Goal: Communication & Community: Participate in discussion

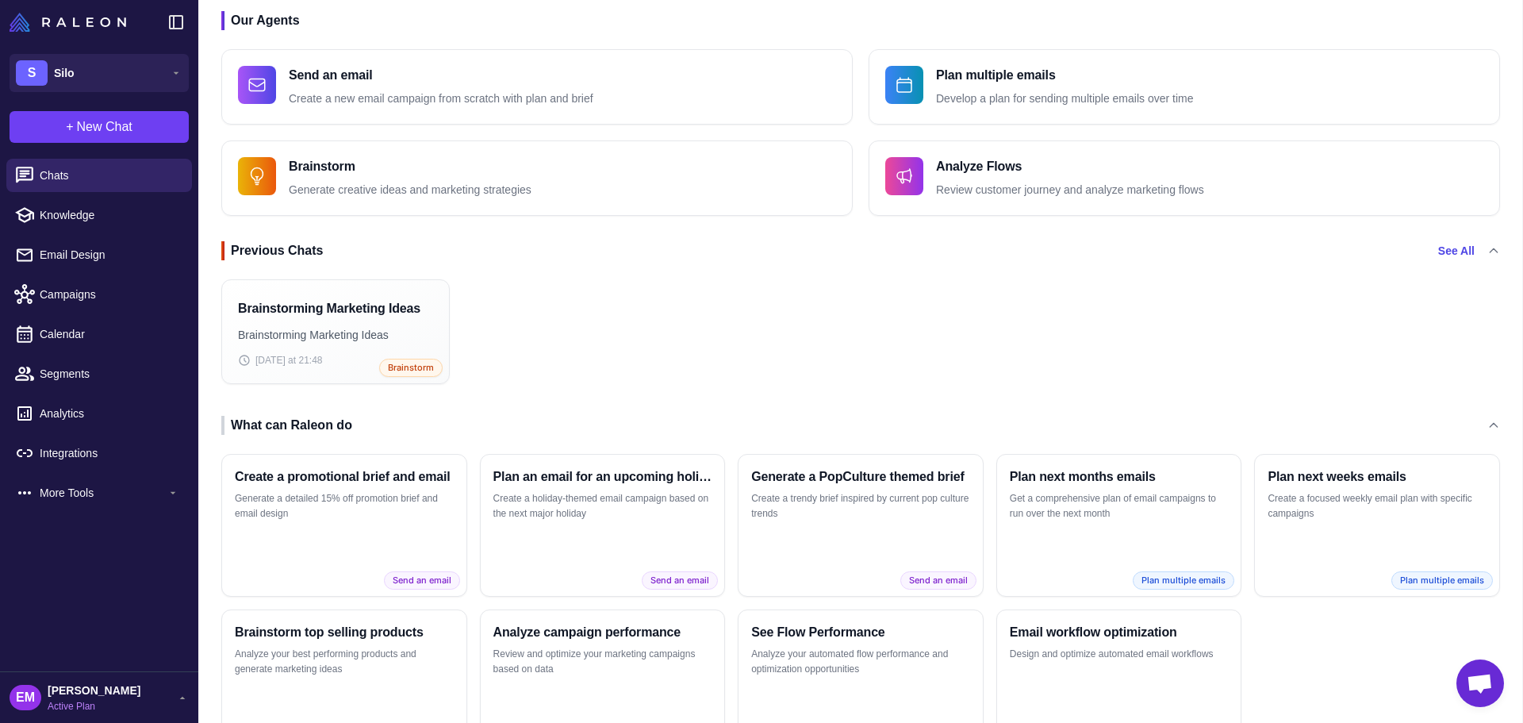
scroll to position [158, 0]
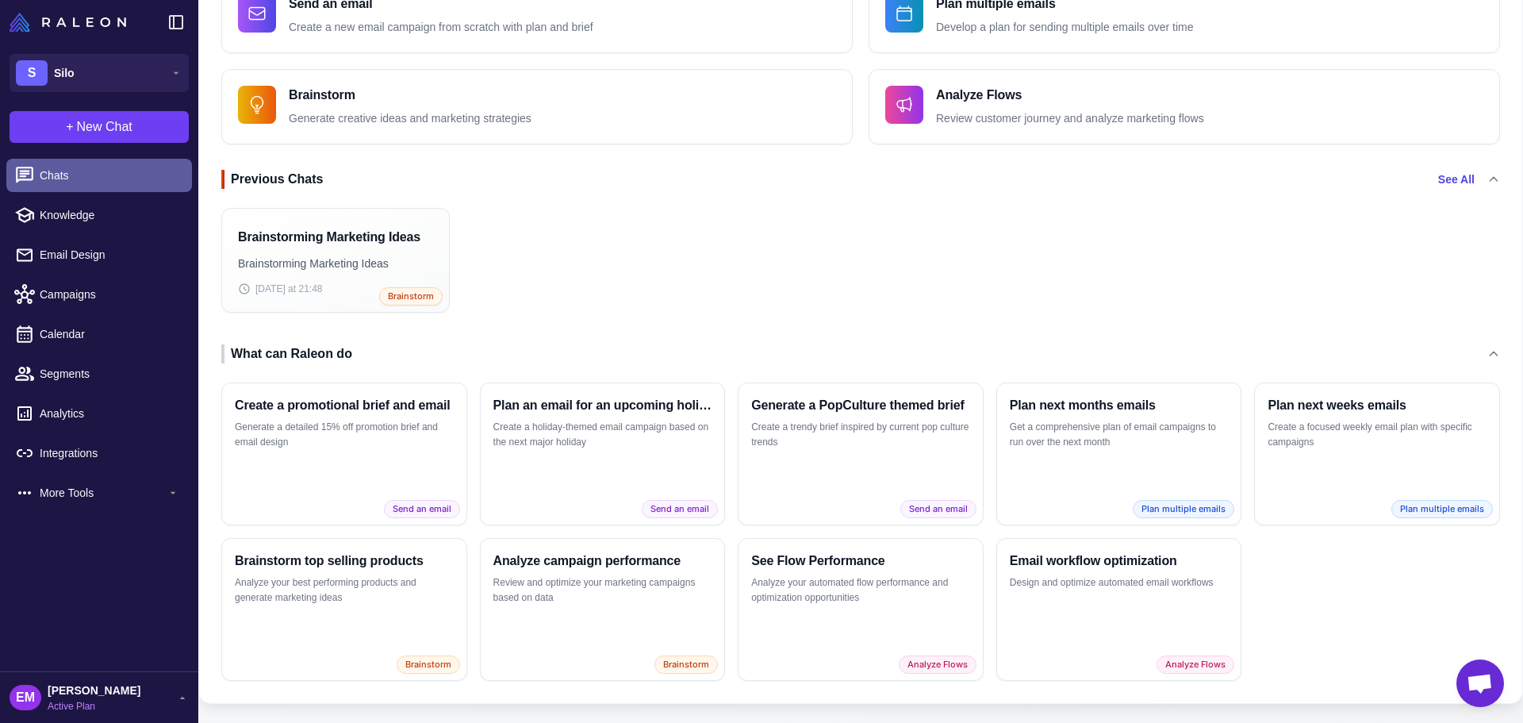
click at [59, 182] on span "Chats" at bounding box center [110, 175] width 140 height 17
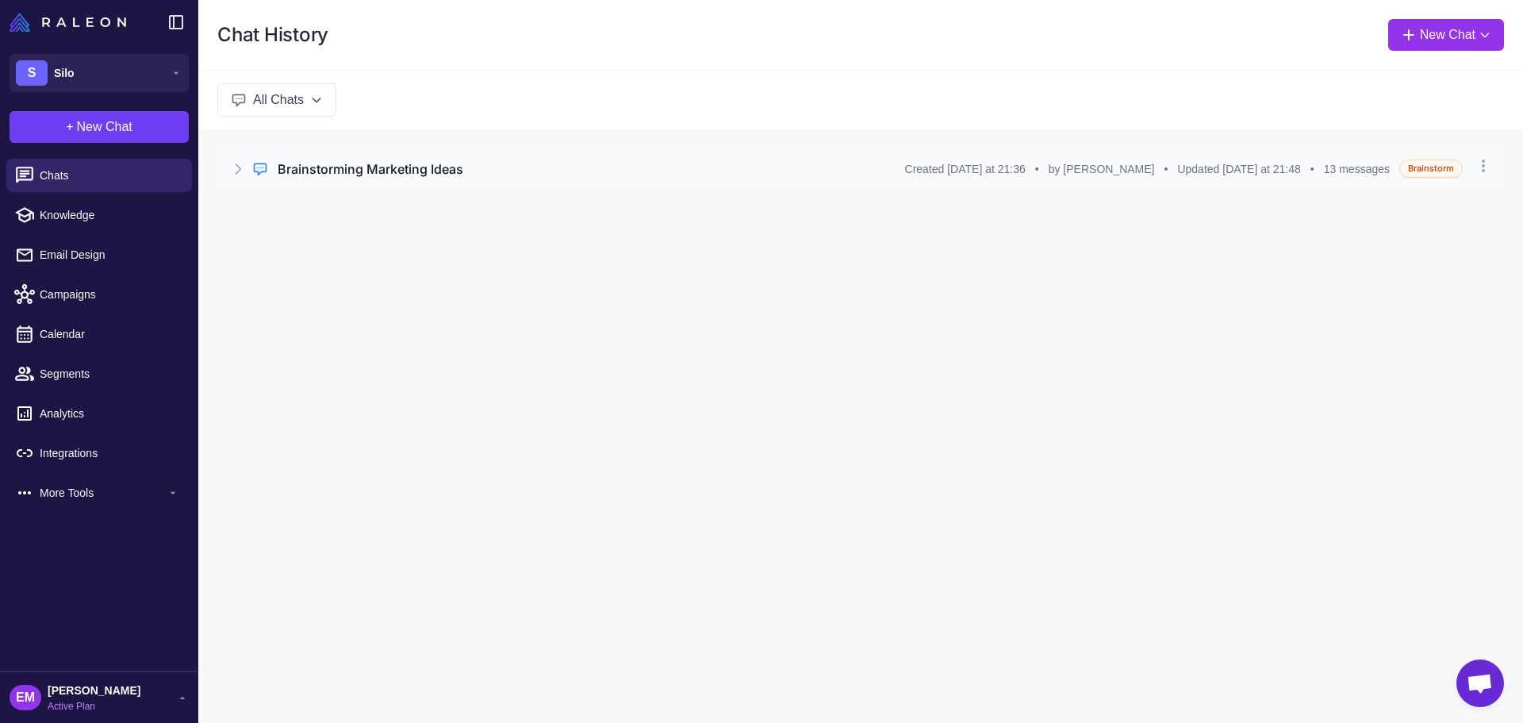
click at [623, 179] on div "Regular Chat Brainstorming Marketing Ideas Created [DATE] at 21:36 • by [PERSON…" at bounding box center [860, 168] width 1287 height 40
click at [287, 243] on button "Open Chat" at bounding box center [291, 236] width 72 height 17
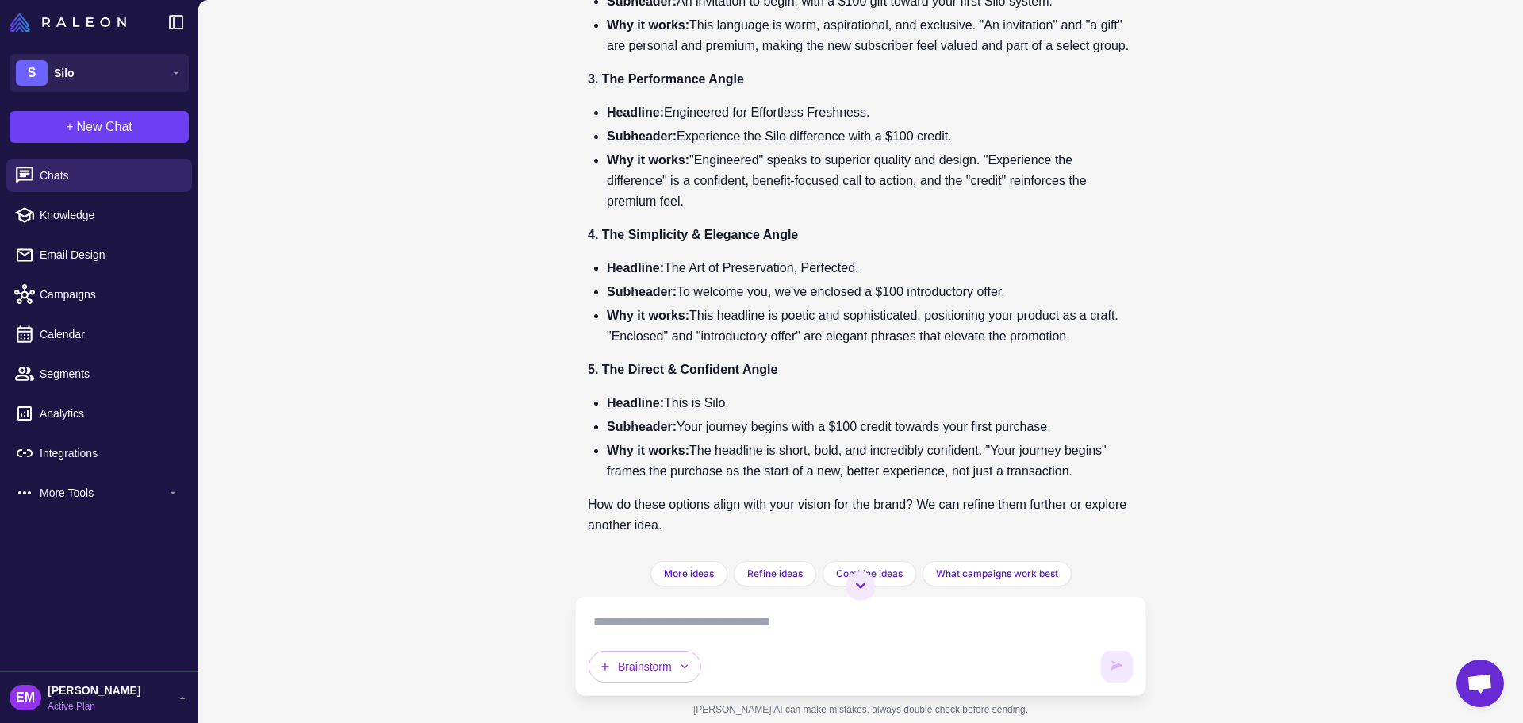
scroll to position [3686, 0]
click at [735, 631] on textarea at bounding box center [861, 621] width 544 height 25
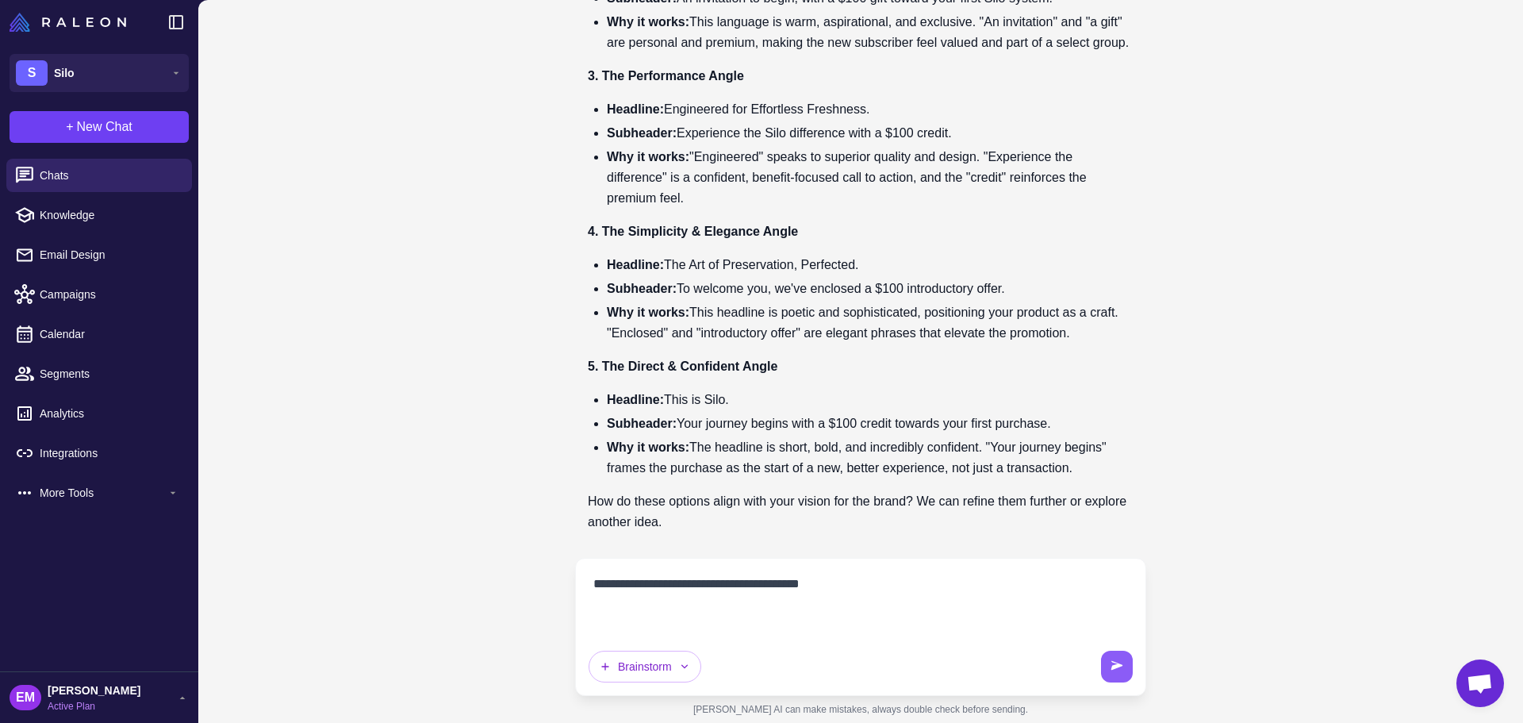
paste textarea "**********"
type textarea "**********"
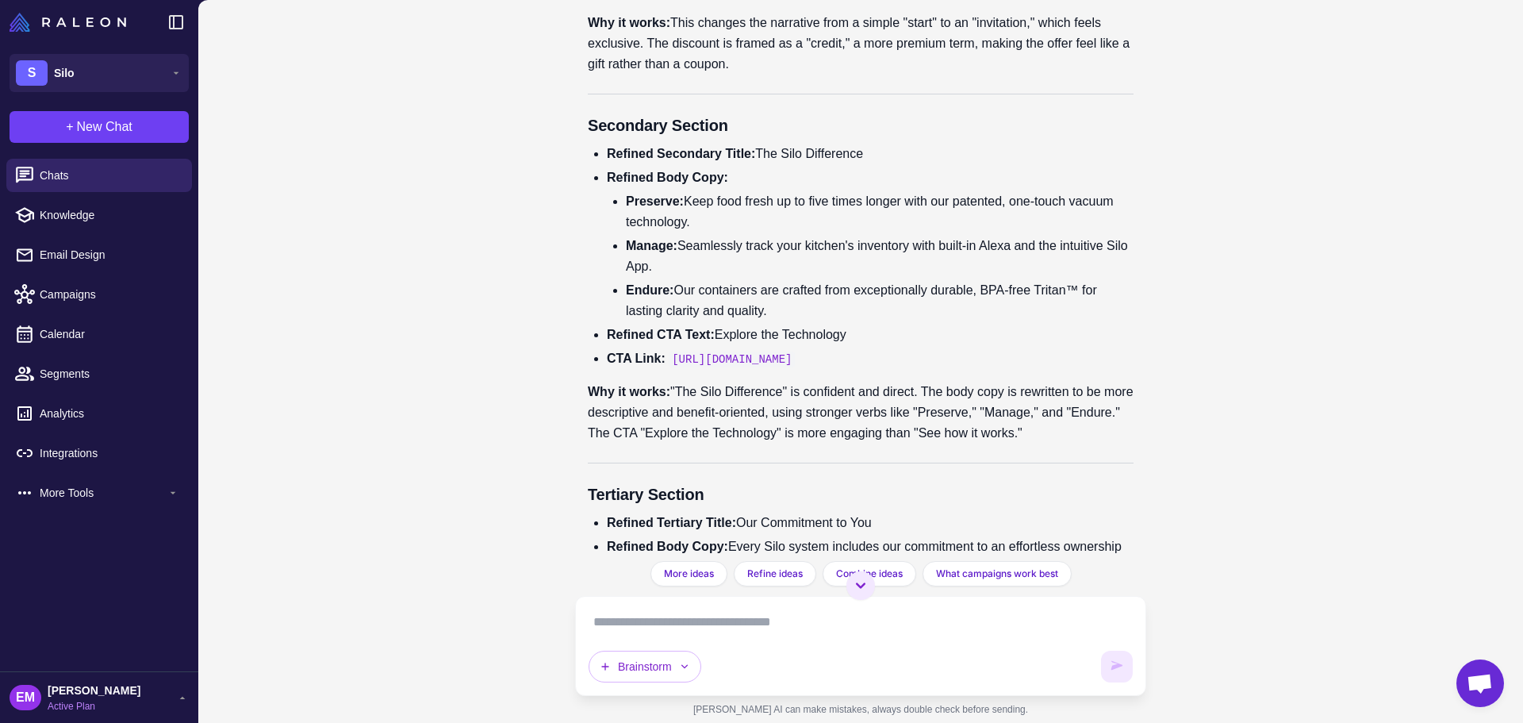
scroll to position [4402, 0]
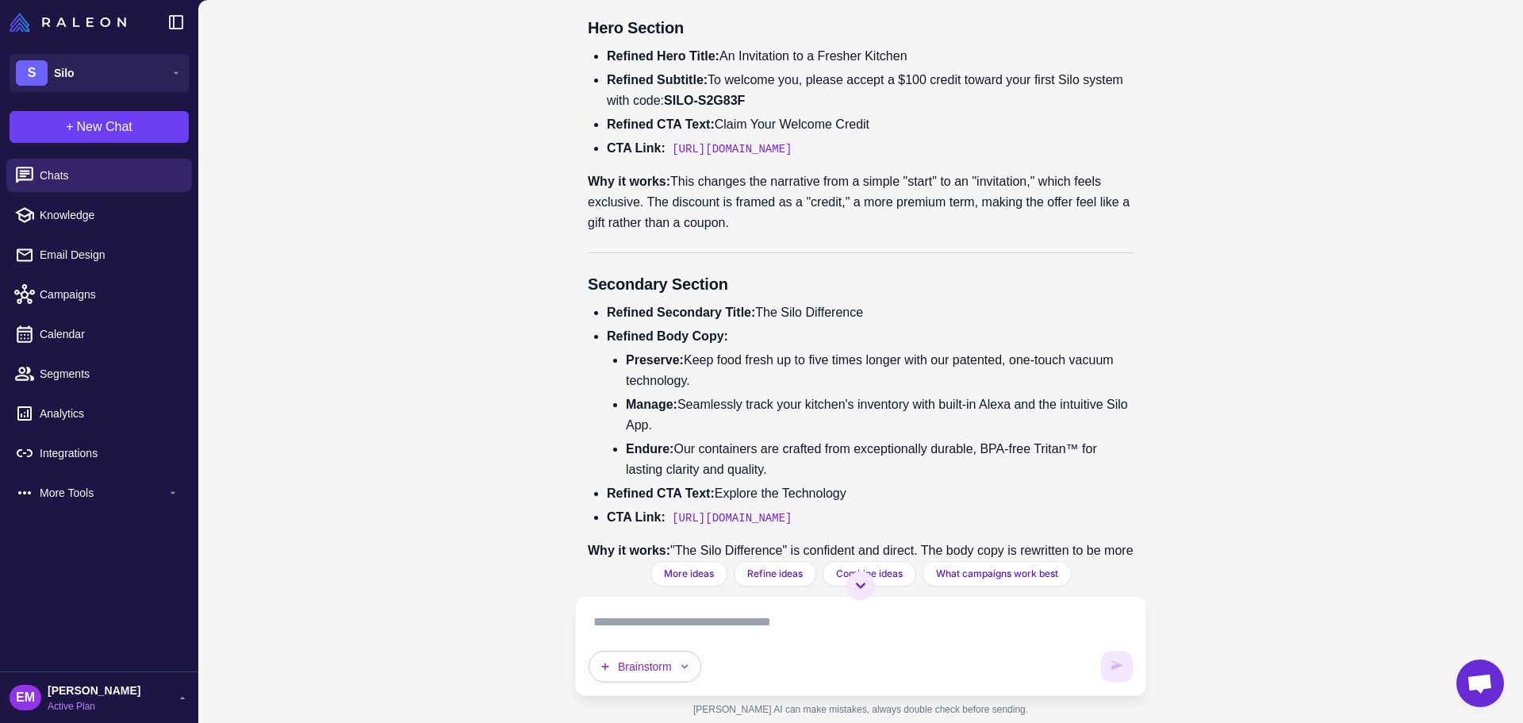
drag, startPoint x: 682, startPoint y: 313, endPoint x: 884, endPoint y: 365, distance: 208.0
click at [884, 233] on p "Why it works: This changes the narrative from a simple "start" to an "invitatio…" at bounding box center [861, 202] width 546 height 62
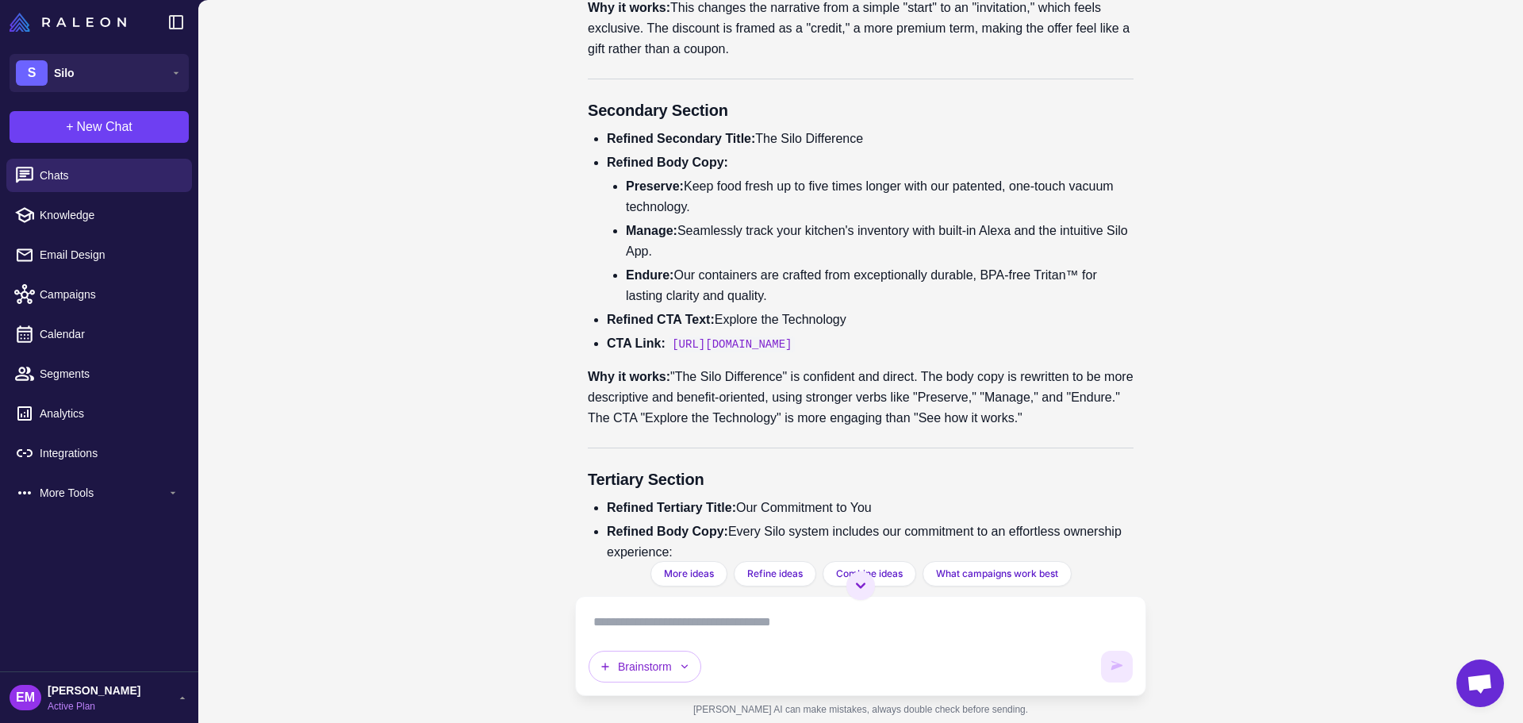
scroll to position [4640, 0]
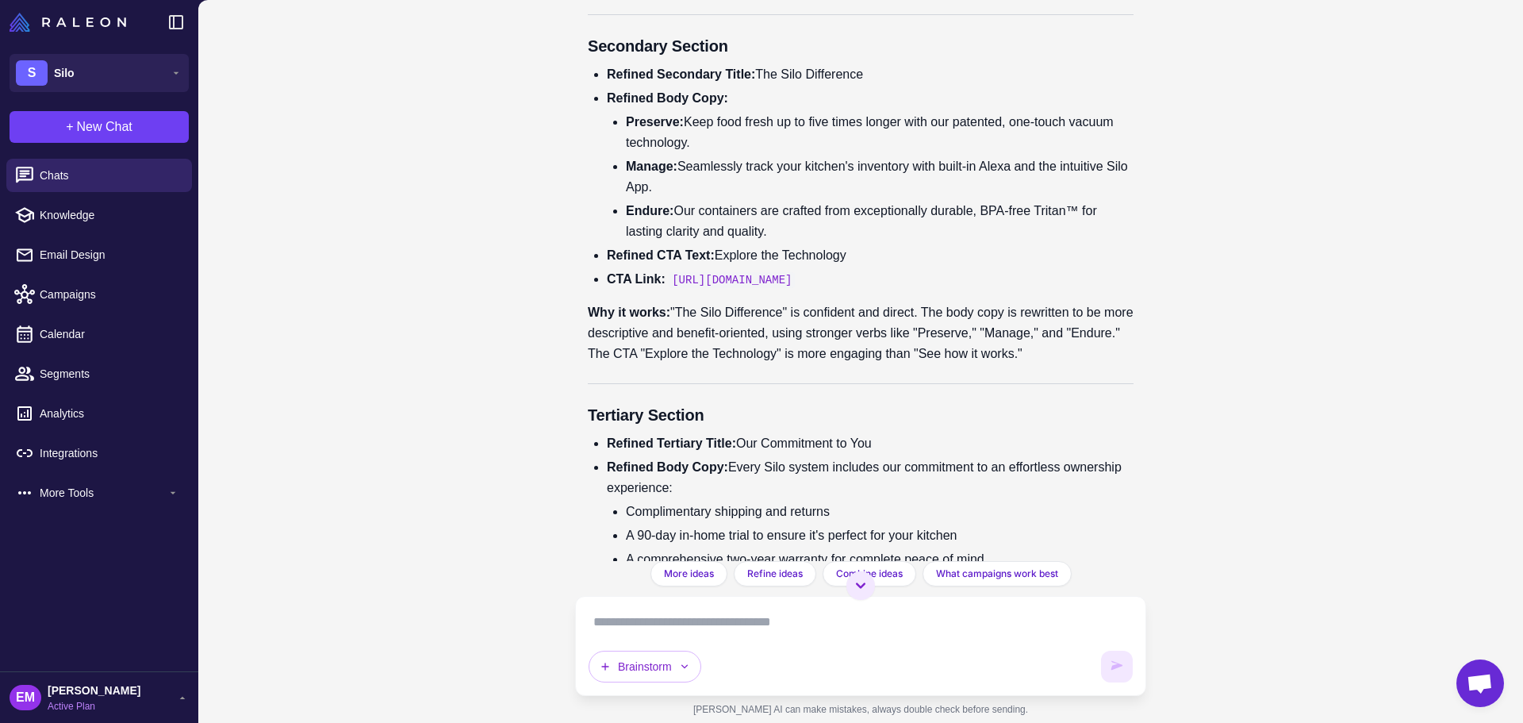
drag, startPoint x: 758, startPoint y: 208, endPoint x: 904, endPoint y: 202, distance: 146.9
click at [904, 202] on div "Of course. Here is a revised version of your email copy, elevated to reflect a …" at bounding box center [861, 241] width 546 height 1087
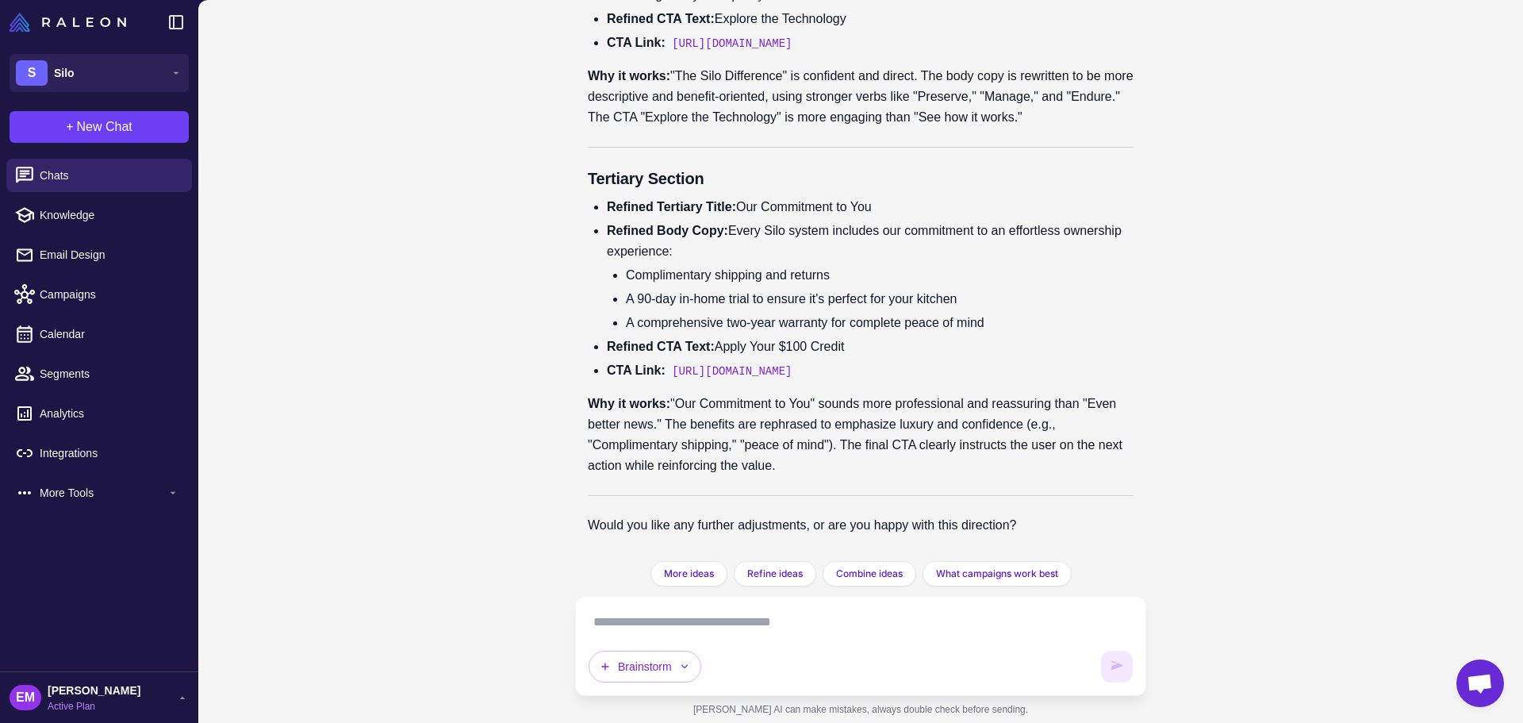
scroll to position [5036, 0]
click at [831, 635] on div "Brainstorm" at bounding box center [861, 645] width 544 height 73
click at [846, 622] on textarea at bounding box center [861, 621] width 544 height 25
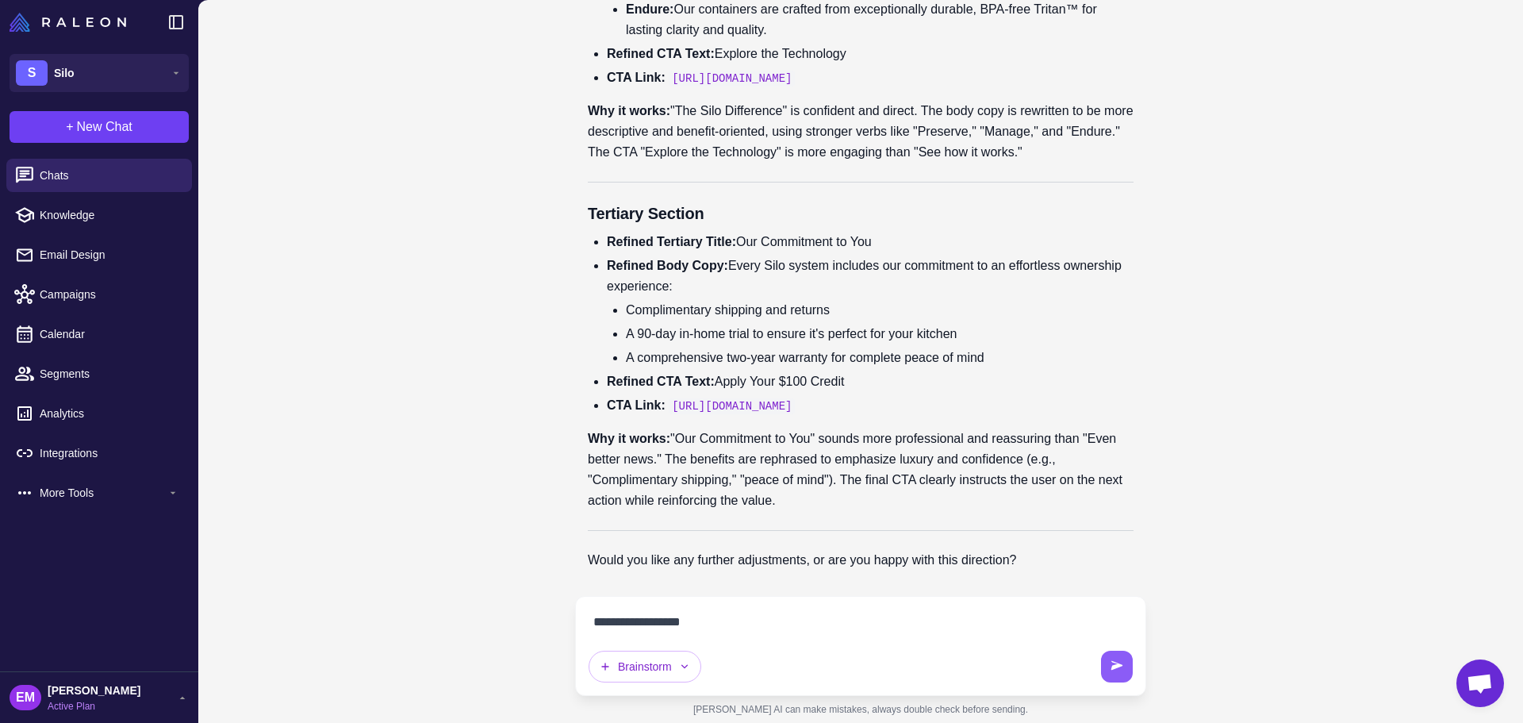
type textarea "**********"
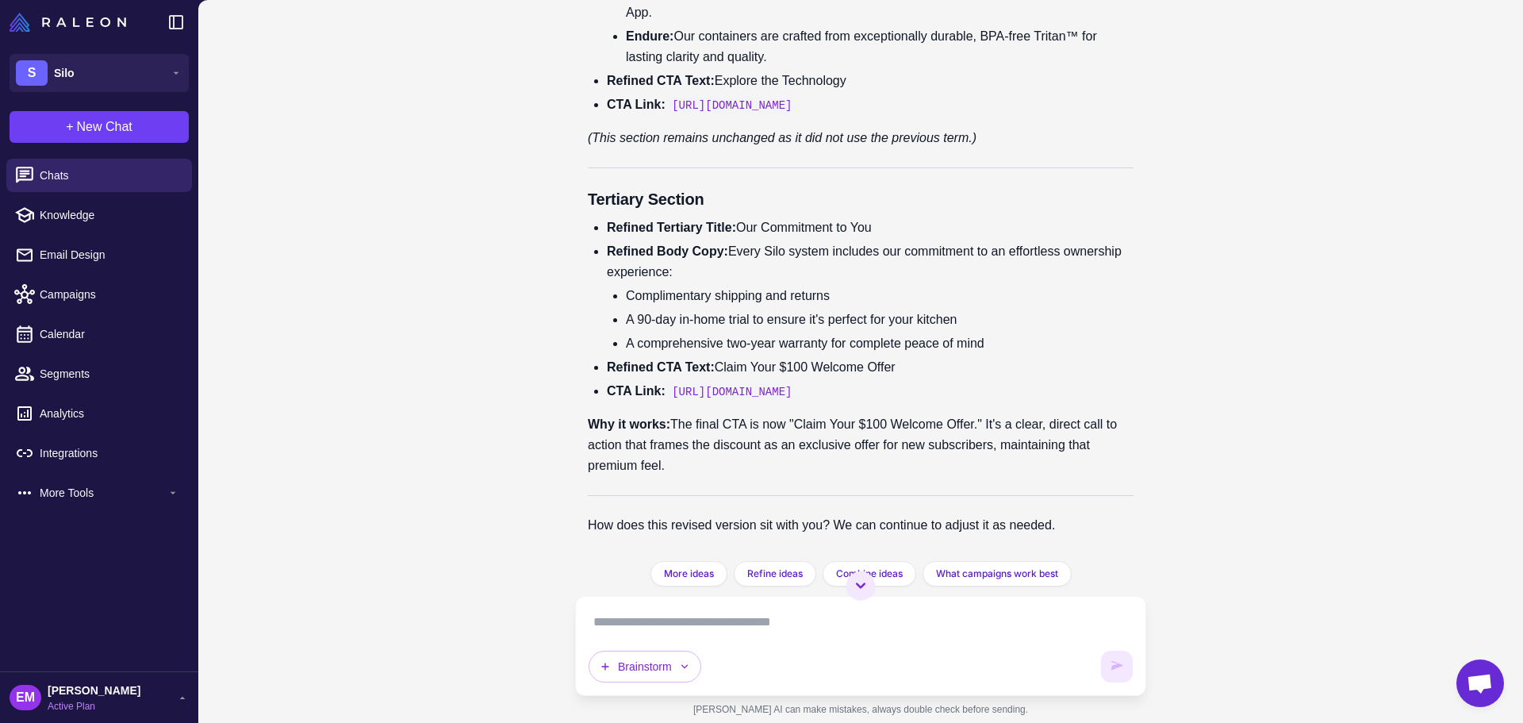
scroll to position [6132, 0]
click at [731, 634] on textarea at bounding box center [861, 621] width 544 height 25
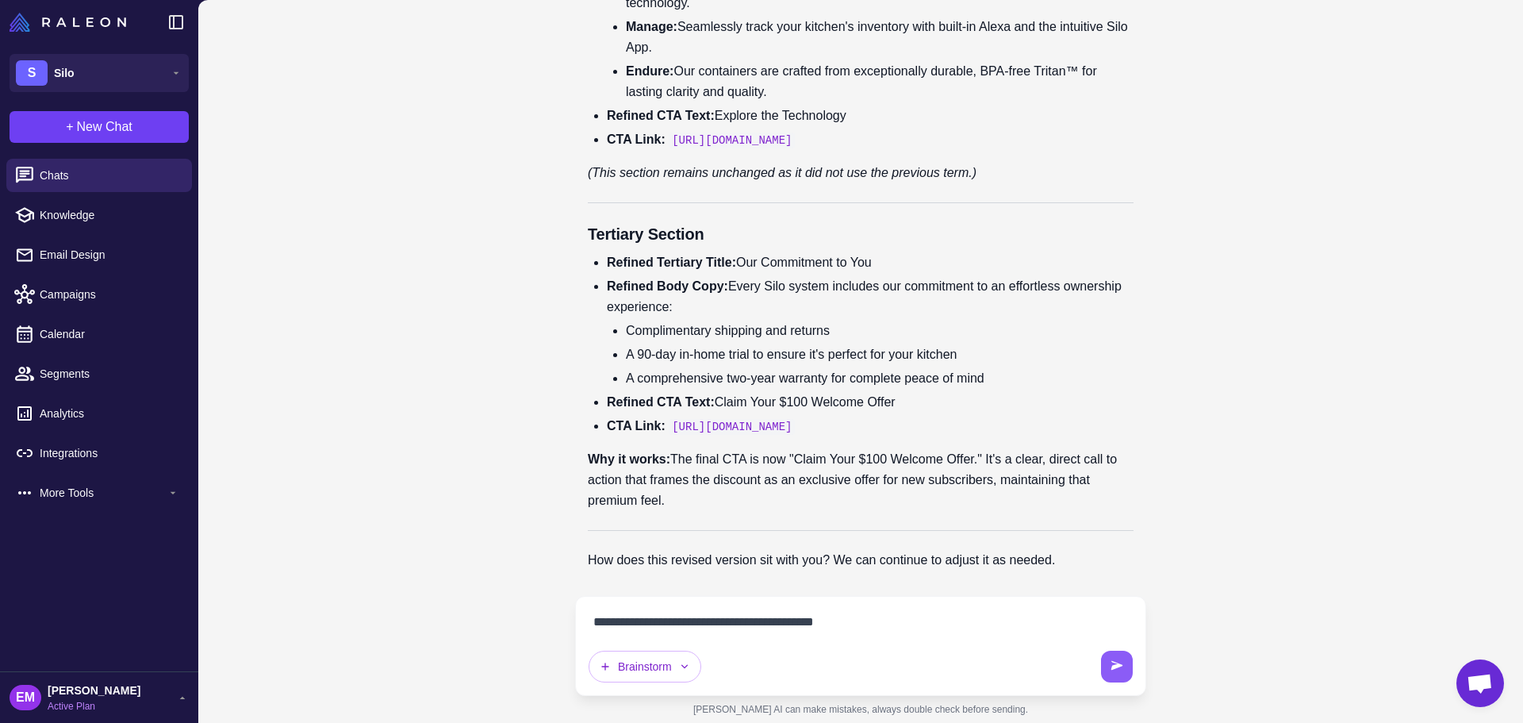
type textarea "**********"
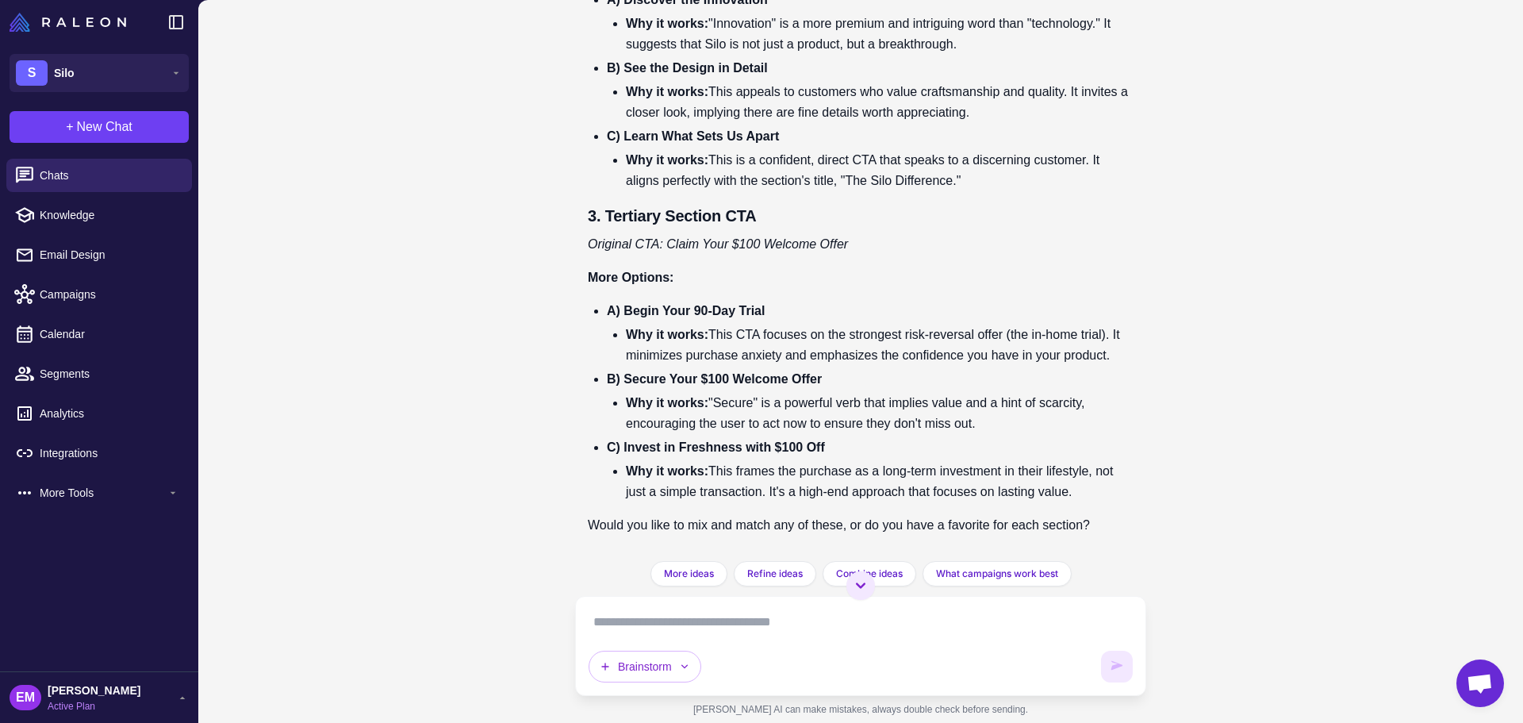
scroll to position [7244, 0]
click at [781, 622] on textarea at bounding box center [861, 621] width 544 height 25
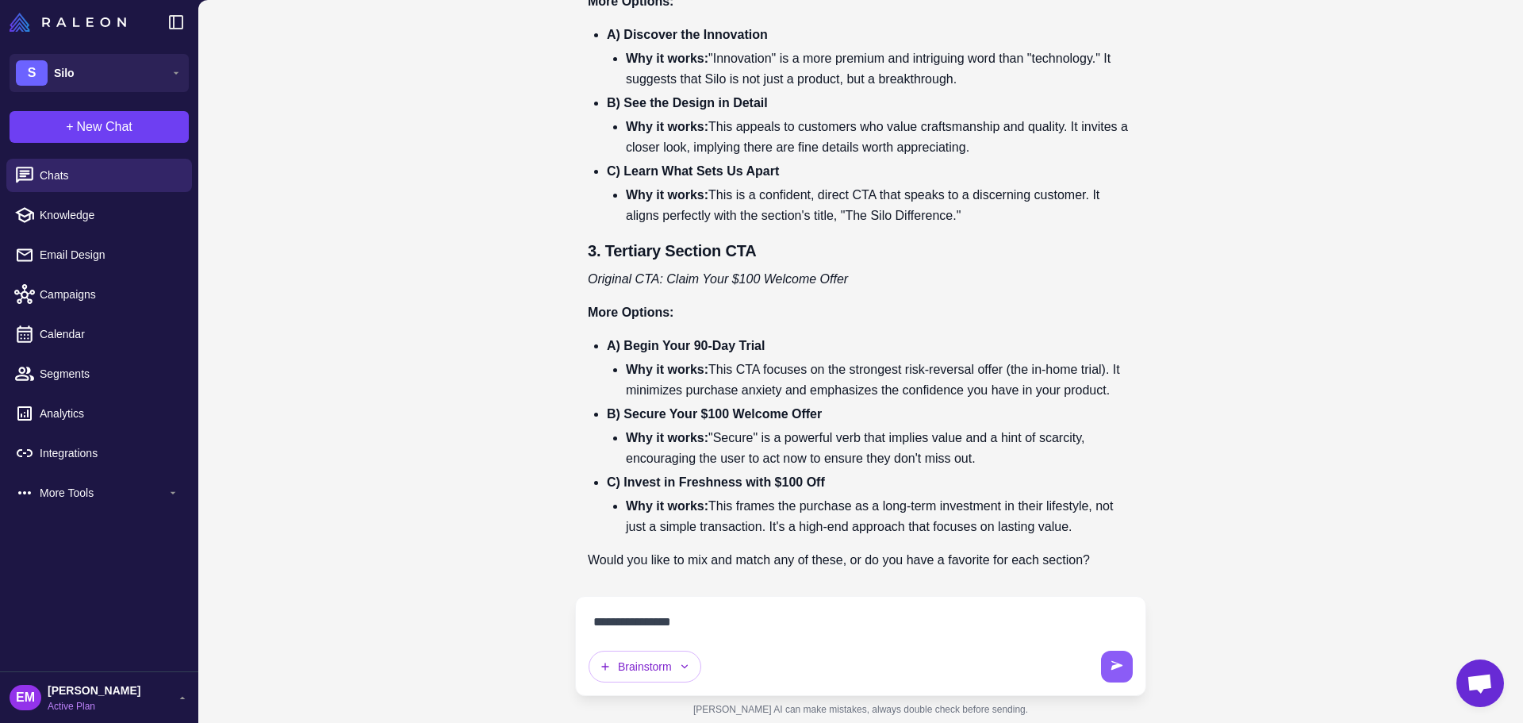
type textarea "**********"
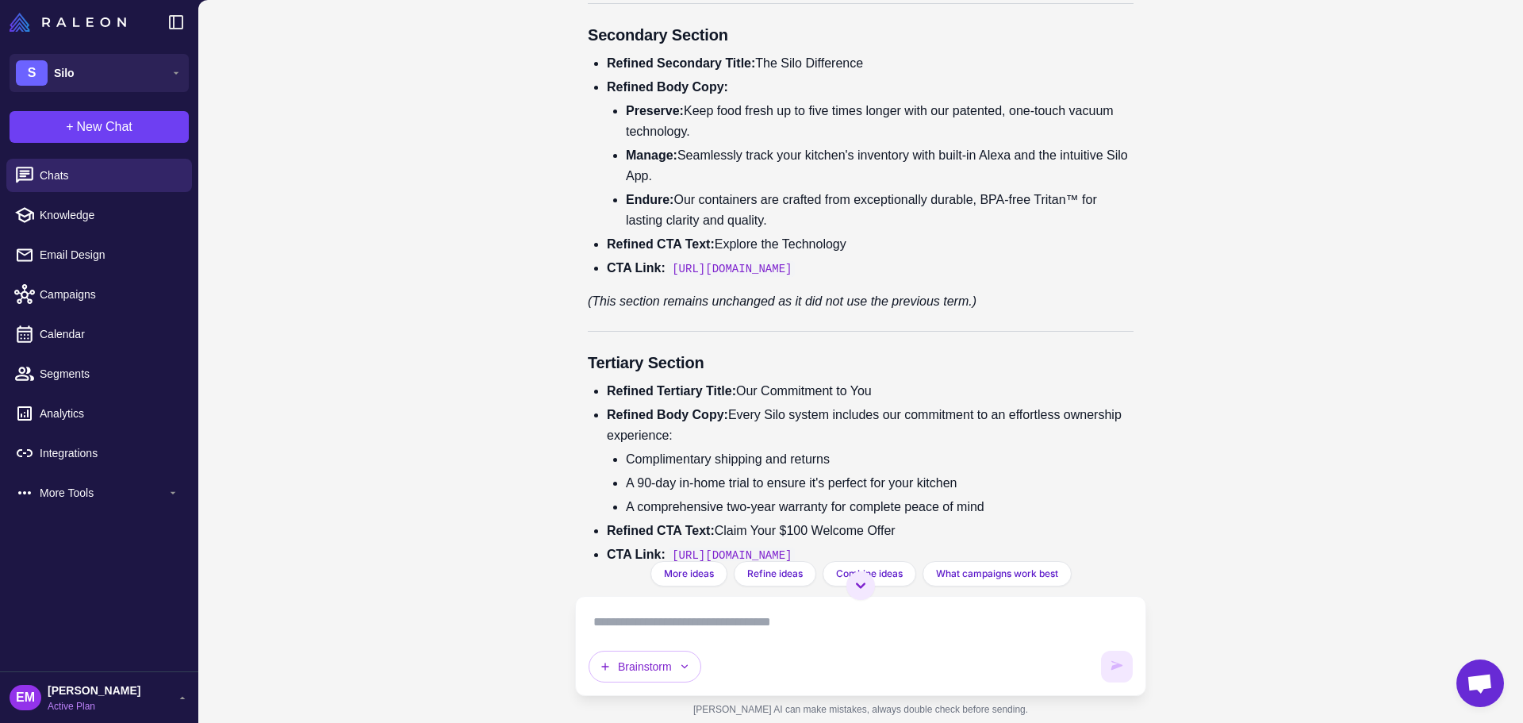
scroll to position [5571, 0]
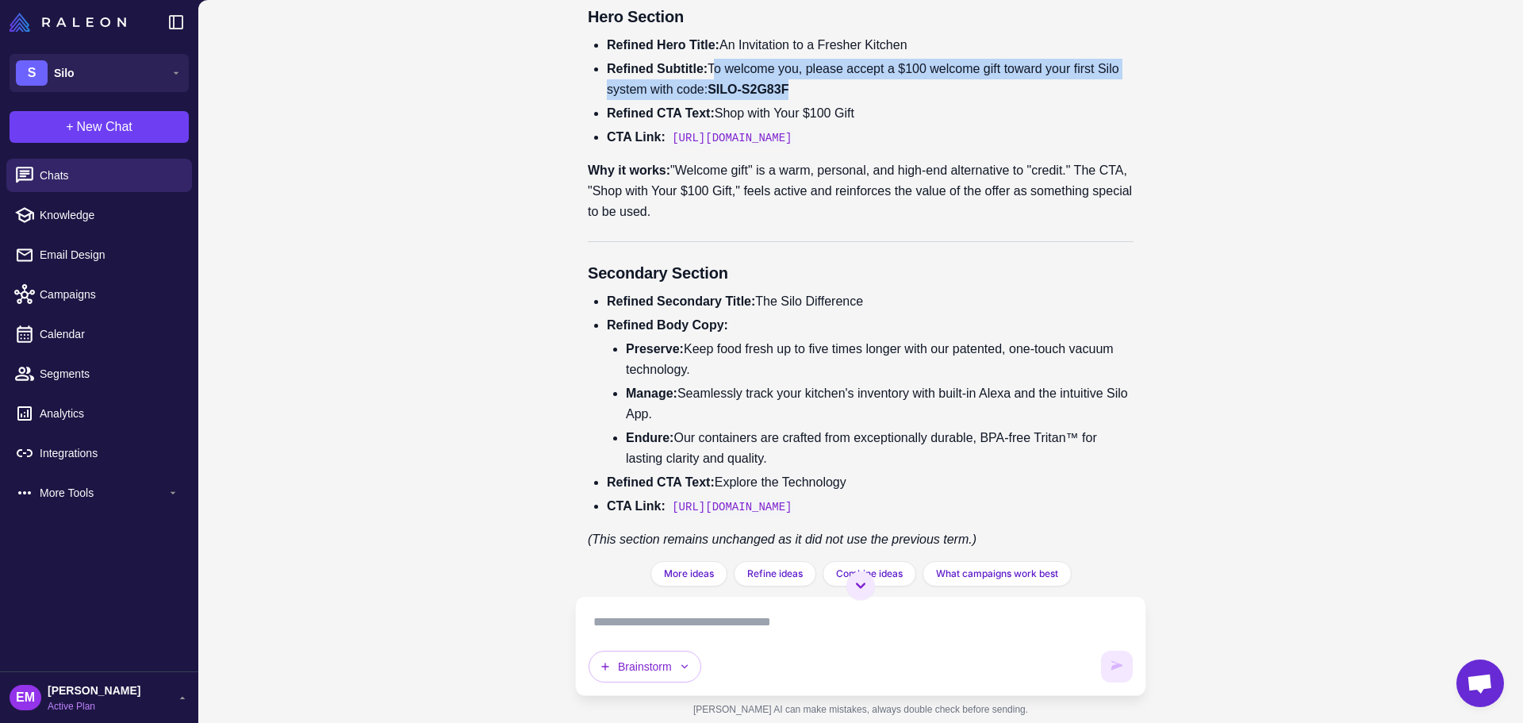
drag, startPoint x: 713, startPoint y: 221, endPoint x: 845, endPoint y: 251, distance: 134.9
click at [845, 100] on li "Refined Subtitle: To welcome you, please accept a $100 welcome gift toward your…" at bounding box center [870, 79] width 527 height 41
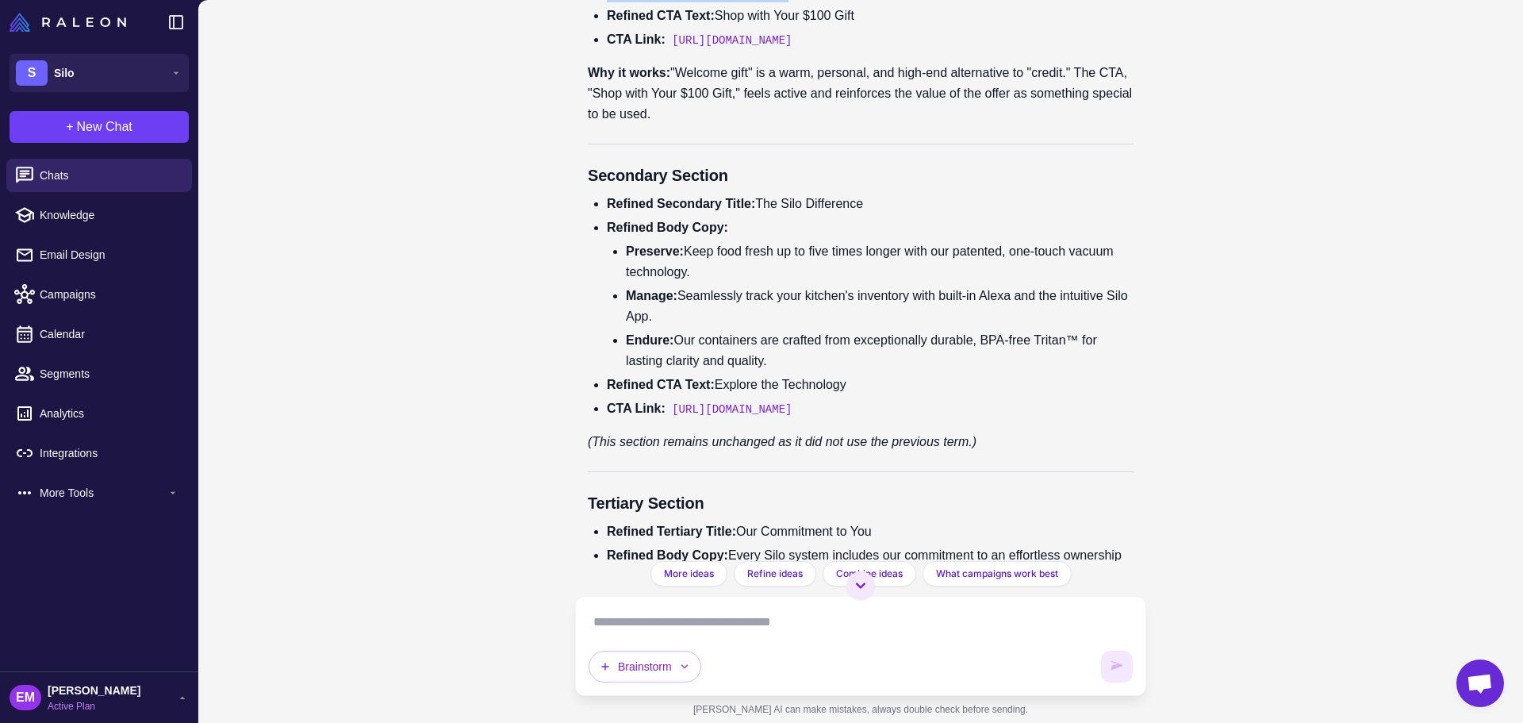
scroll to position [5888, 0]
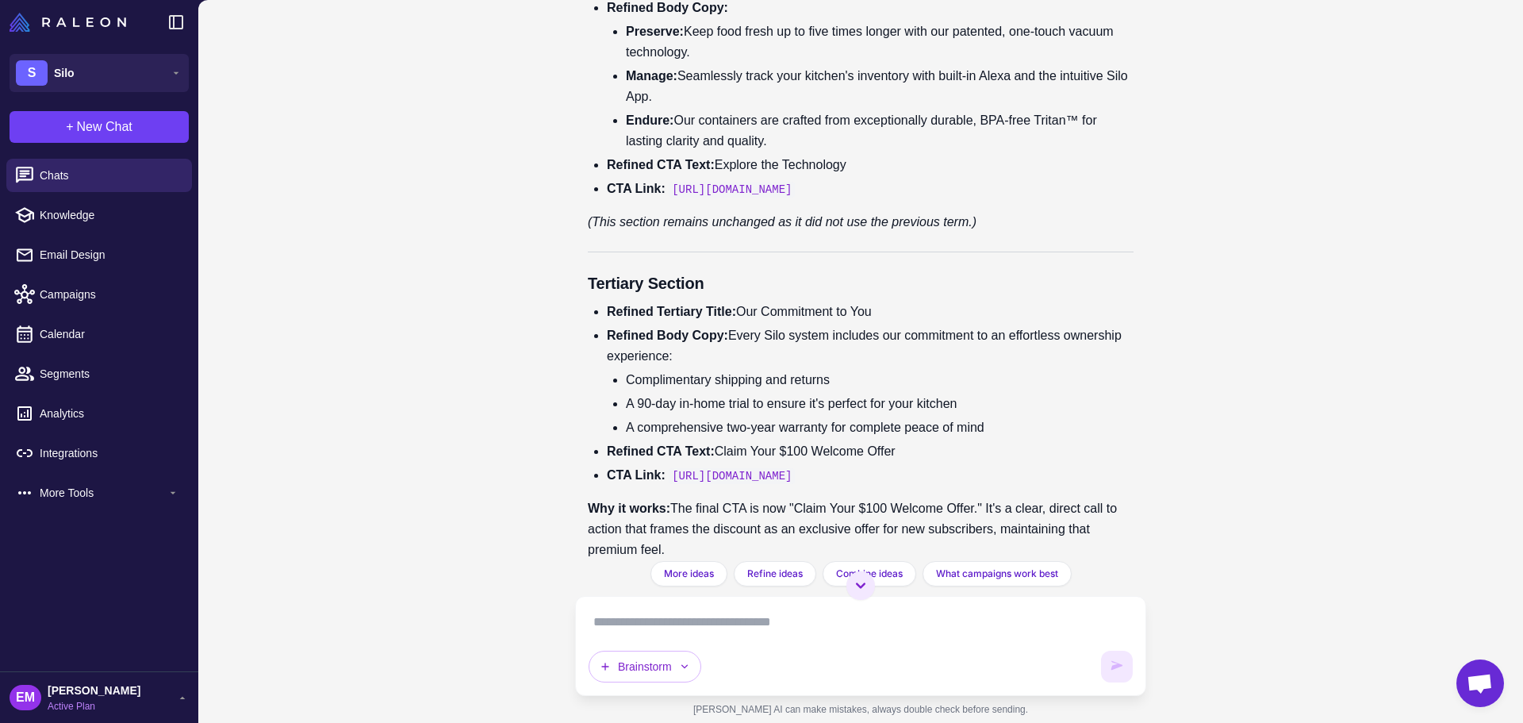
drag, startPoint x: 727, startPoint y: 194, endPoint x: 758, endPoint y: 222, distance: 41.6
click at [758, 63] on li "Preserve: Keep food fresh up to five times longer with our patented, one-touch …" at bounding box center [880, 41] width 508 height 41
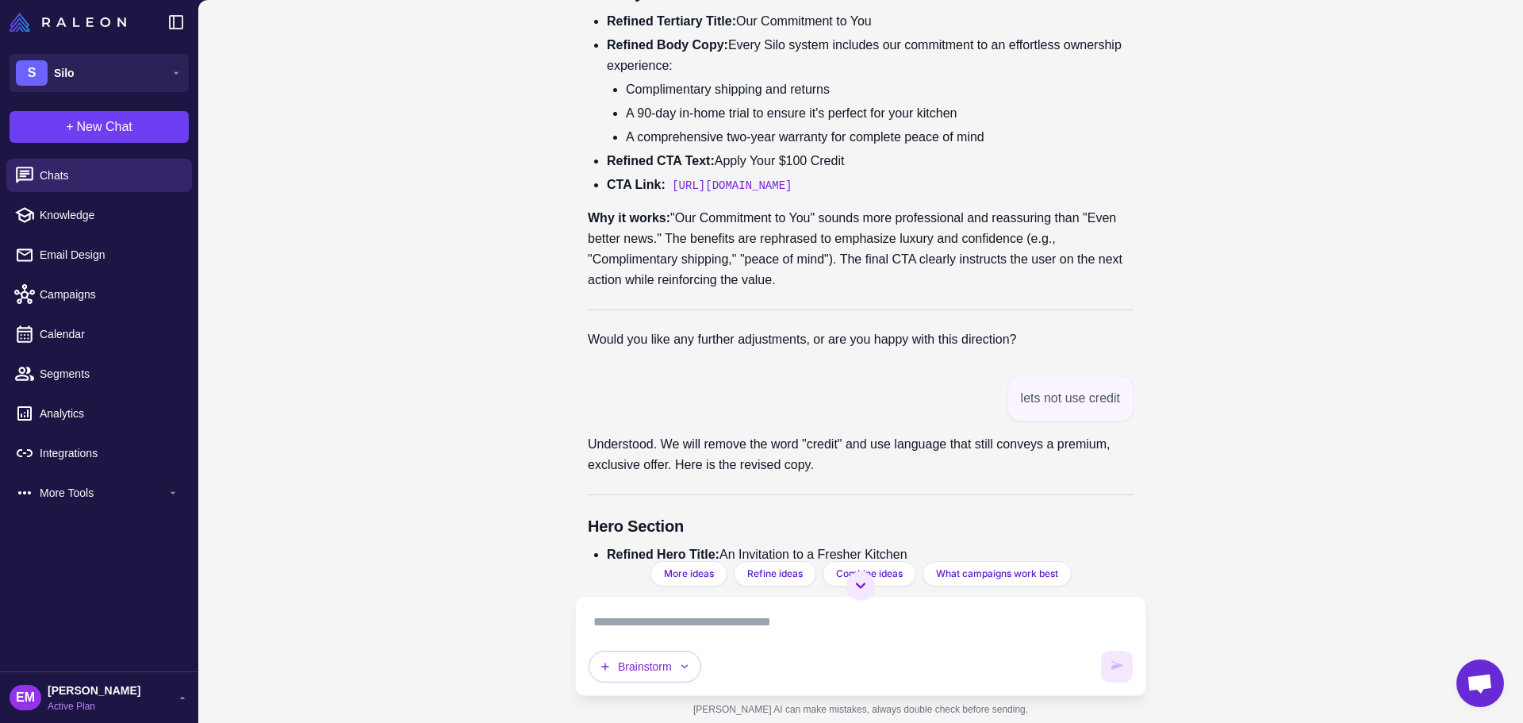
scroll to position [4857, 0]
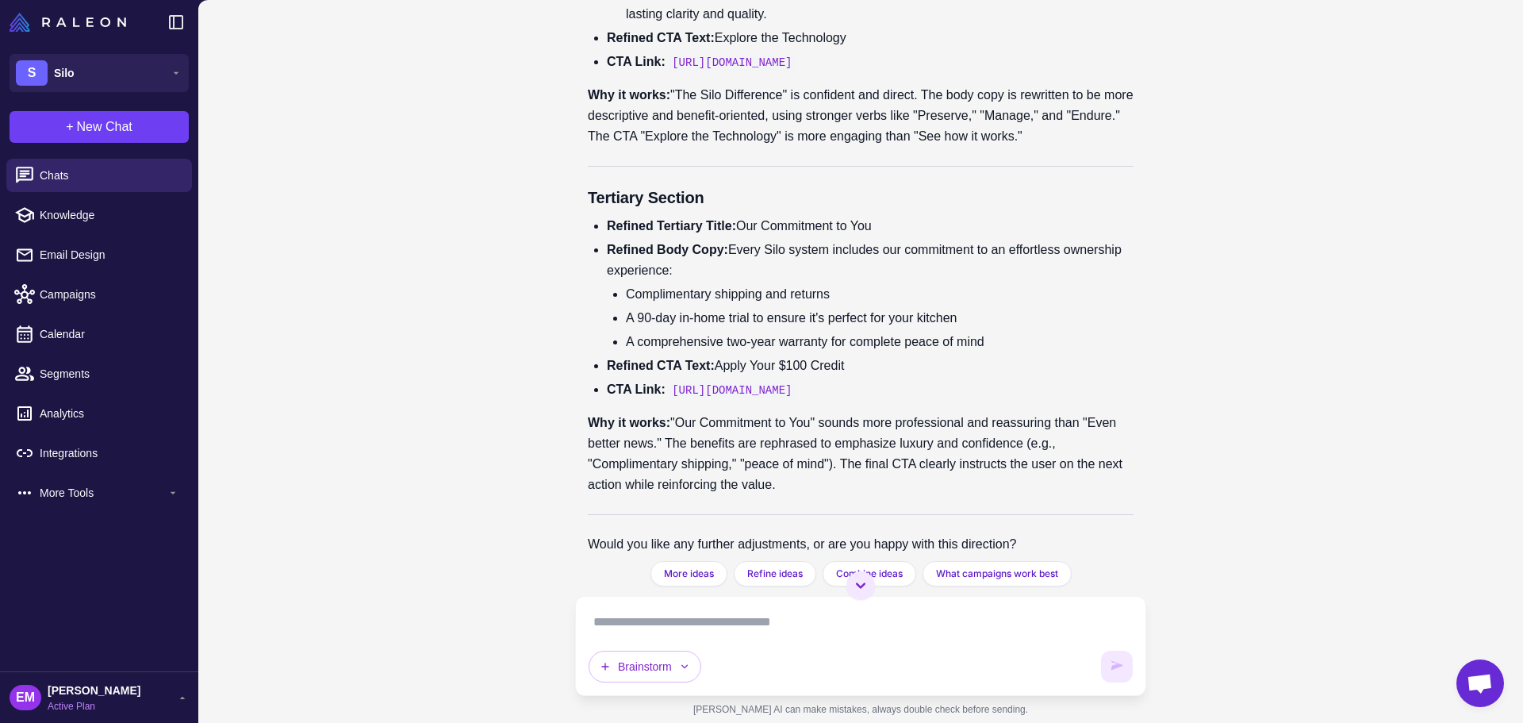
click at [738, 352] on li "Refined Body Copy: Every Silo system includes our commitment to an effortless o…" at bounding box center [870, 296] width 527 height 113
drag, startPoint x: 742, startPoint y: 434, endPoint x: 734, endPoint y: 414, distance: 21.4
click at [734, 352] on li "Refined Body Copy: Every Silo system includes our commitment to an effortless o…" at bounding box center [870, 296] width 527 height 113
drag, startPoint x: 746, startPoint y: 389, endPoint x: 893, endPoint y: 395, distance: 146.9
click at [893, 236] on li "Refined Tertiary Title: Our Commitment to You" at bounding box center [870, 226] width 527 height 21
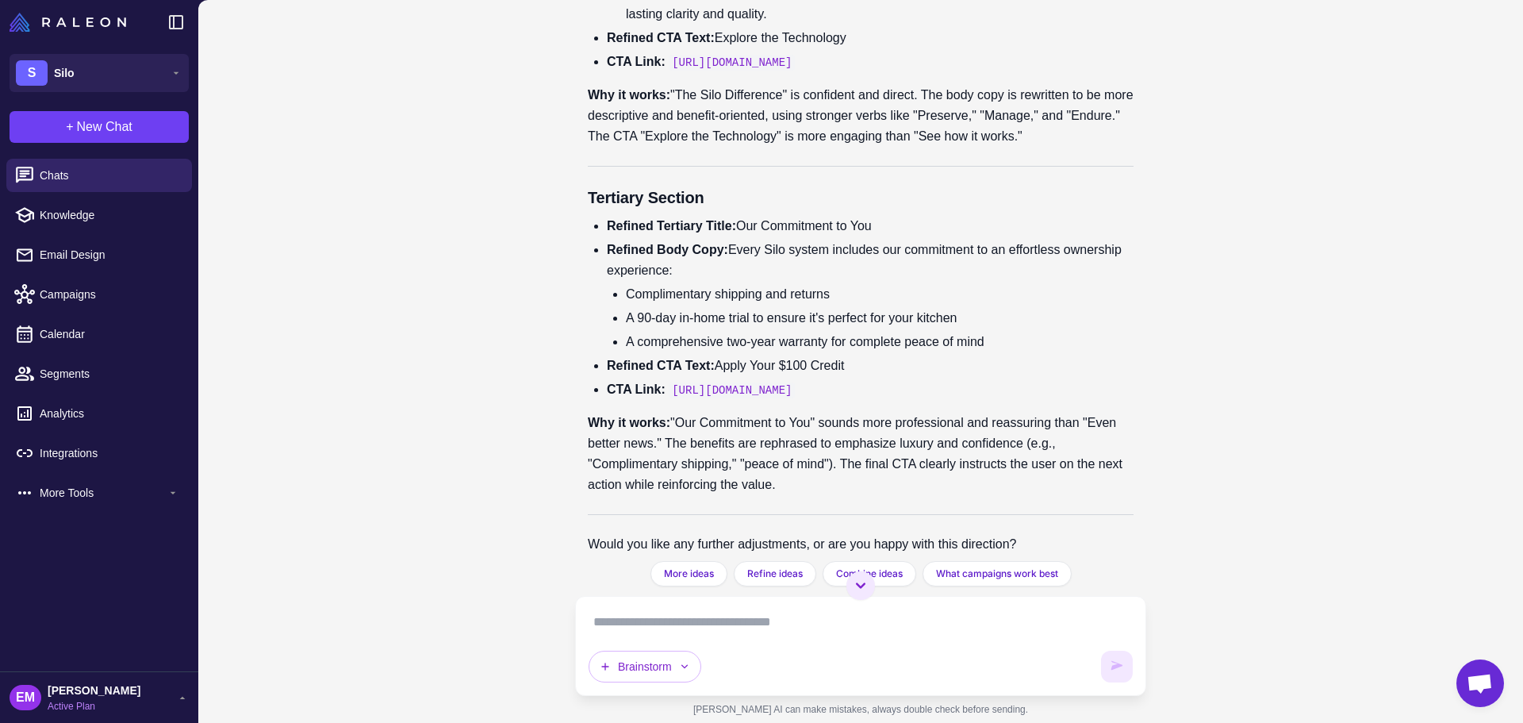
drag, startPoint x: 736, startPoint y: 414, endPoint x: 747, endPoint y: 434, distance: 22.7
click at [747, 352] on li "Refined Body Copy: Every Silo system includes our commitment to an effortless o…" at bounding box center [870, 296] width 527 height 113
drag, startPoint x: 584, startPoint y: 358, endPoint x: 767, endPoint y: 427, distance: 195.8
click at [767, 427] on div "Brainstorming Marketing Ideas [DATE] Help me brainstorm marketing ideas for my …" at bounding box center [860, 280] width 571 height 561
copy div "Tertiary Section Refined Tertiary Title: Our Commitment to You Refined Body Cop…"
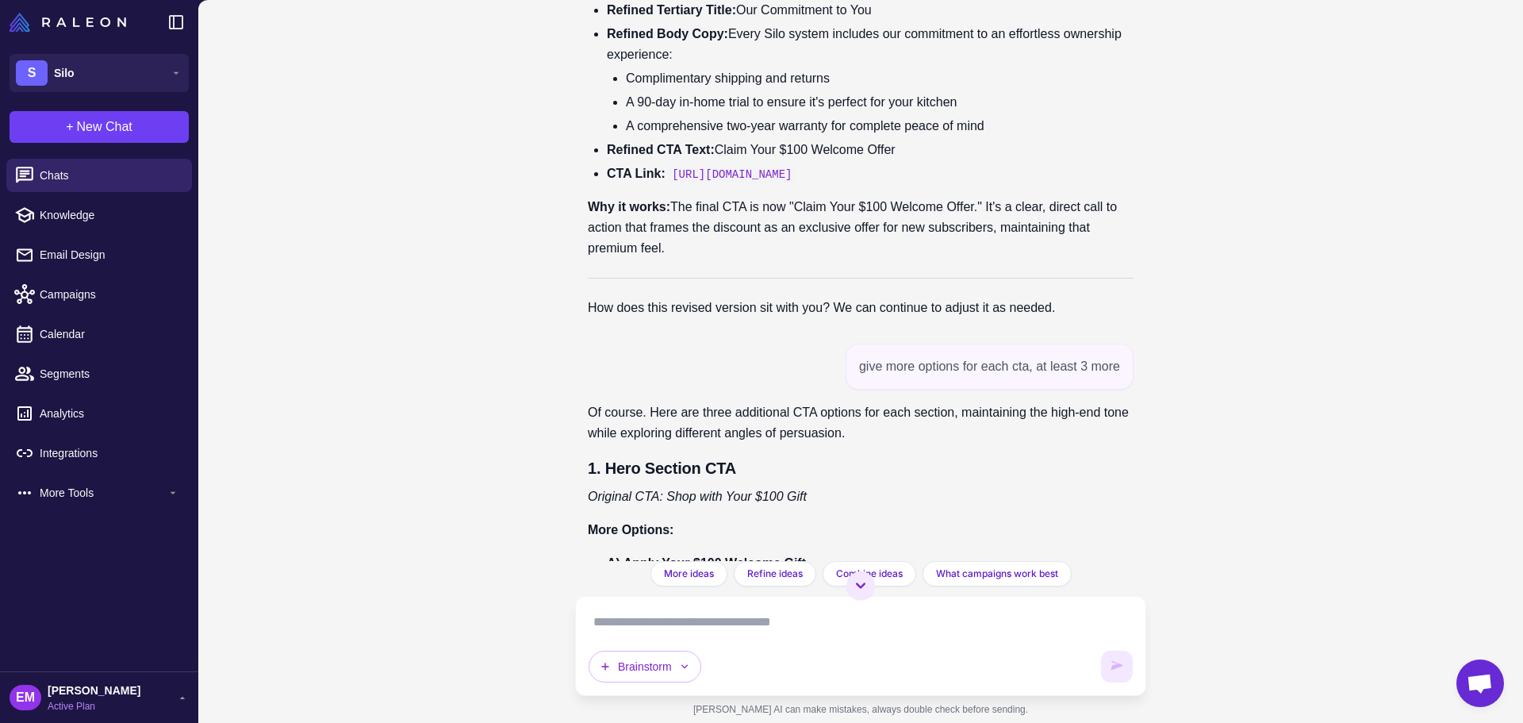
scroll to position [6205, 0]
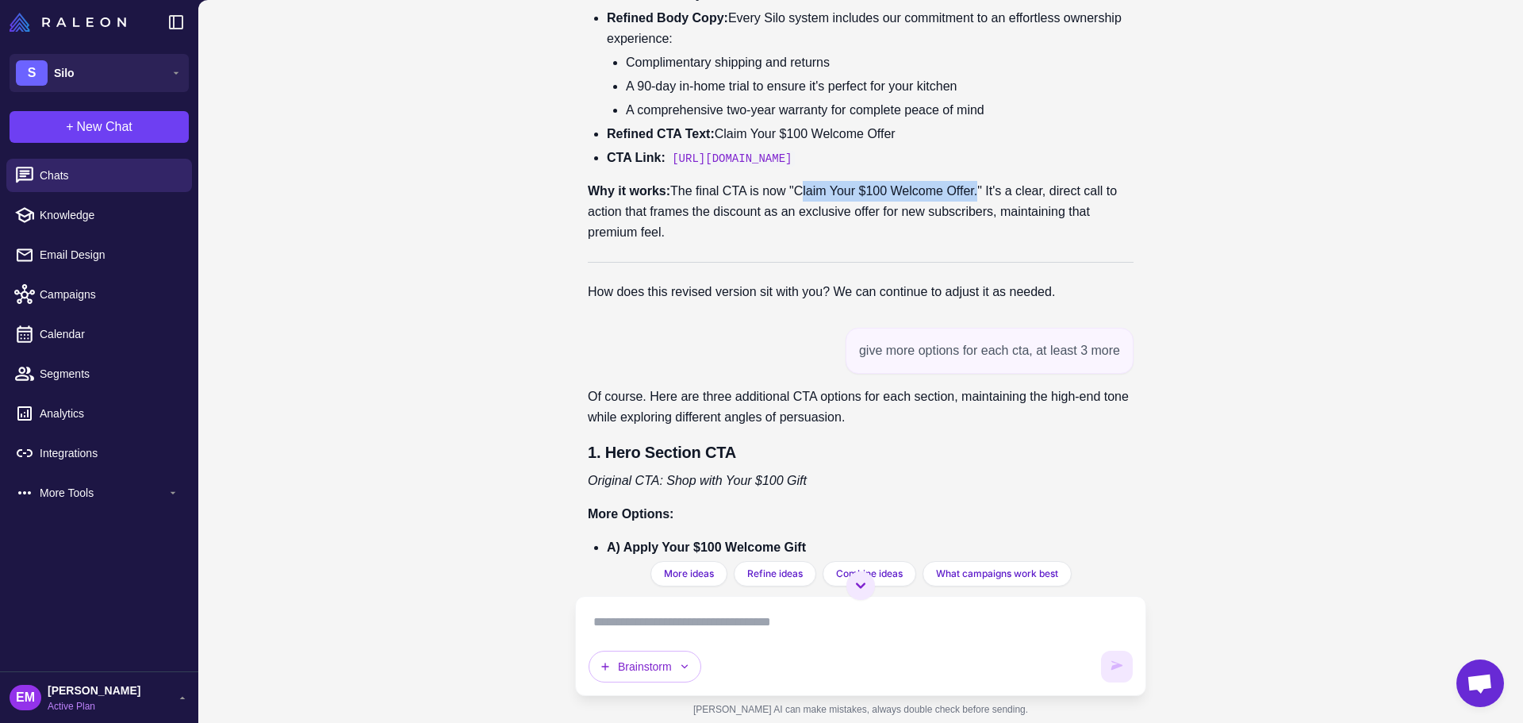
drag, startPoint x: 809, startPoint y: 351, endPoint x: 997, endPoint y: 353, distance: 188.0
click at [997, 243] on p "Why it works: The final CTA is now "Claim Your $100 Welcome Offer." It's a clea…" at bounding box center [861, 212] width 546 height 62
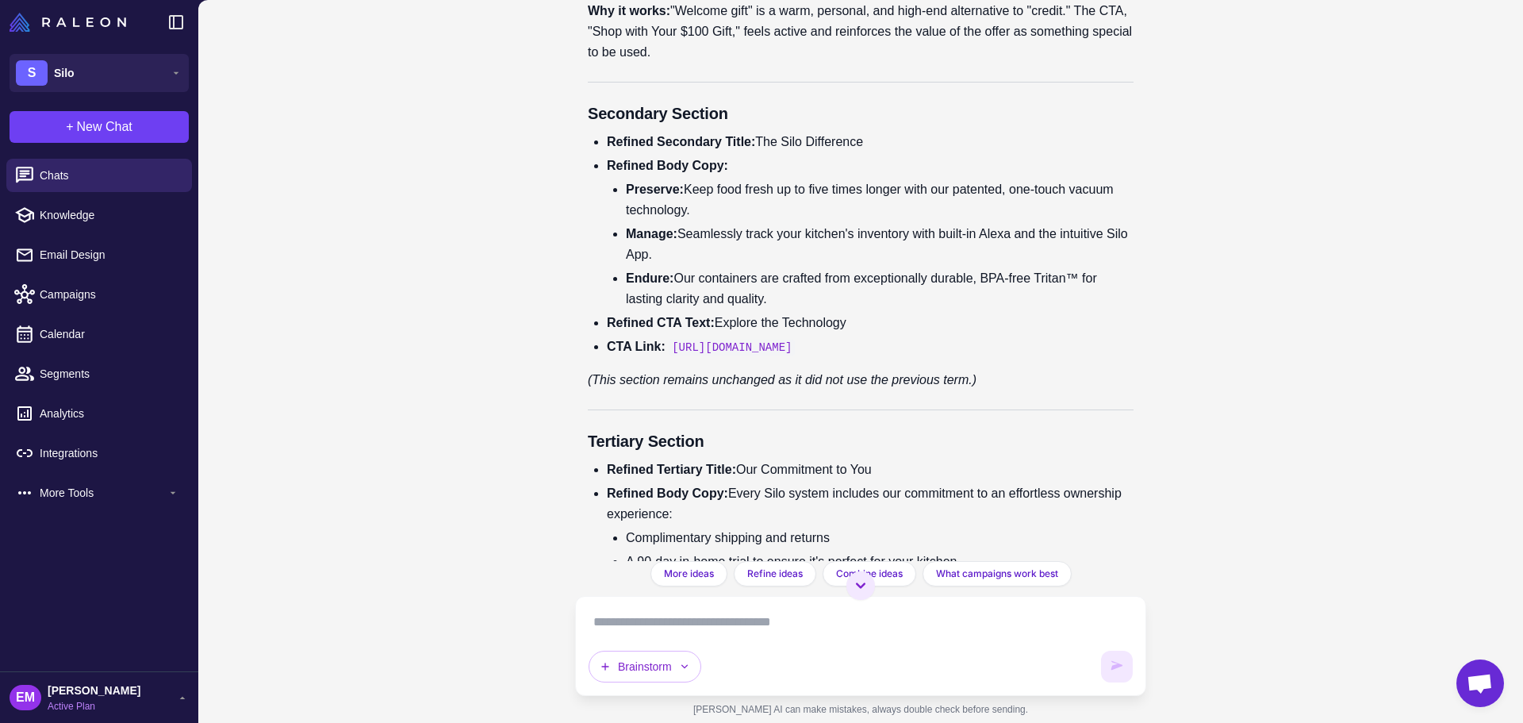
scroll to position [5729, 0]
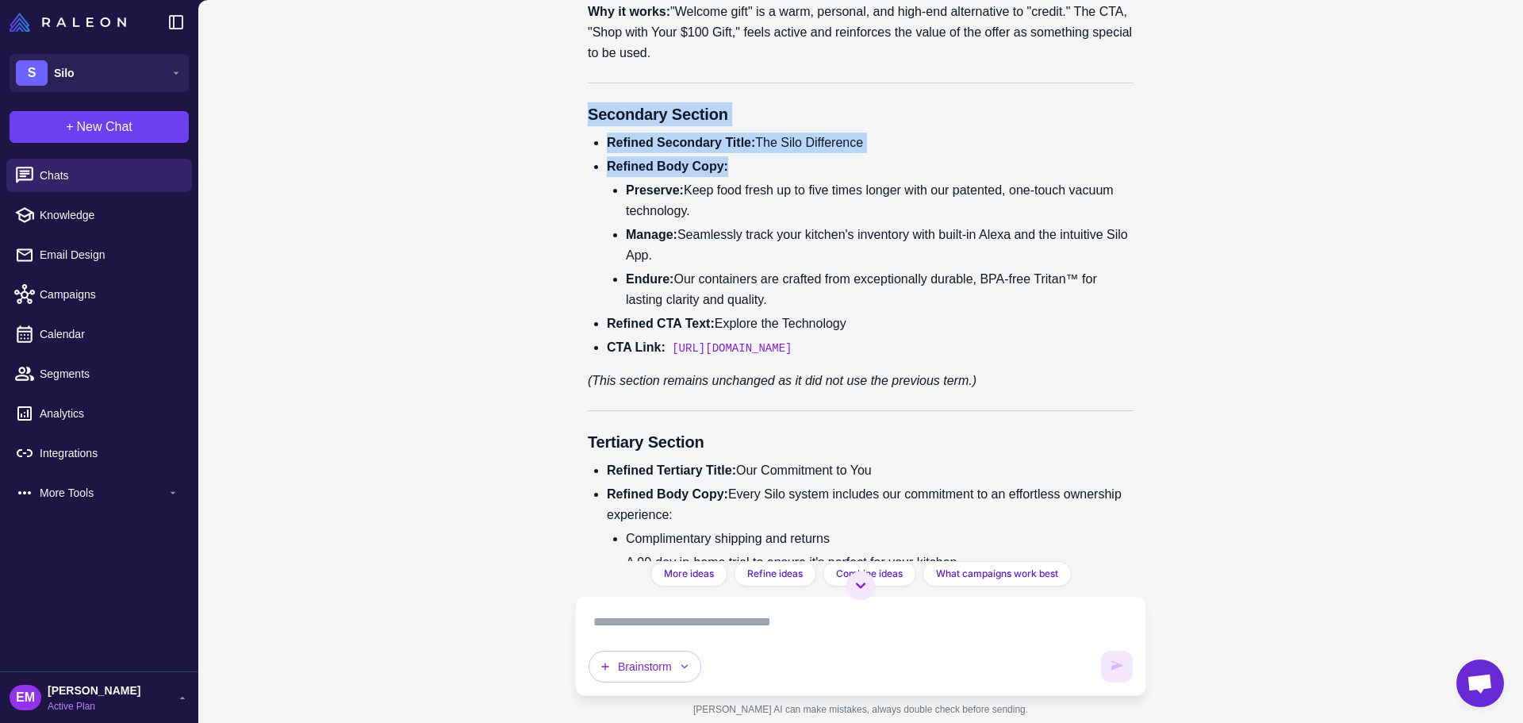
drag, startPoint x: 588, startPoint y: 270, endPoint x: 729, endPoint y: 329, distance: 153.2
click at [729, 329] on div "Understood. We will remove the word "credit" and use language that still convey…" at bounding box center [861, 278] width 546 height 1025
copy div "Secondary Section Refined Secondary Title: The Silo Difference Refined Body Cop…"
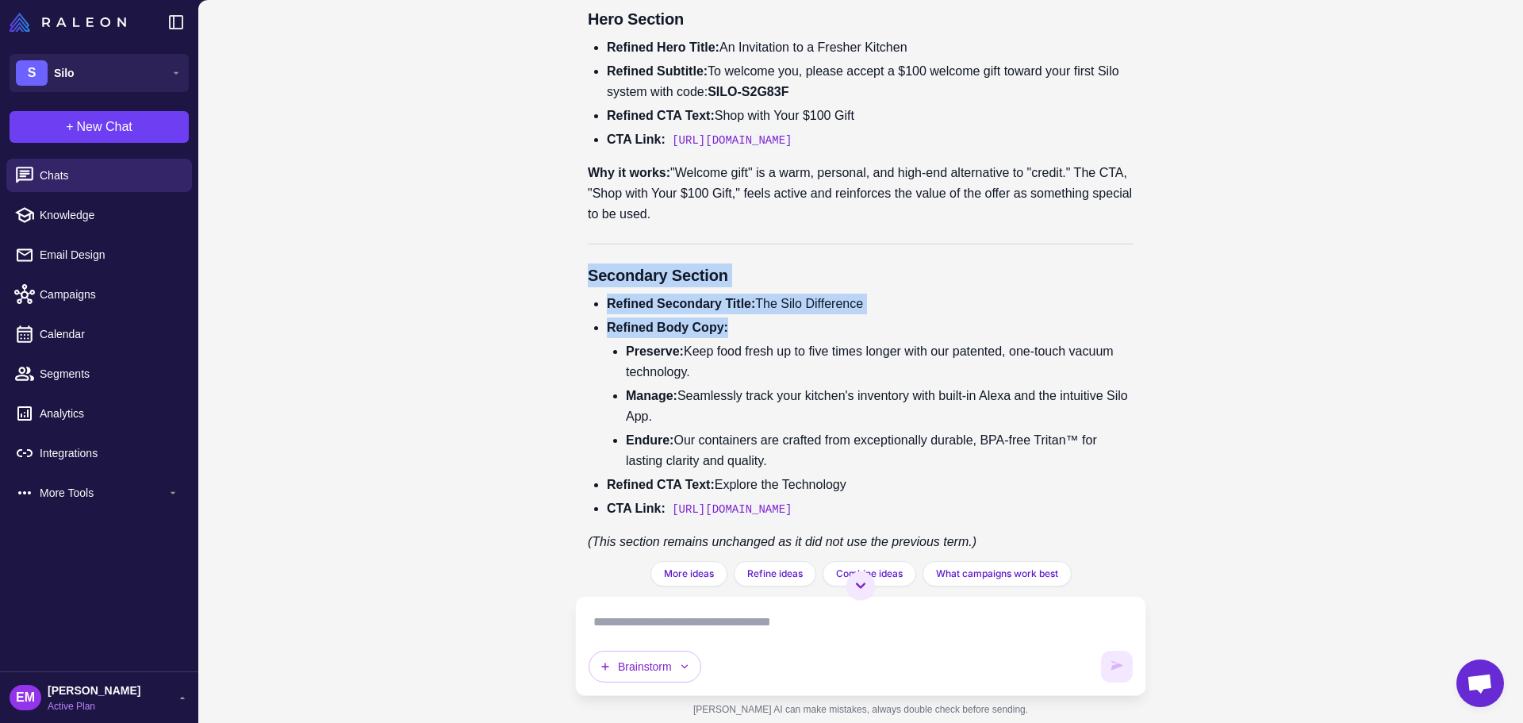
scroll to position [5571, 0]
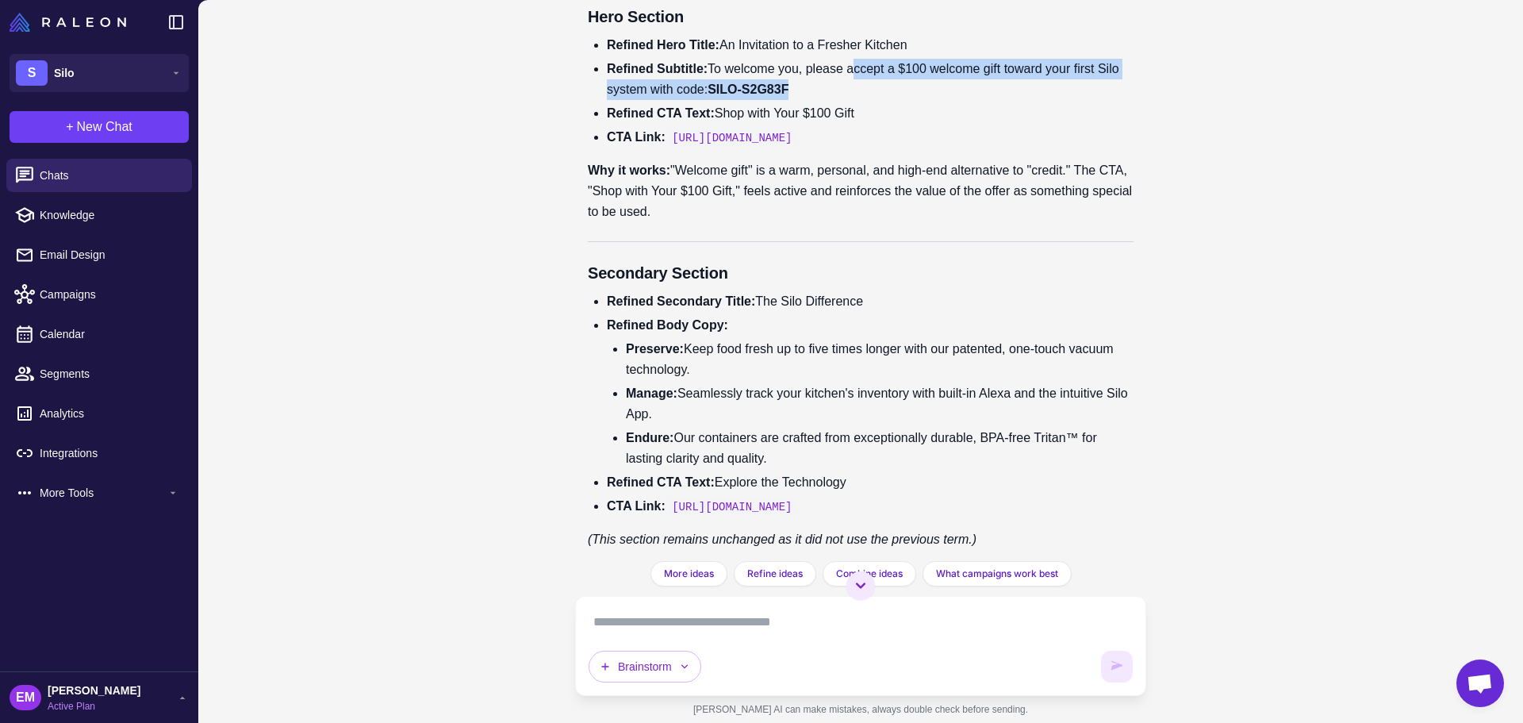
drag, startPoint x: 861, startPoint y: 230, endPoint x: 861, endPoint y: 244, distance: 13.5
click at [861, 100] on li "Refined Subtitle: To welcome you, please accept a $100 welcome gift toward your…" at bounding box center [870, 79] width 527 height 41
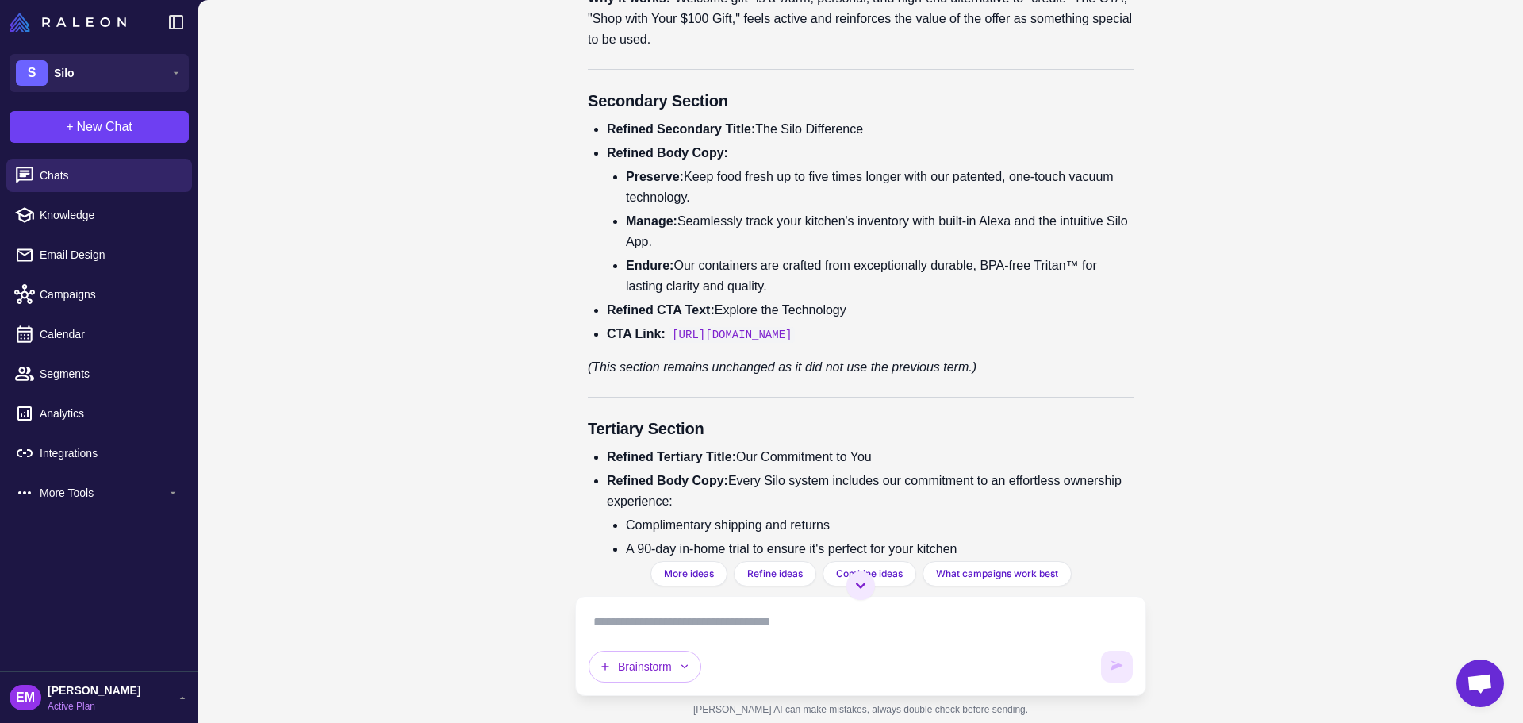
scroll to position [5650, 0]
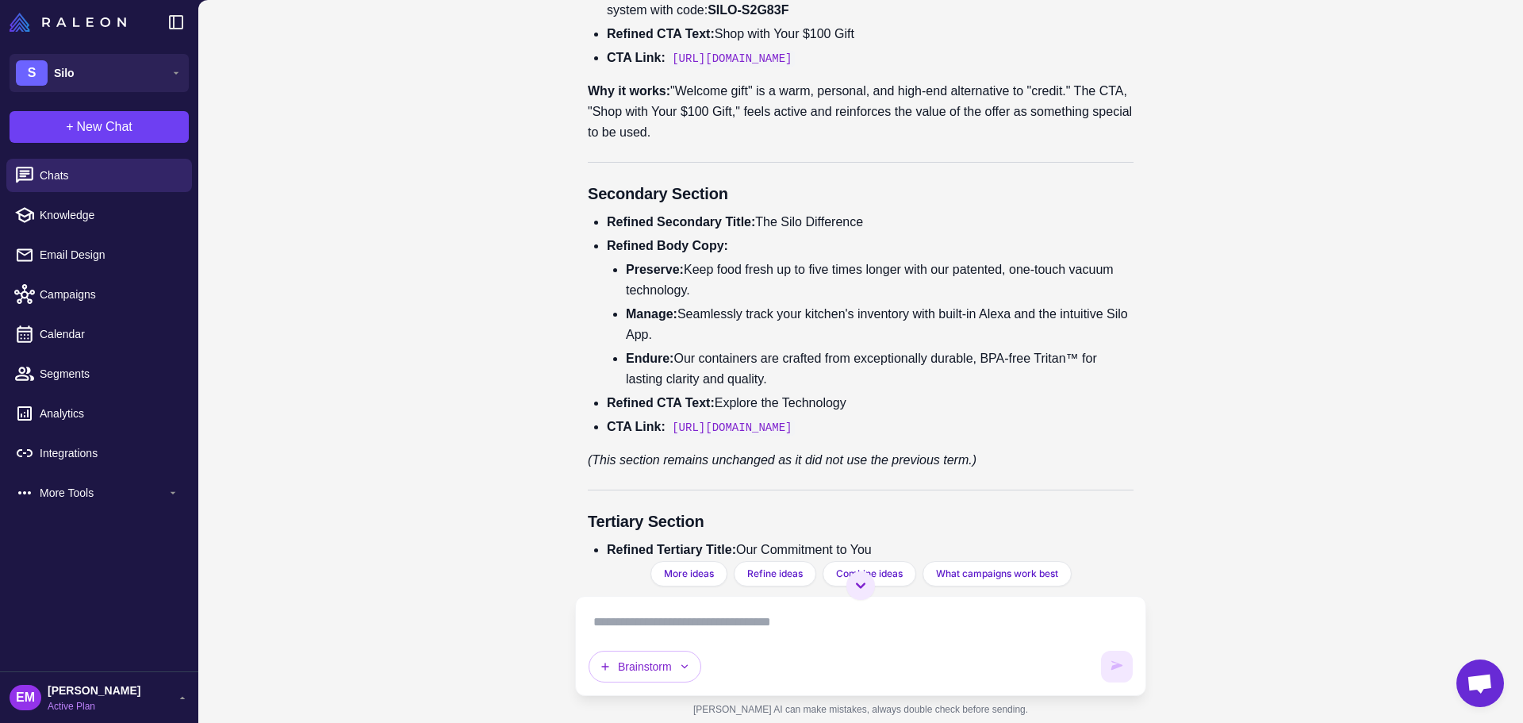
click at [738, 21] on li "Refined Subtitle: To welcome you, please accept a $100 welcome gift toward your…" at bounding box center [870, -1] width 527 height 41
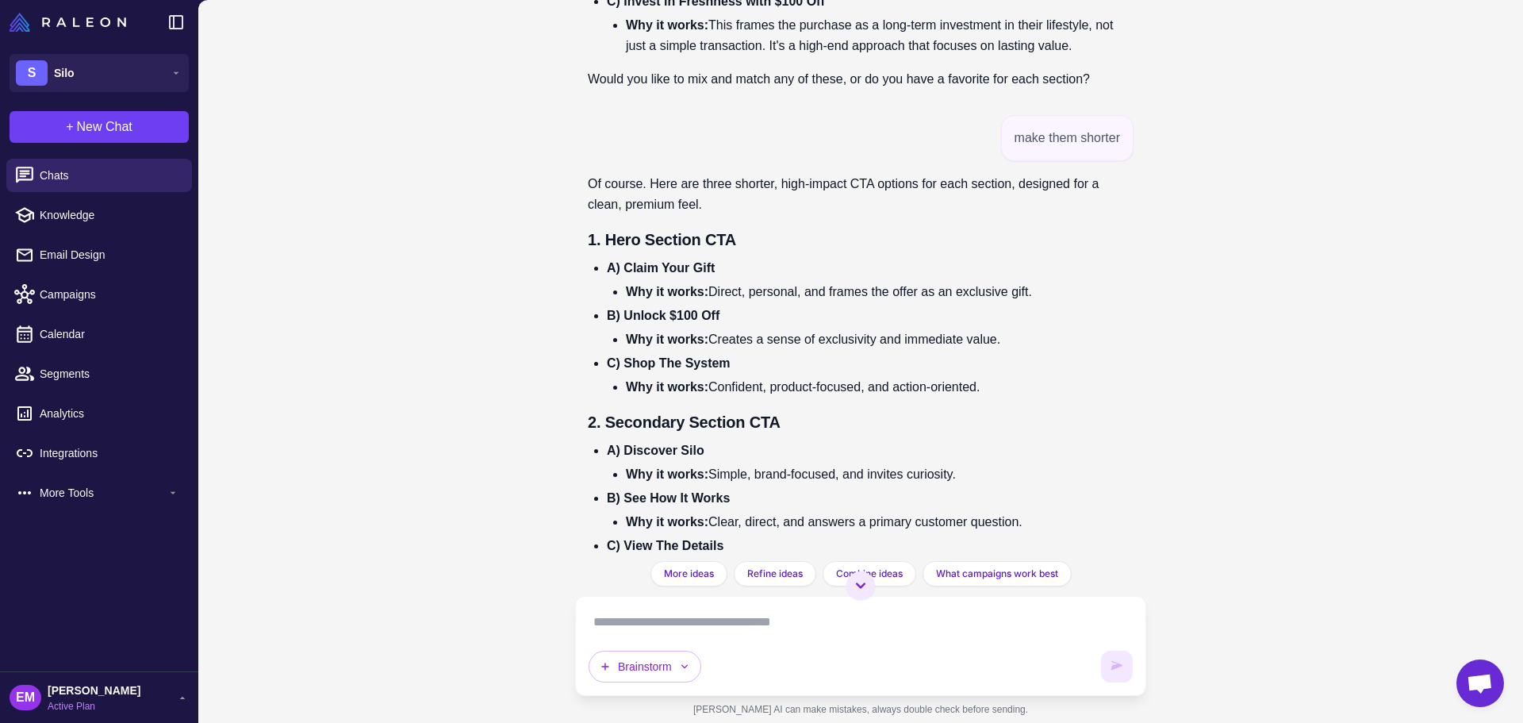
scroll to position [7554, 0]
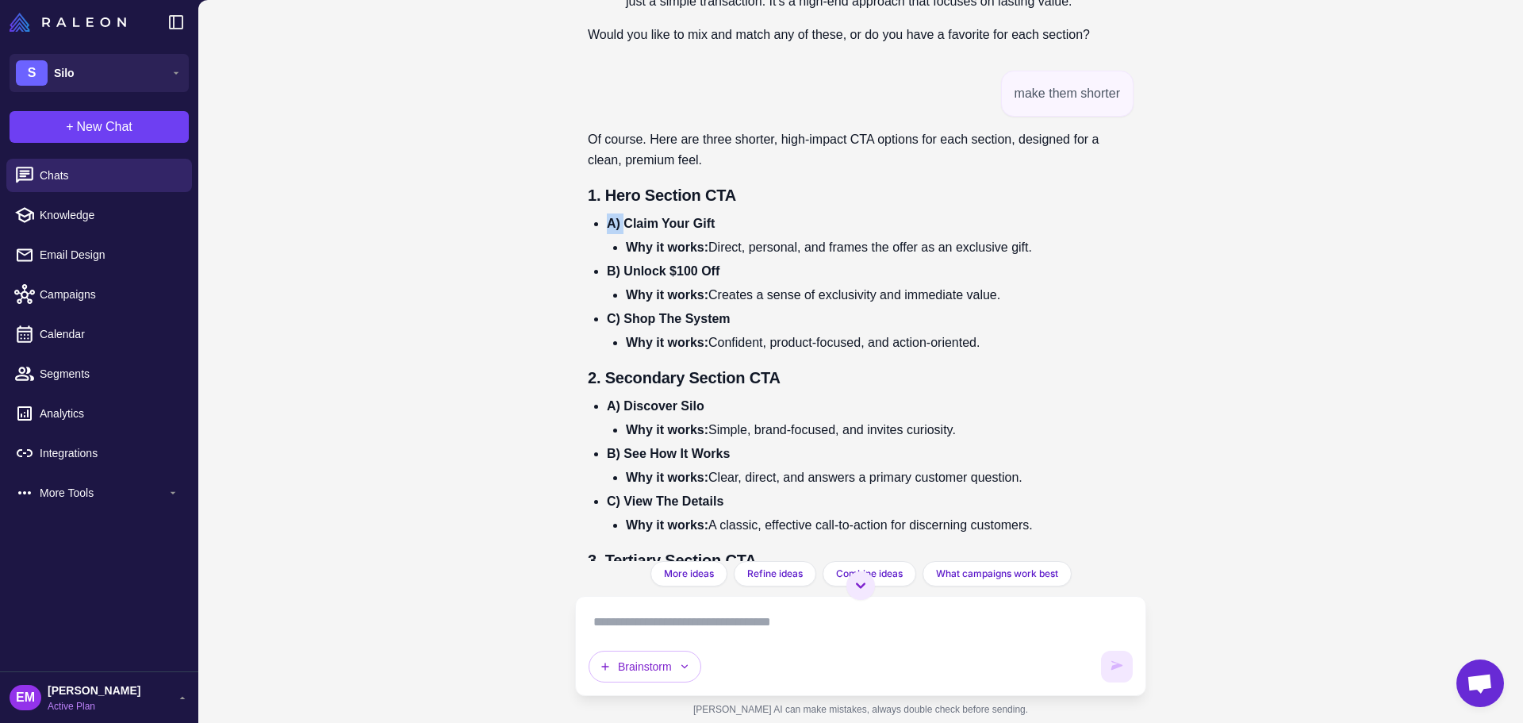
drag, startPoint x: 628, startPoint y: 403, endPoint x: 732, endPoint y: 405, distance: 103.9
click at [732, 258] on li "A) Claim Your Gift Why it works: Direct, personal, and frames the offer as an e…" at bounding box center [870, 235] width 527 height 44
click at [708, 230] on strong "A) Claim Your Gift" at bounding box center [661, 223] width 108 height 13
drag, startPoint x: 715, startPoint y: 408, endPoint x: 624, endPoint y: 408, distance: 90.4
click at [624, 230] on strong "A) Claim Your Gift" at bounding box center [661, 223] width 108 height 13
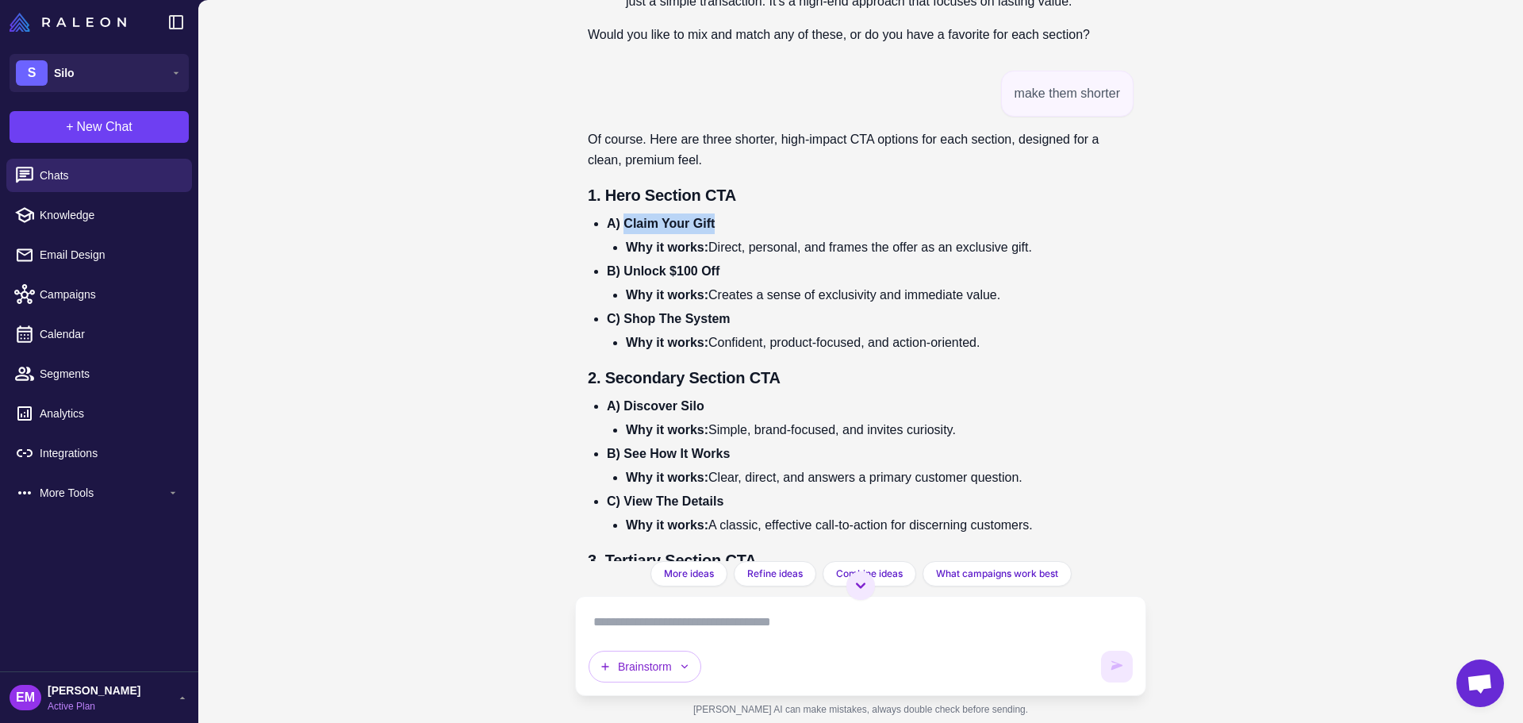
copy strong "Claim Your Gift"
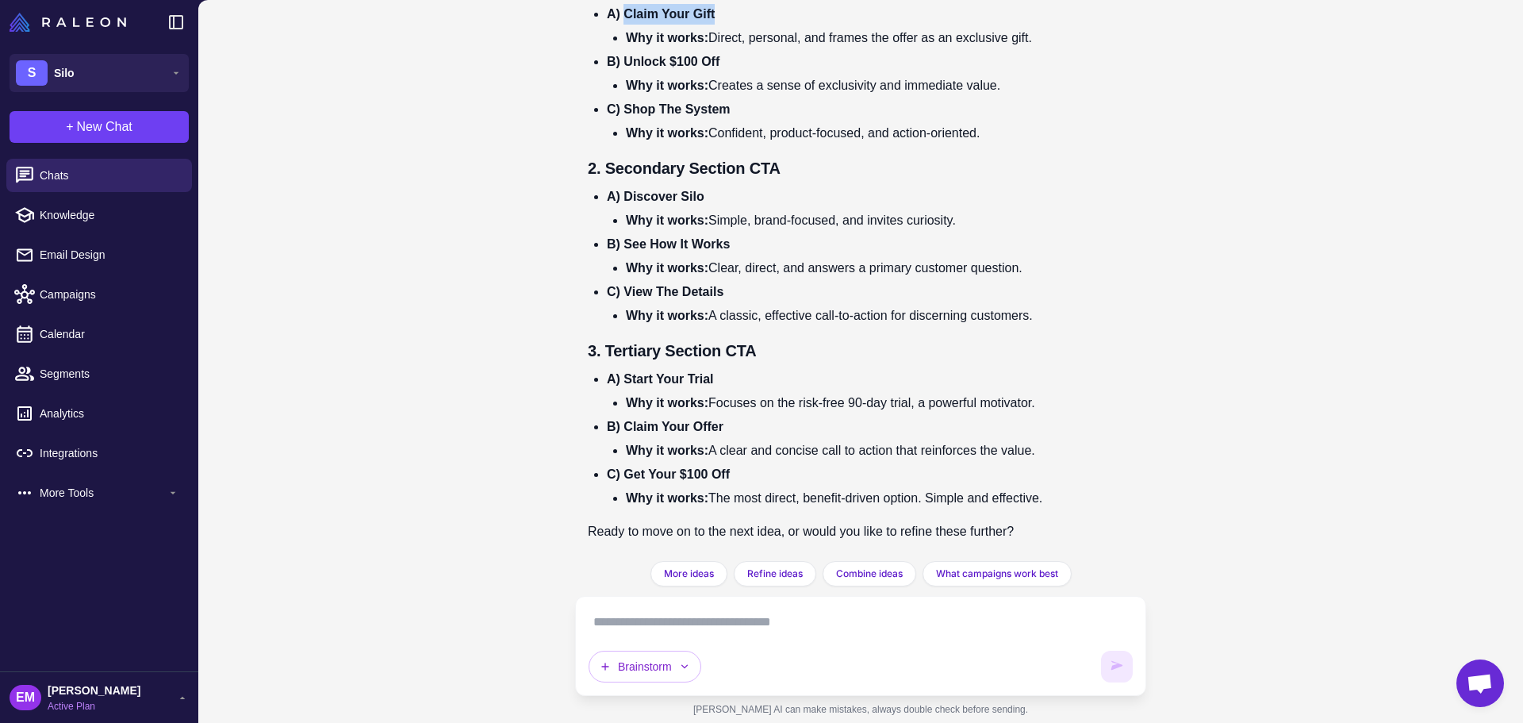
scroll to position [7950, 0]
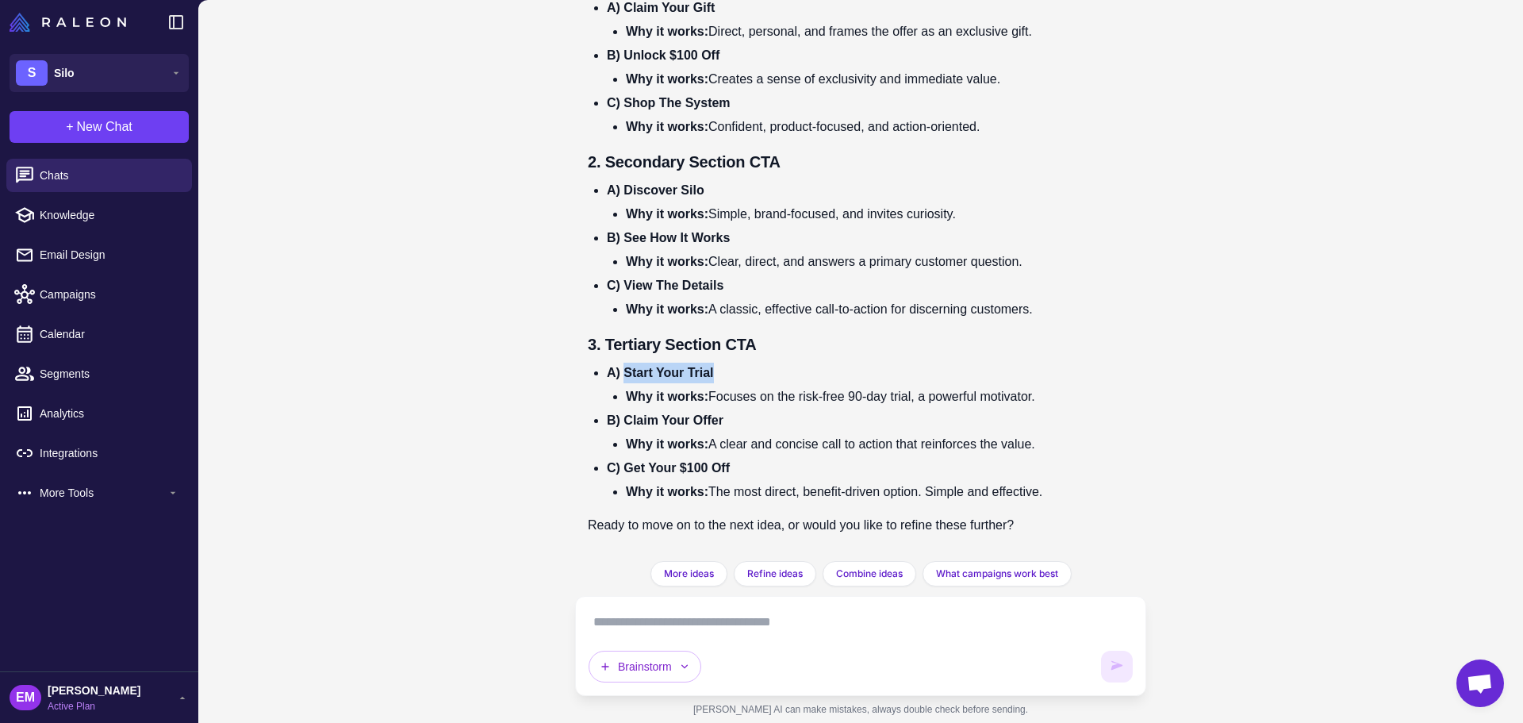
drag, startPoint x: 624, startPoint y: 371, endPoint x: 715, endPoint y: 375, distance: 91.3
click at [714, 375] on strong "A) Start Your Trial" at bounding box center [660, 372] width 107 height 13
copy strong "Start Your Trial"
click at [784, 612] on textarea at bounding box center [861, 621] width 544 height 25
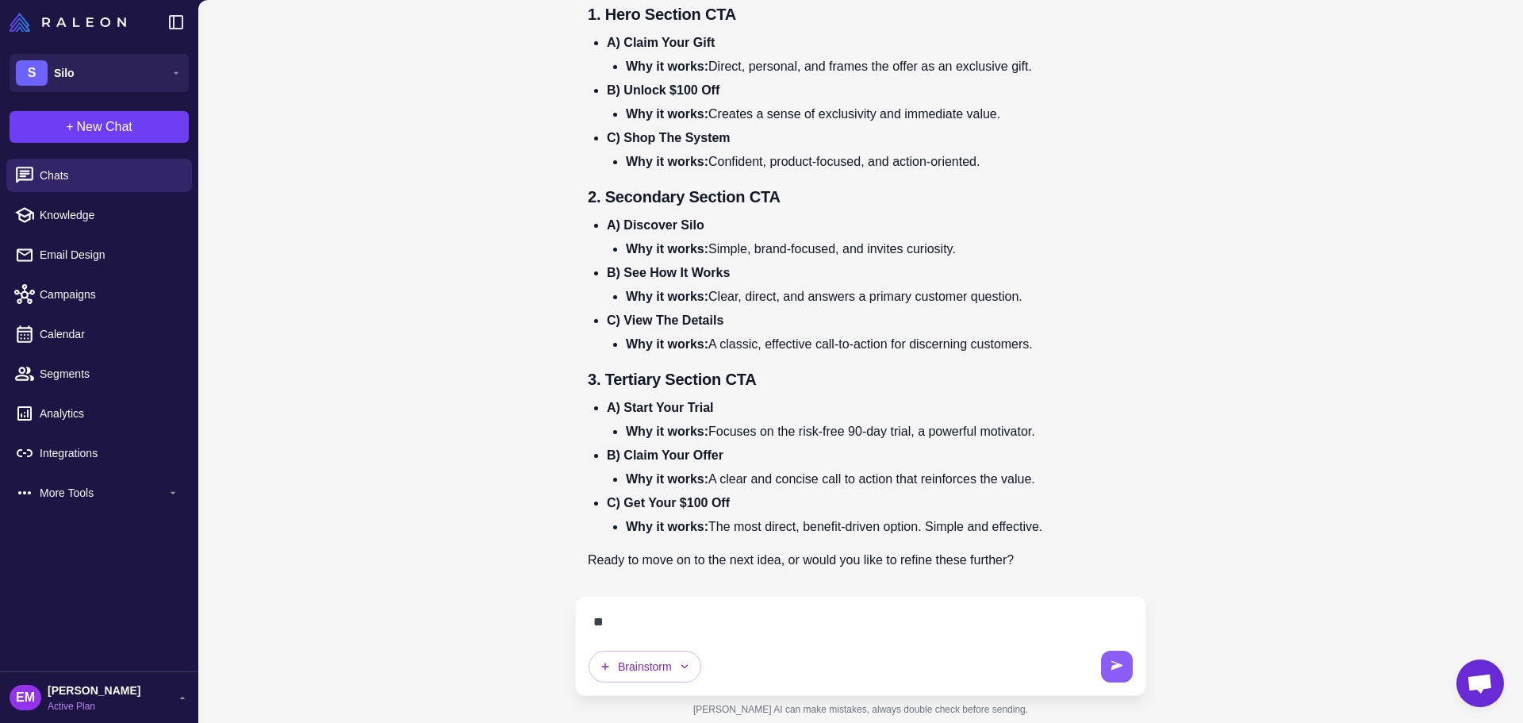
scroll to position [7916, 0]
type textarea "**********"
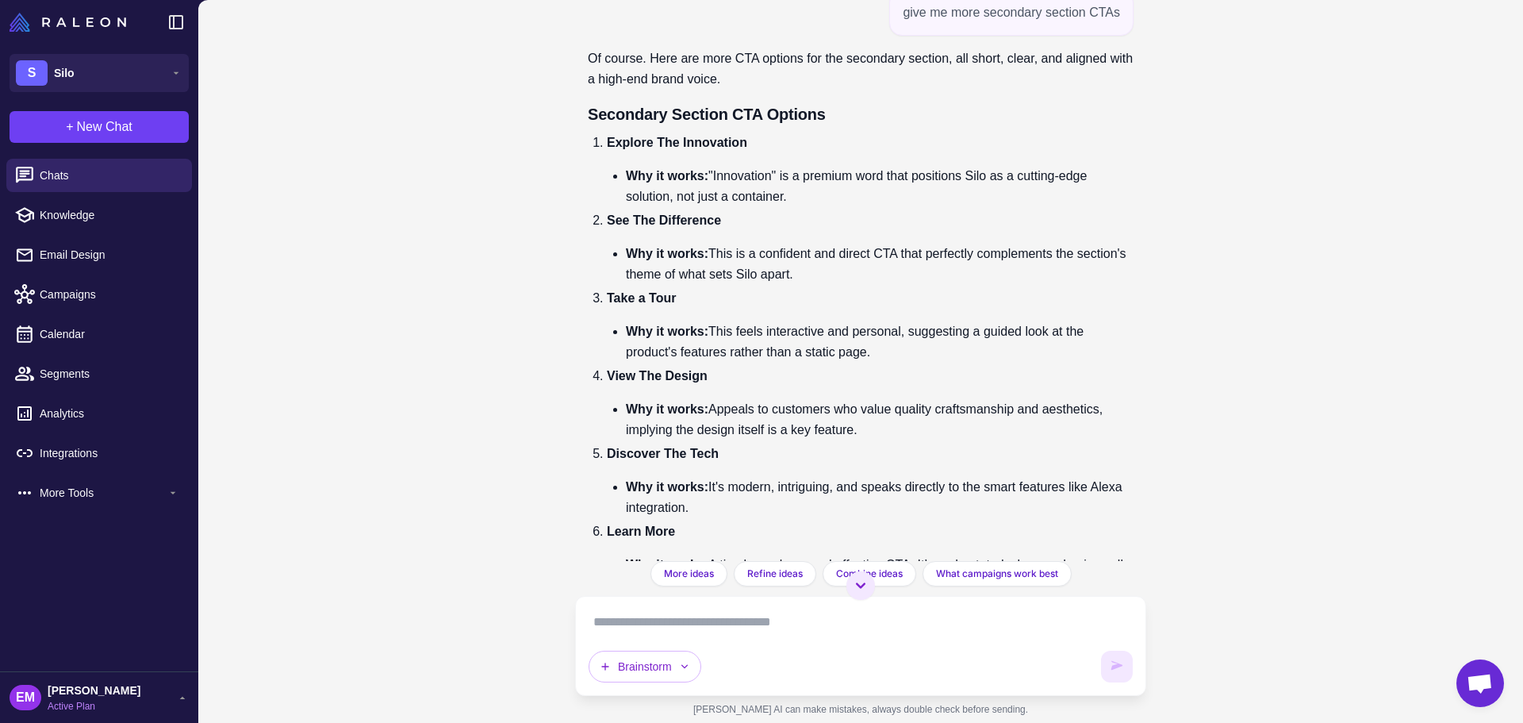
scroll to position [8615, 0]
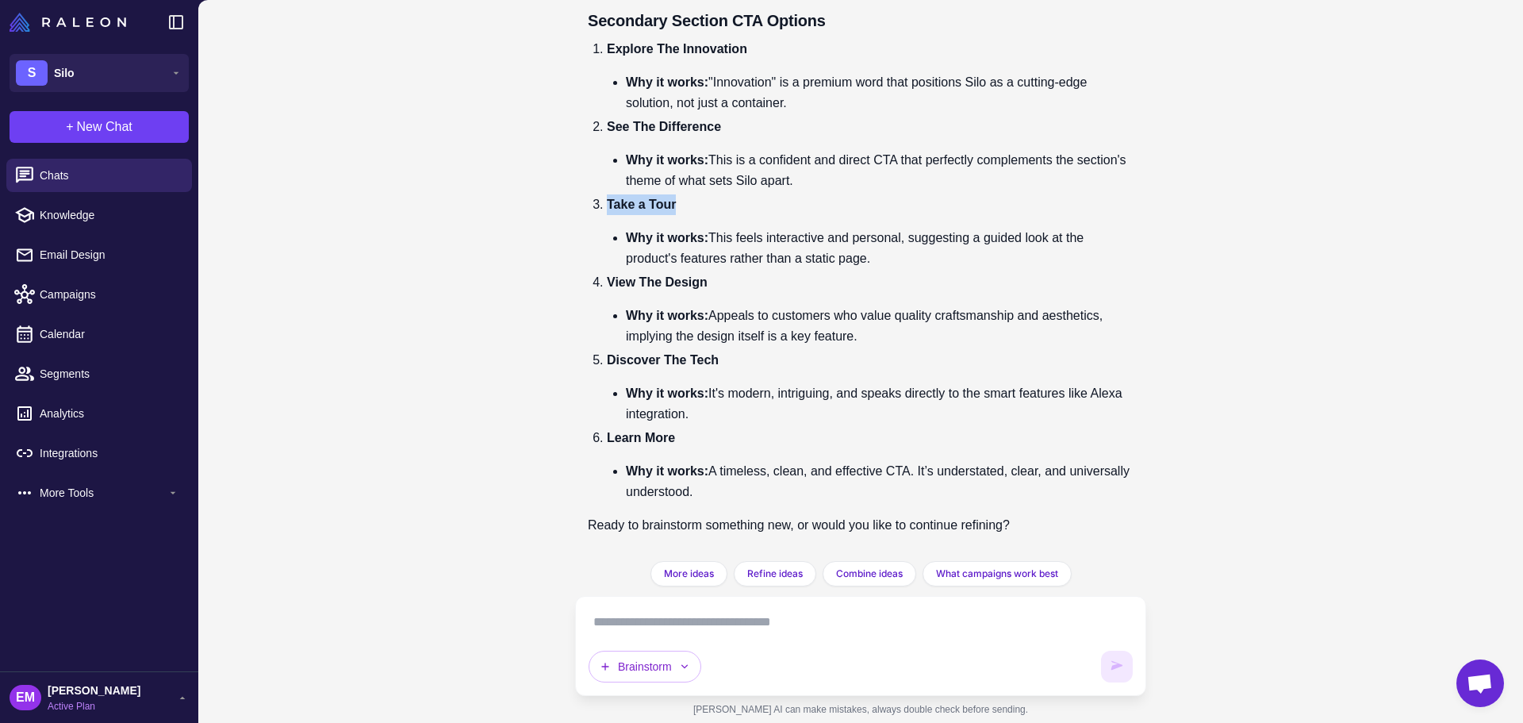
drag, startPoint x: 609, startPoint y: 205, endPoint x: 692, endPoint y: 211, distance: 82.7
click at [692, 211] on p "Take a Tour" at bounding box center [870, 204] width 527 height 21
copy strong "Take a Tour"
drag, startPoint x: 717, startPoint y: 232, endPoint x: 923, endPoint y: 255, distance: 207.5
click at [923, 255] on li "Why it works: This feels interactive and personal, suggesting a guided look at …" at bounding box center [880, 248] width 508 height 41
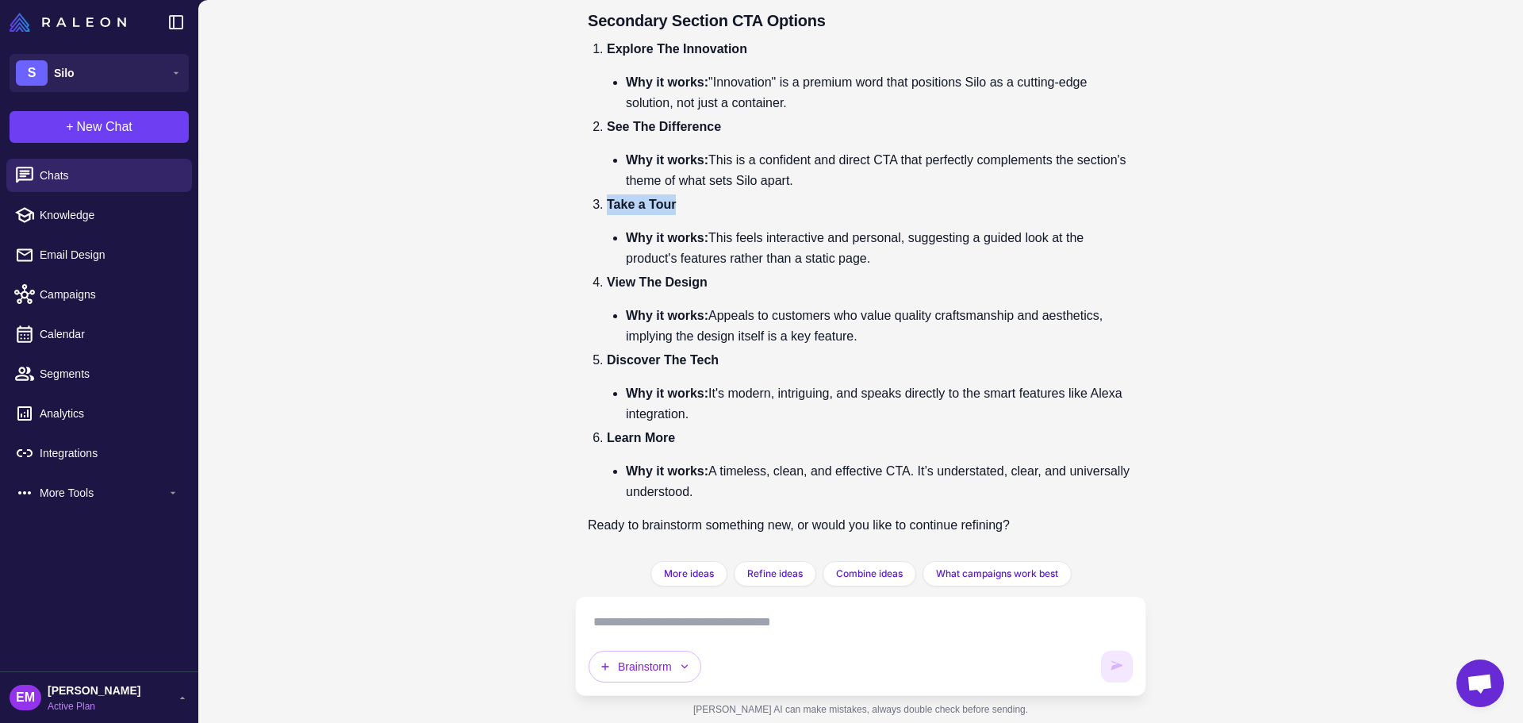
click at [877, 253] on li "Why it works: This feels interactive and personal, suggesting a guided look at …" at bounding box center [880, 248] width 508 height 41
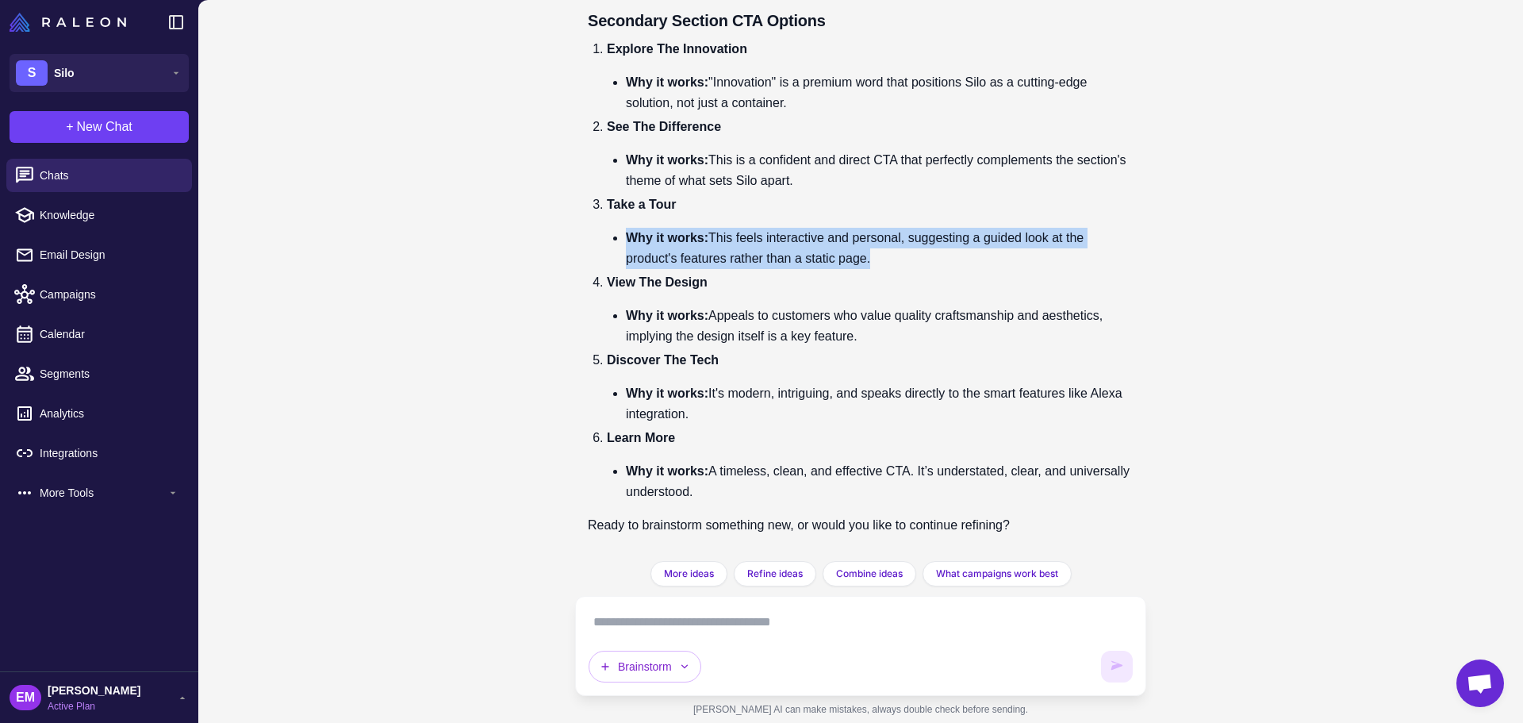
click at [877, 253] on li "Why it works: This feels interactive and personal, suggesting a guided look at …" at bounding box center [880, 248] width 508 height 41
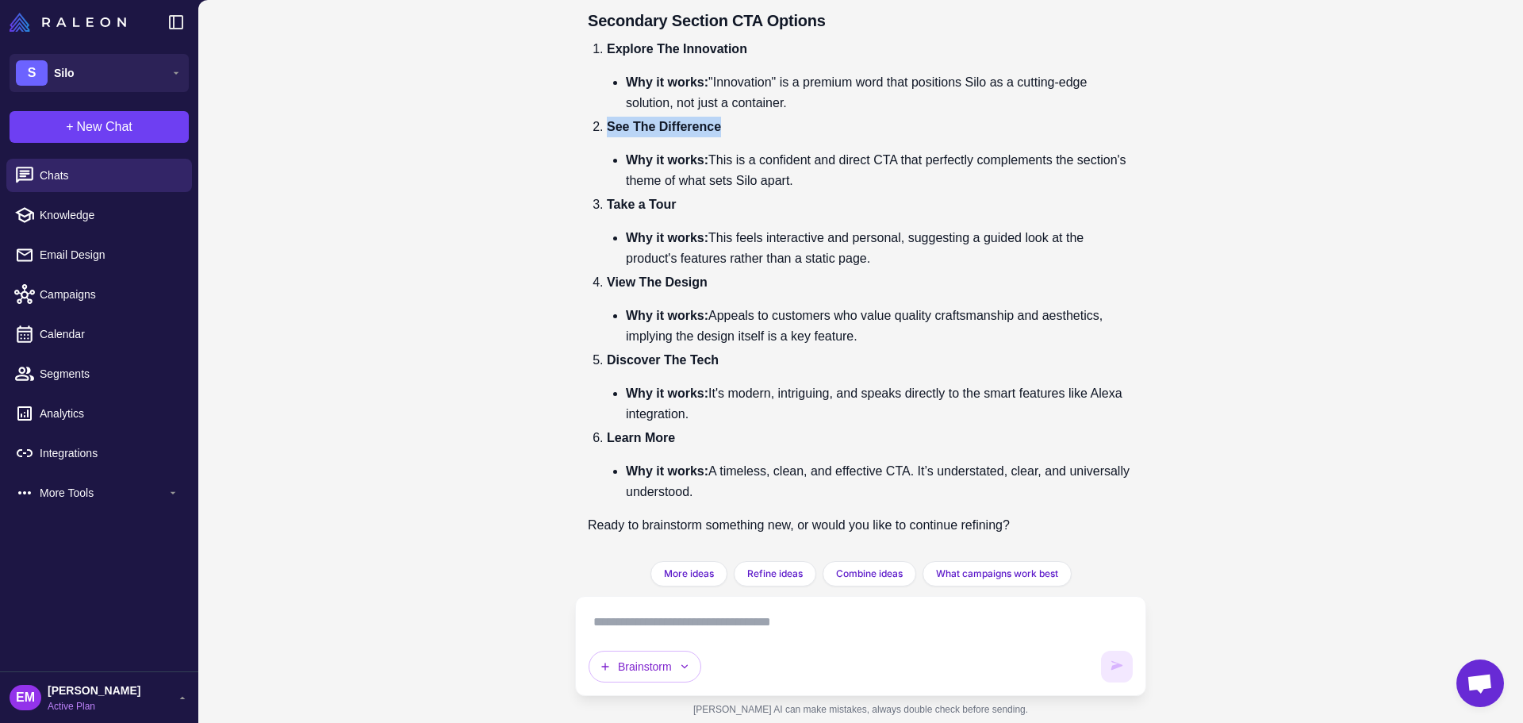
drag, startPoint x: 606, startPoint y: 122, endPoint x: 774, endPoint y: 129, distance: 168.3
click at [774, 129] on li "See The Difference Why it works: This is a confident and direct CTA that perfec…" at bounding box center [870, 154] width 527 height 75
copy strong "See The Difference"
drag, startPoint x: 731, startPoint y: 164, endPoint x: 865, endPoint y: 189, distance: 137.1
click at [865, 189] on li "Why it works: This is a confident and direct CTA that perfectly complements the…" at bounding box center [880, 170] width 508 height 41
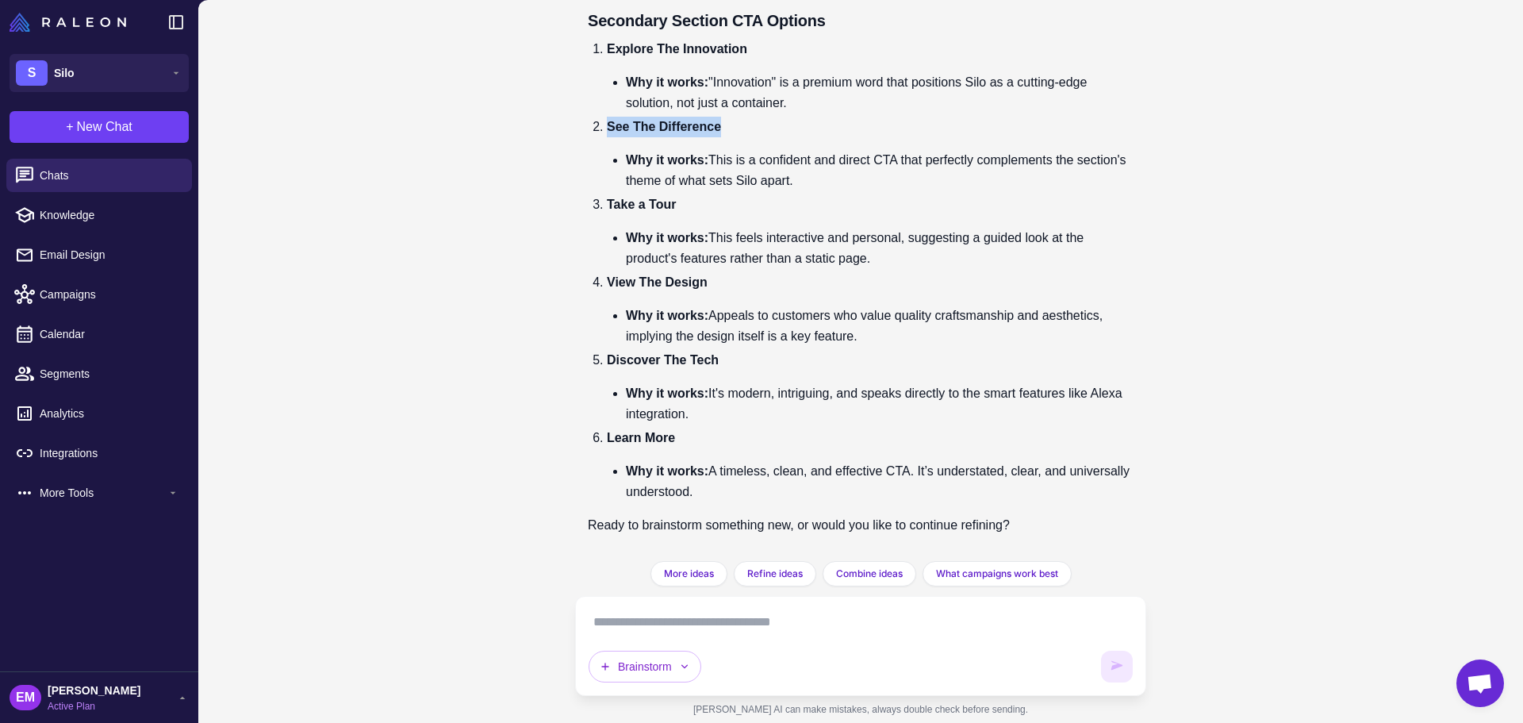
click at [865, 189] on li "Why it works: This is a confident and direct CTA that perfectly complements the…" at bounding box center [880, 170] width 508 height 41
click at [735, 616] on textarea at bounding box center [861, 621] width 544 height 25
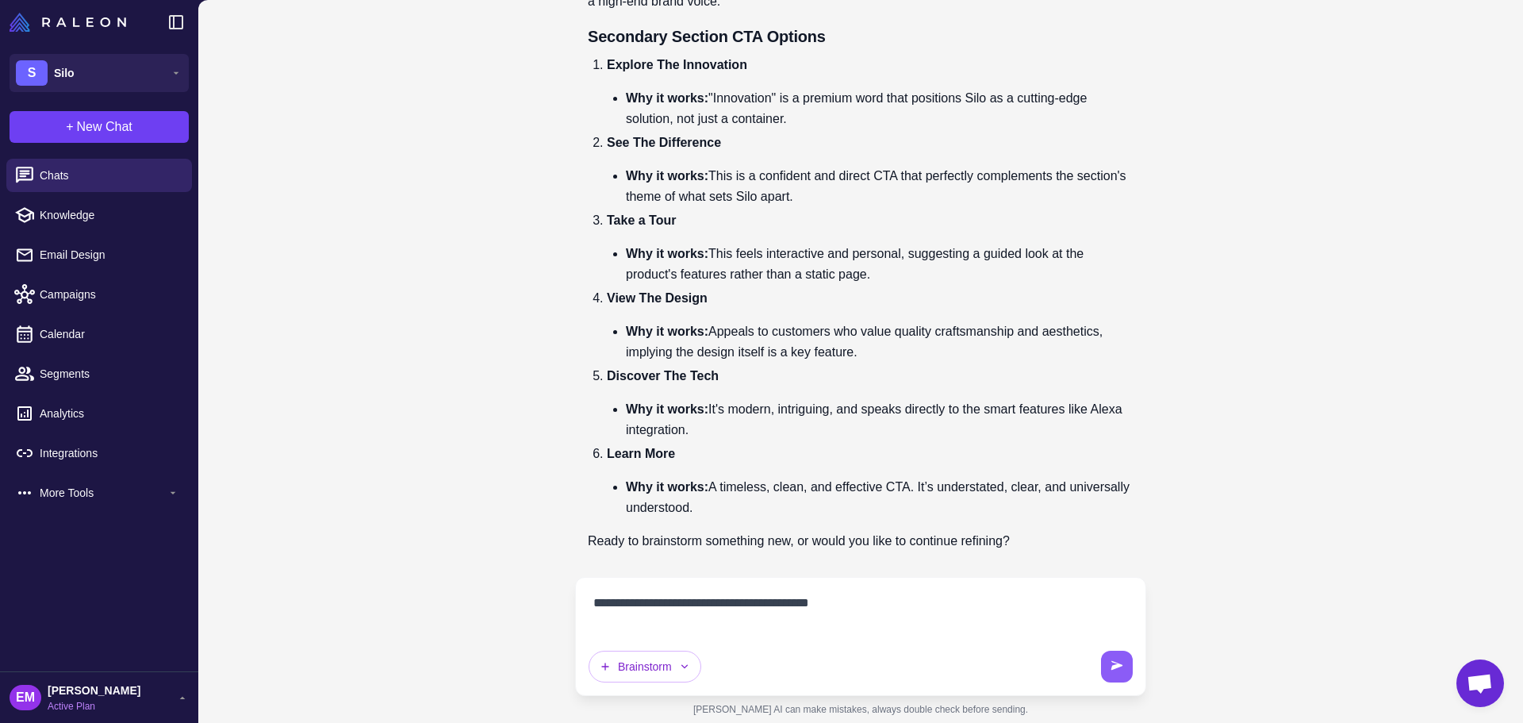
scroll to position [8599, 0]
type textarea "**********"
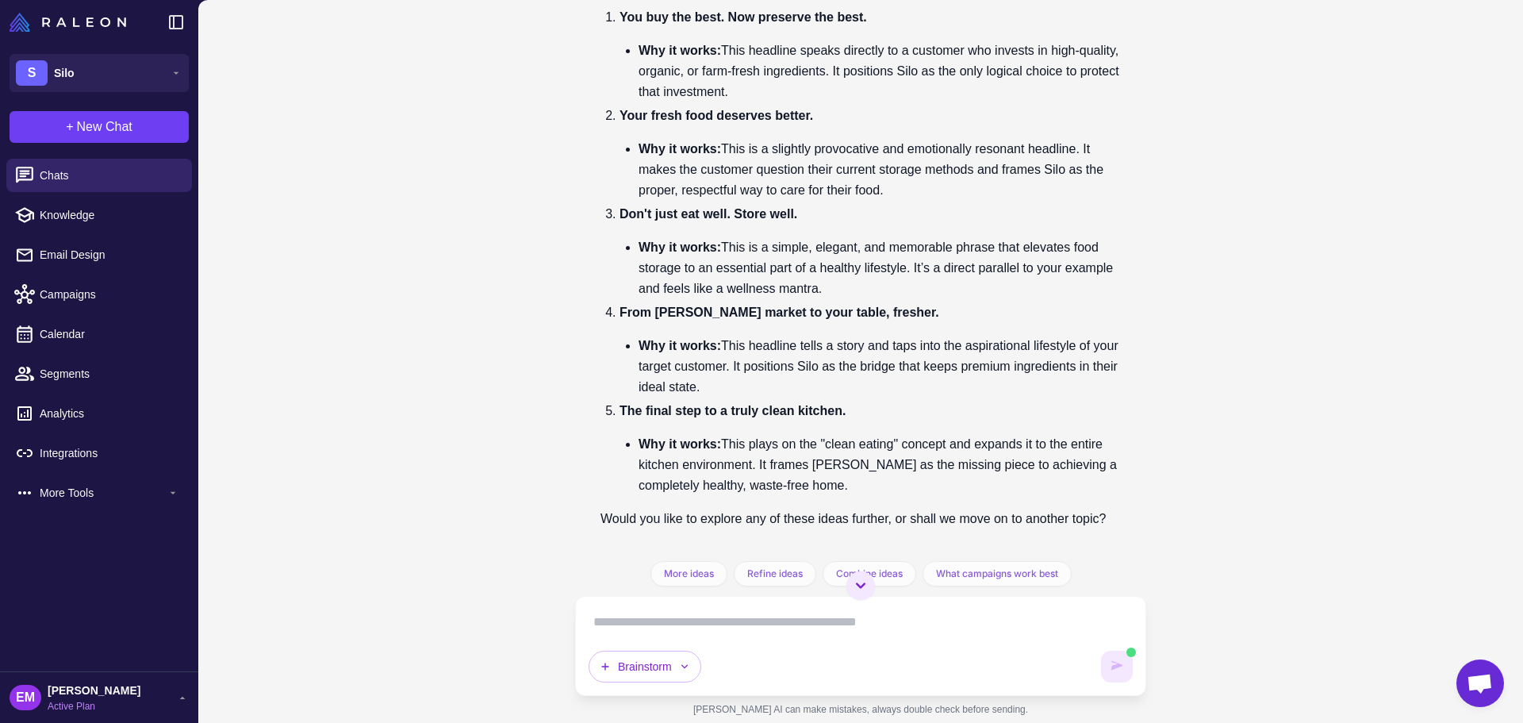
scroll to position [9296, 0]
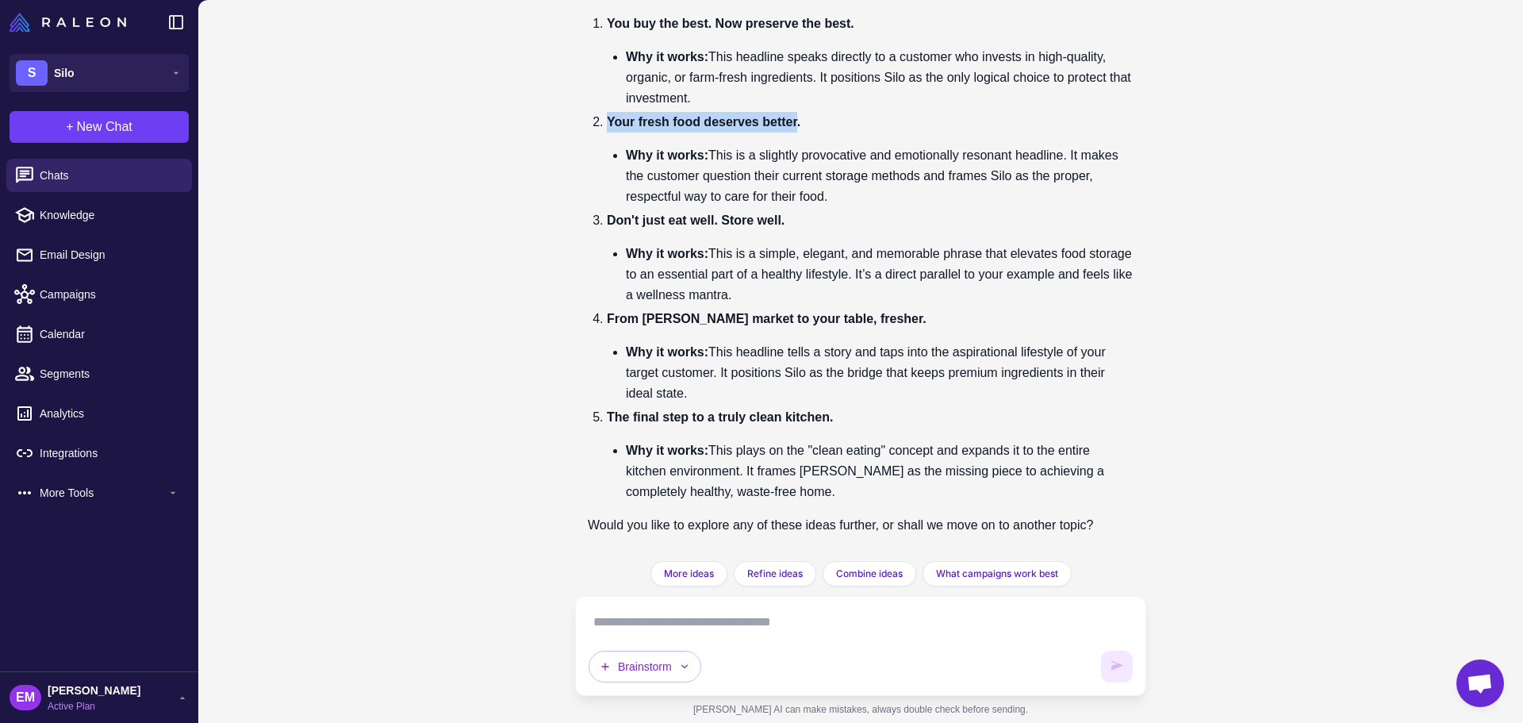
drag, startPoint x: 608, startPoint y: 121, endPoint x: 803, endPoint y: 119, distance: 194.4
click at [800, 119] on strong "Your fresh food deserves better." at bounding box center [704, 121] width 194 height 13
click at [674, 629] on textarea at bounding box center [861, 621] width 544 height 25
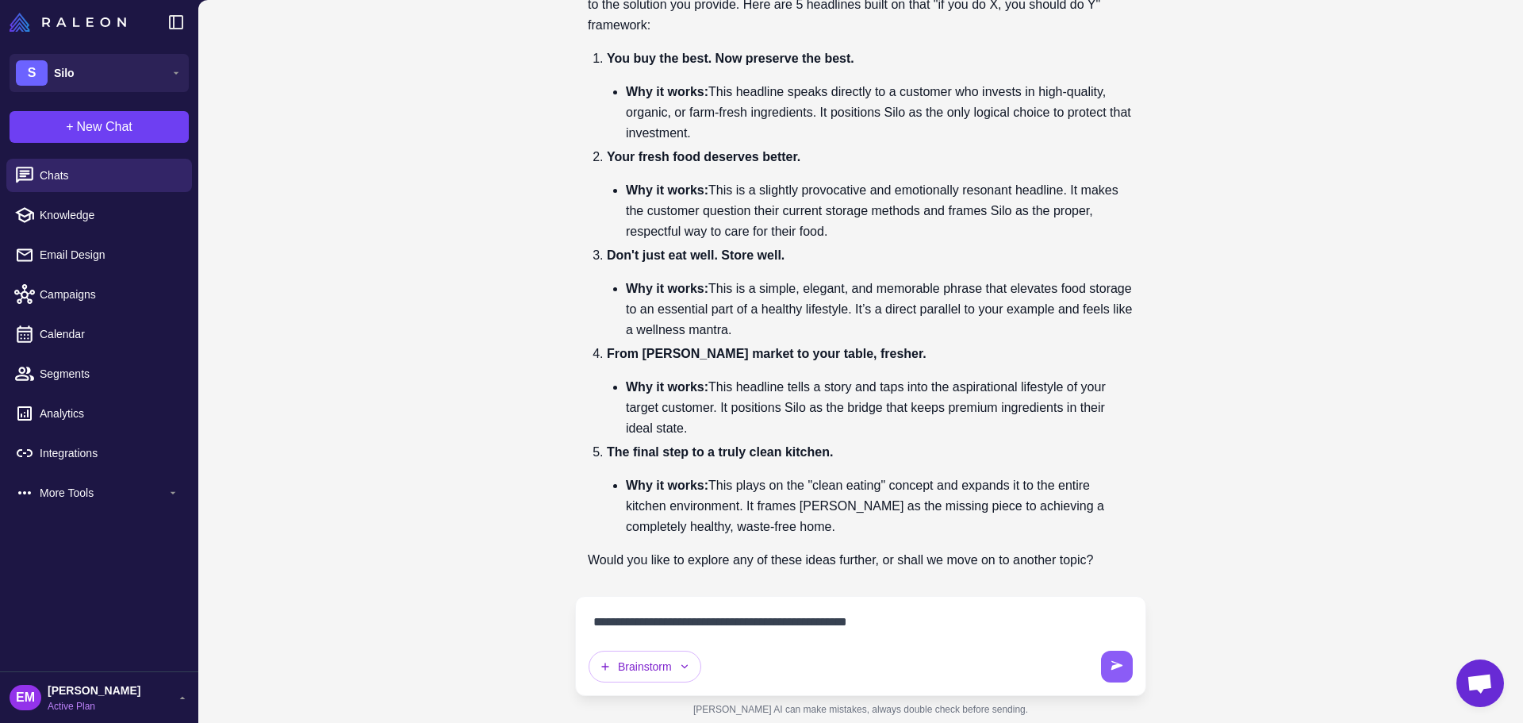
type textarea "**********"
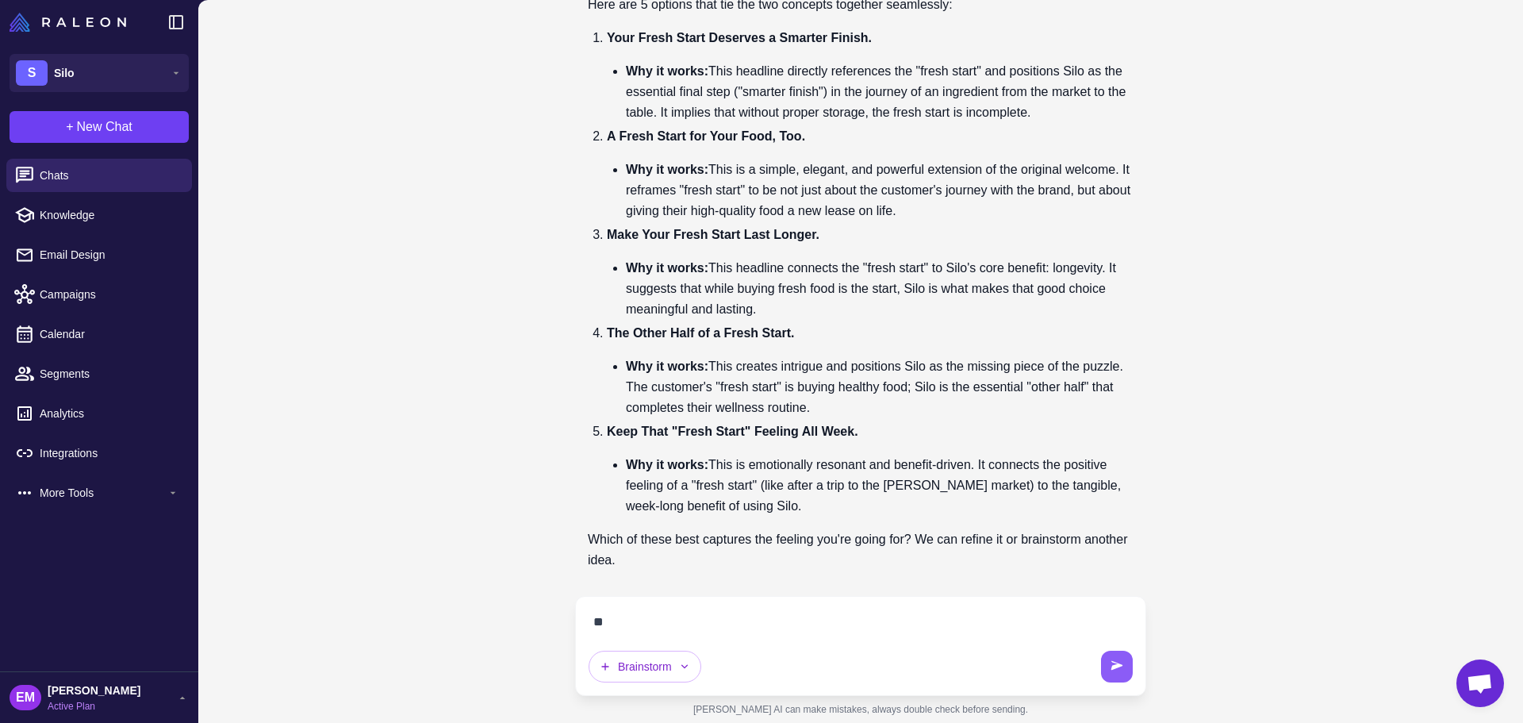
scroll to position [10049, 0]
type textarea "**********"
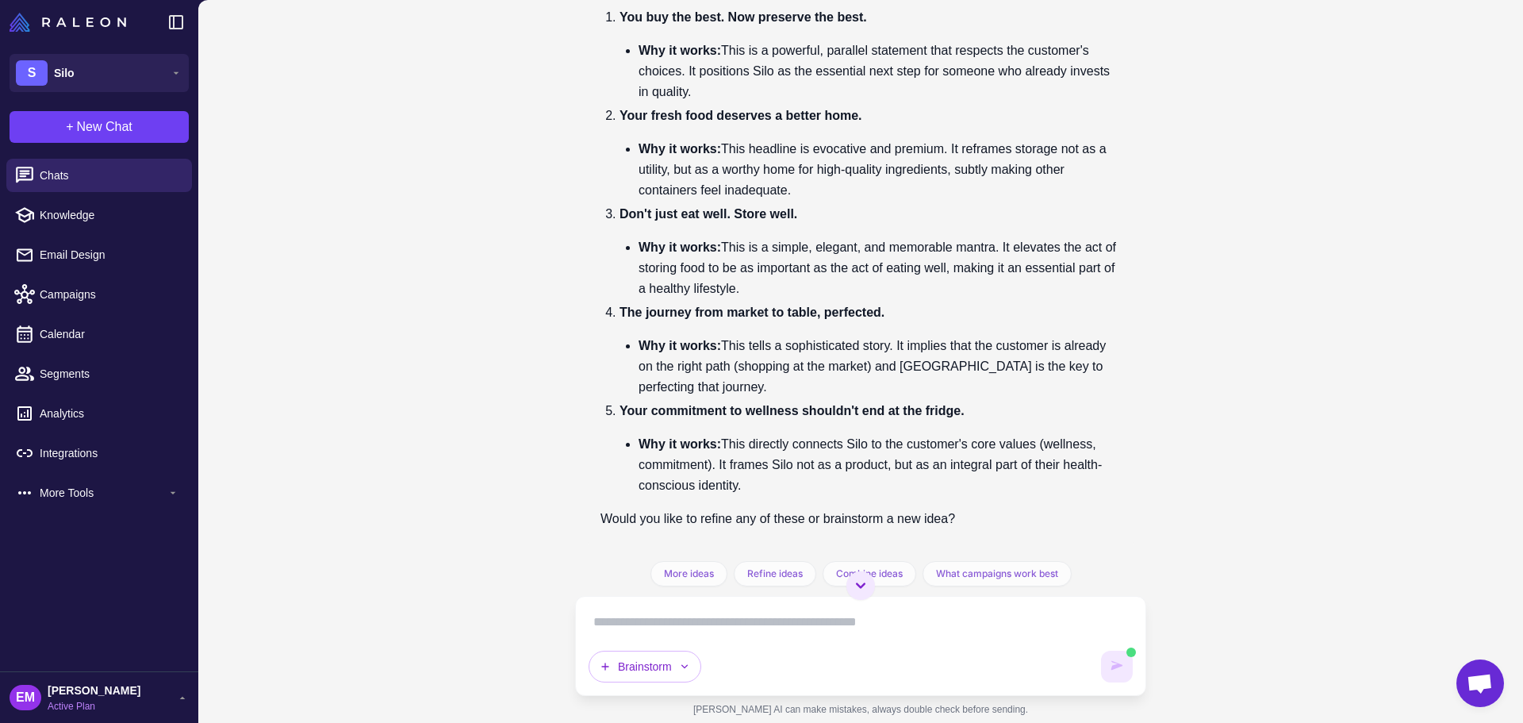
scroll to position [10798, 0]
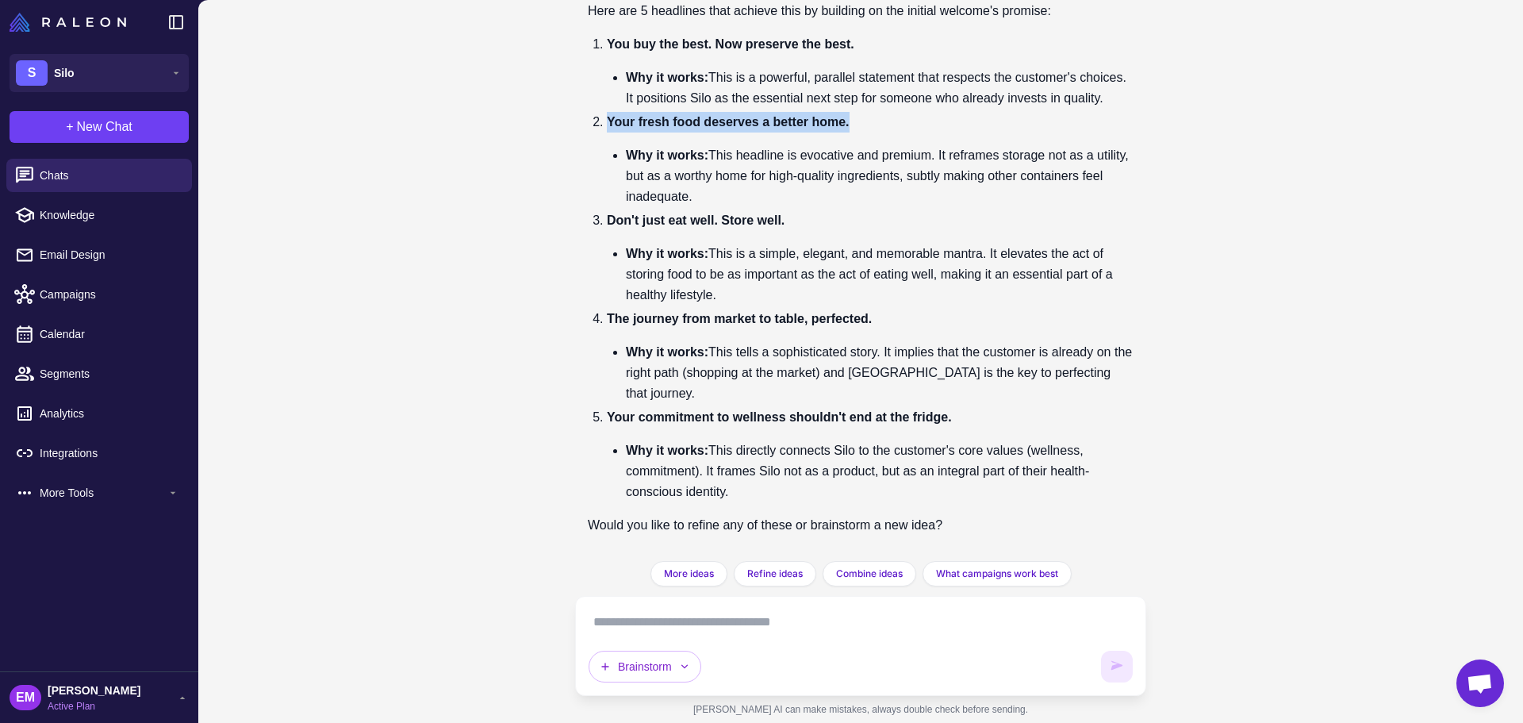
drag, startPoint x: 604, startPoint y: 114, endPoint x: 860, endPoint y: 124, distance: 255.6
click at [860, 124] on li "Your fresh food deserves a better home. Why it works: This headline is evocativ…" at bounding box center [870, 159] width 527 height 95
drag, startPoint x: 600, startPoint y: 312, endPoint x: 875, endPoint y: 328, distance: 275.8
click at [875, 328] on li "The journey from market to table, perfected. Why it works: This tells a sophist…" at bounding box center [870, 356] width 527 height 95
copy strong "The journey from market to table, perfected"
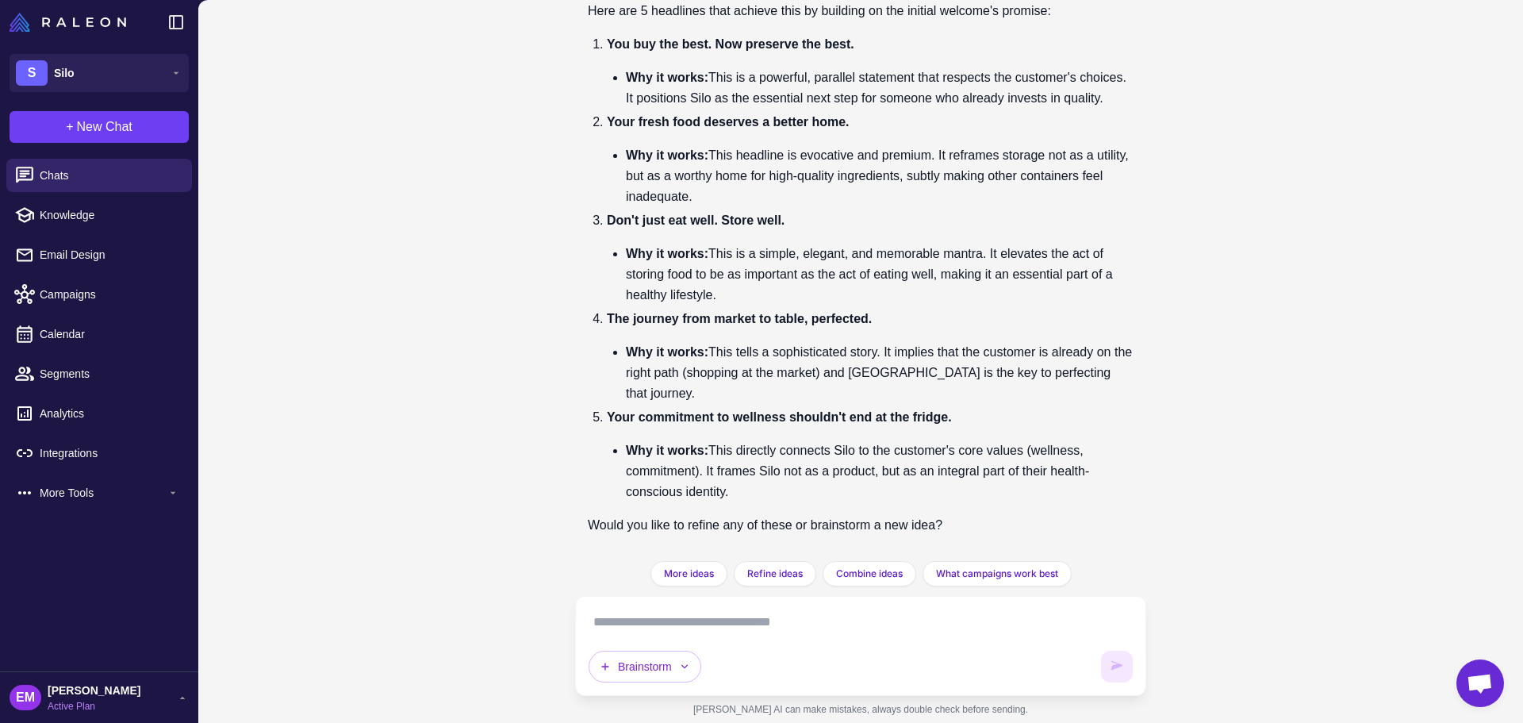
click at [753, 608] on div "Brainstorm" at bounding box center [860, 646] width 571 height 100
click at [792, 620] on textarea at bounding box center [861, 621] width 544 height 25
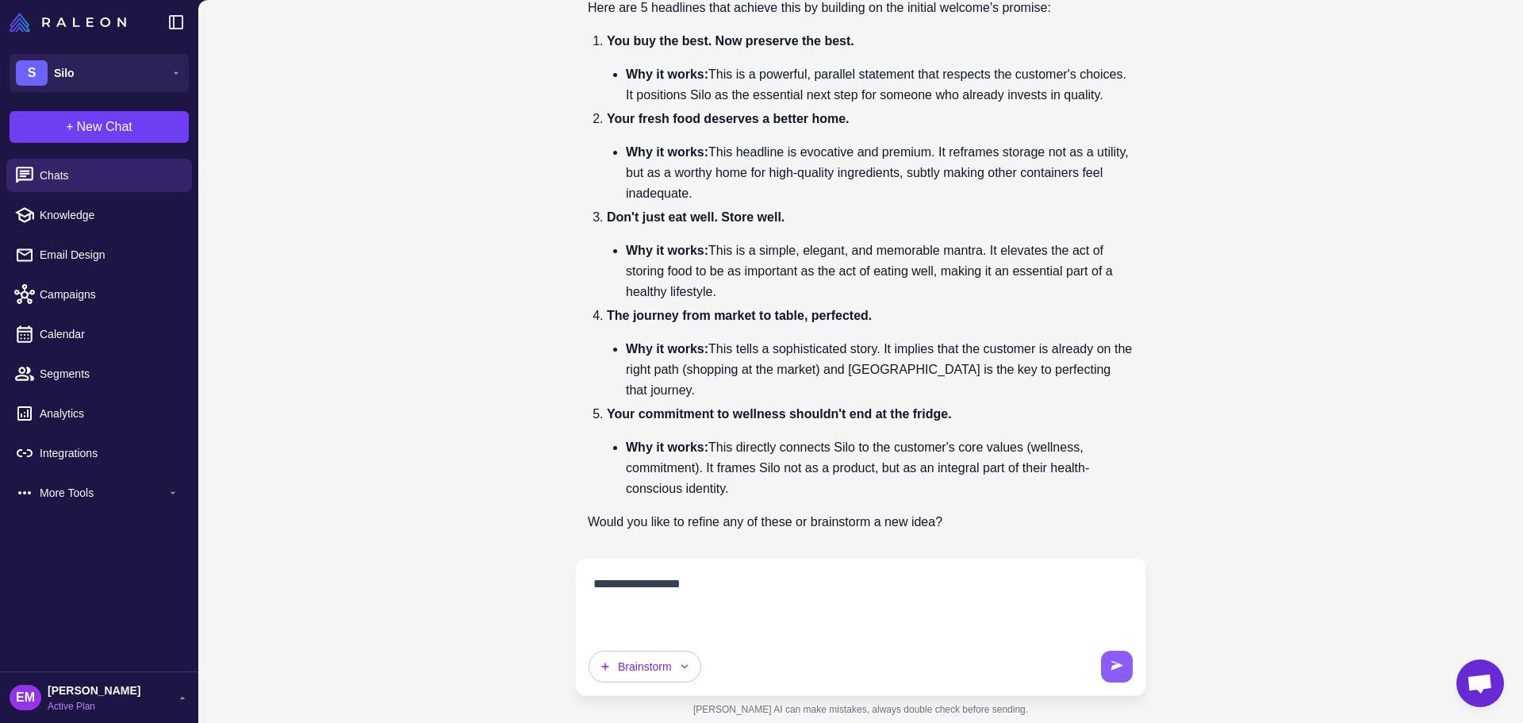
paste textarea "**********"
type textarea "**********"
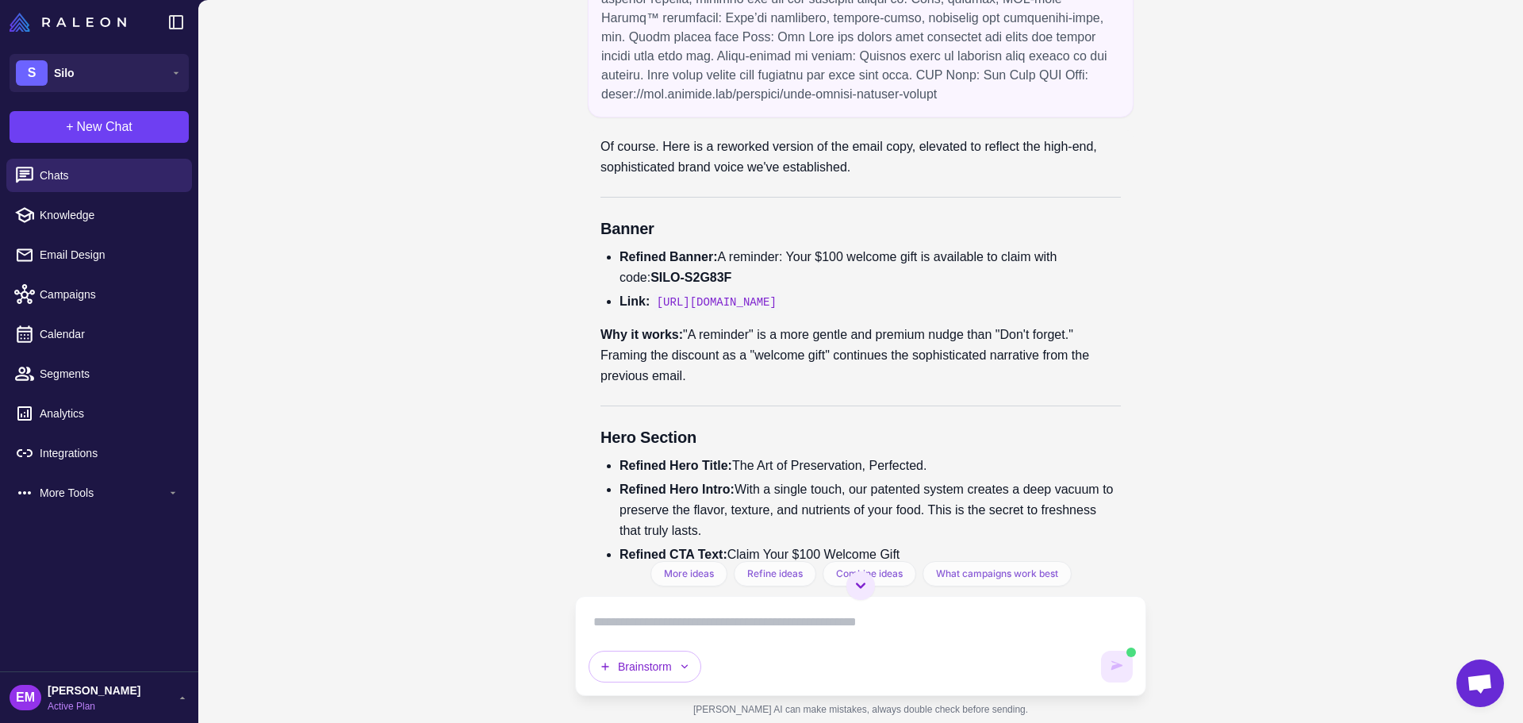
scroll to position [12251, 0]
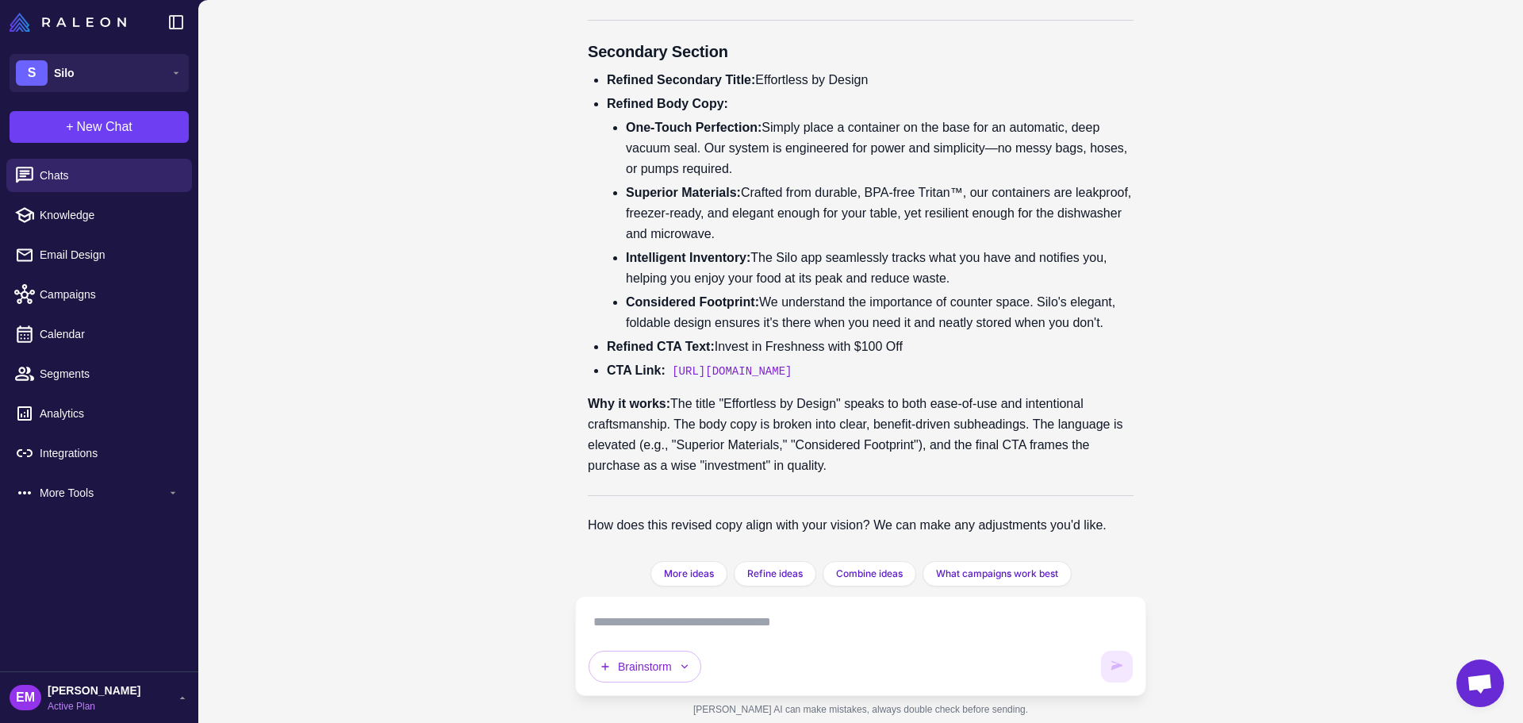
click at [670, 437] on p "Why it works: The title "Effortless by Design" speaks to both ease-of-use and i…" at bounding box center [861, 434] width 546 height 82
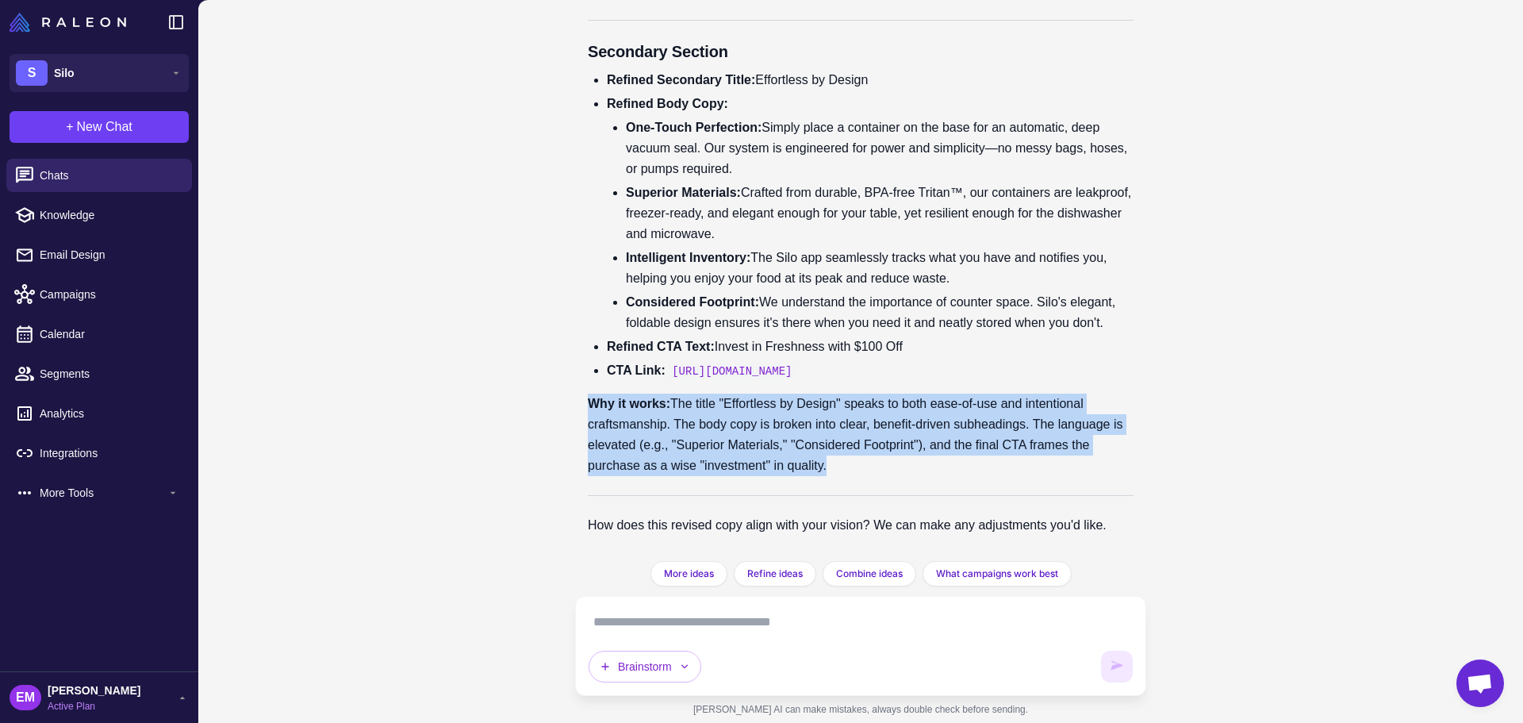
click at [670, 437] on p "Why it works: The title "Effortless by Design" speaks to both ease-of-use and i…" at bounding box center [861, 434] width 546 height 82
drag, startPoint x: 763, startPoint y: 275, endPoint x: 896, endPoint y: 278, distance: 133.3
click at [896, 90] on li "Refined Secondary Title: Effortless by Design" at bounding box center [870, 80] width 527 height 21
copy li "Effortless by Design"
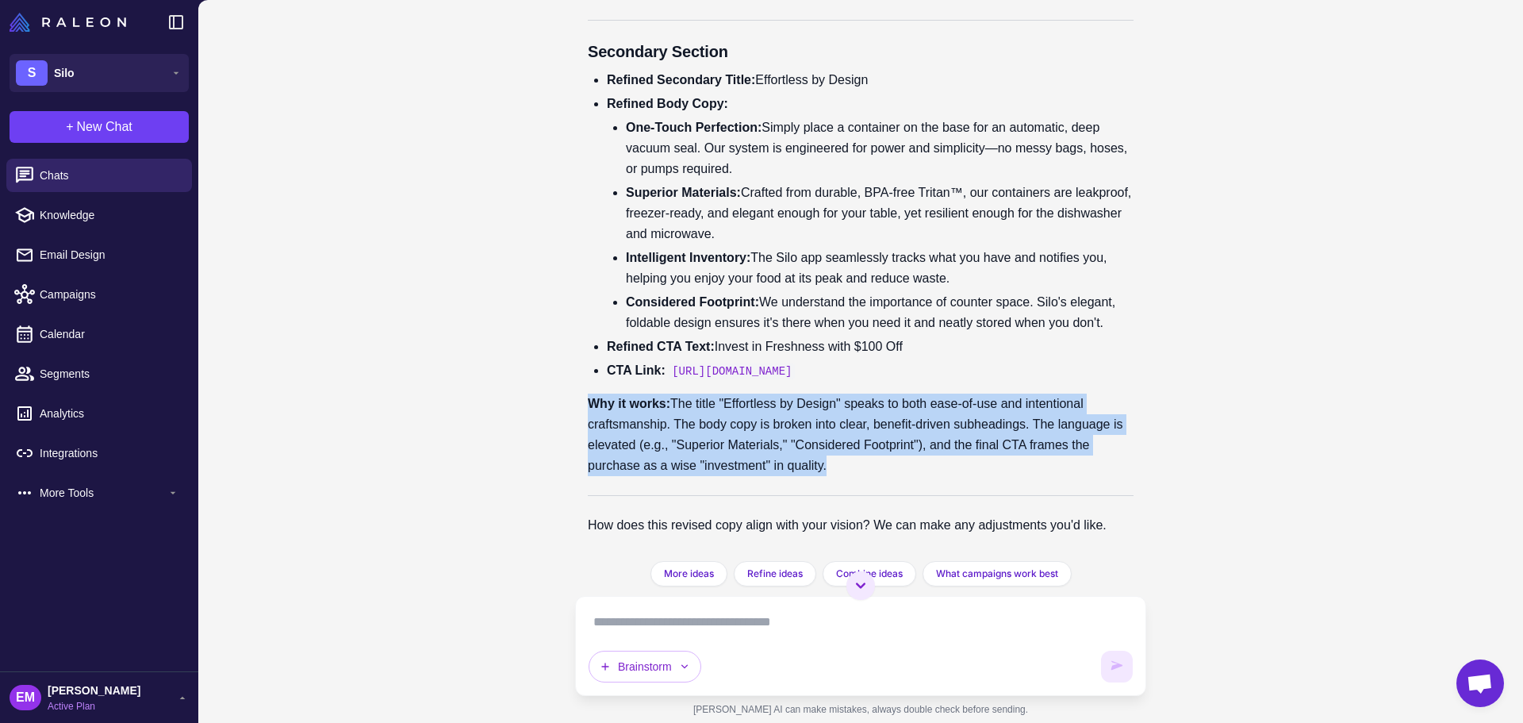
scroll to position [12172, 0]
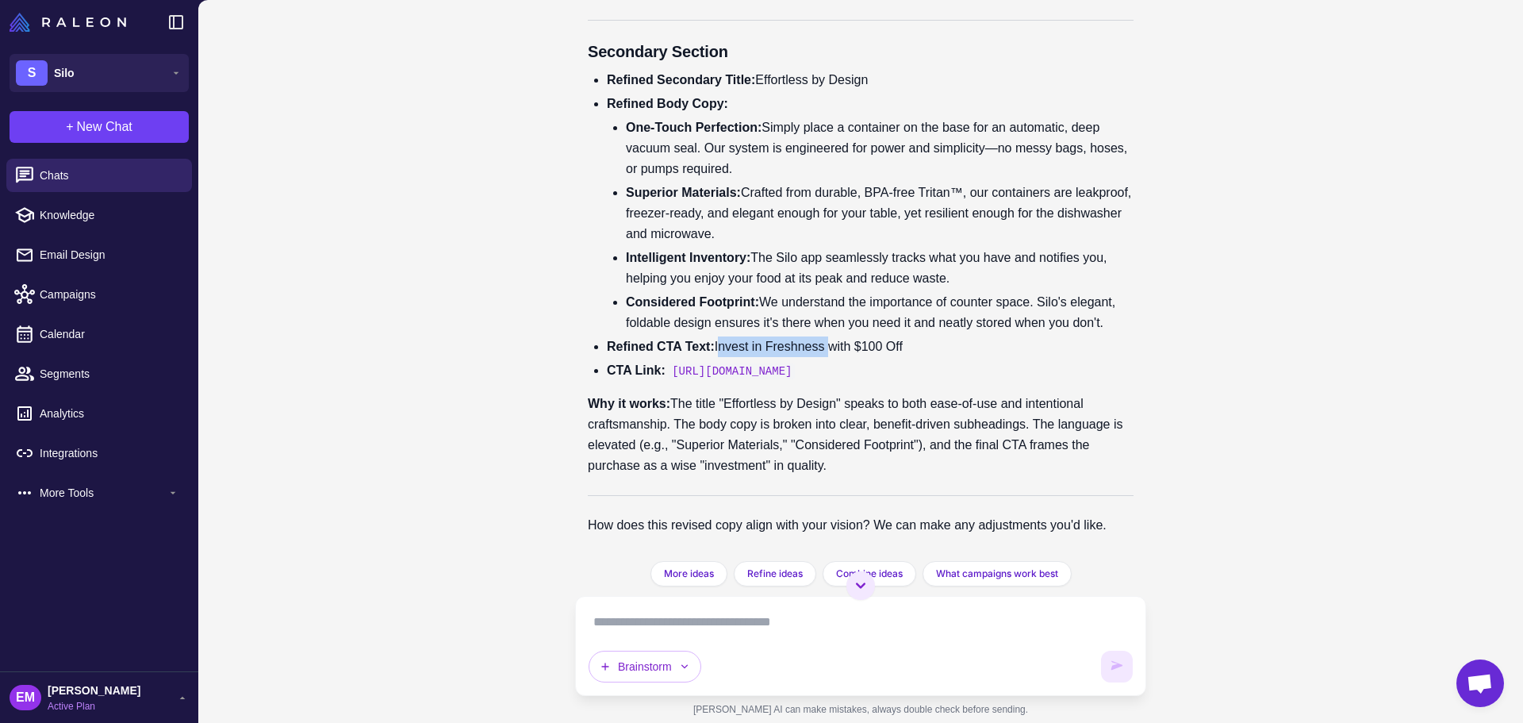
drag, startPoint x: 722, startPoint y: 402, endPoint x: 833, endPoint y: 405, distance: 111.1
click at [833, 357] on li "Refined CTA Text: Invest in Freshness with $100 Off" at bounding box center [870, 346] width 527 height 21
copy li "Invest in Freshness"
click at [850, 634] on textarea at bounding box center [861, 621] width 544 height 25
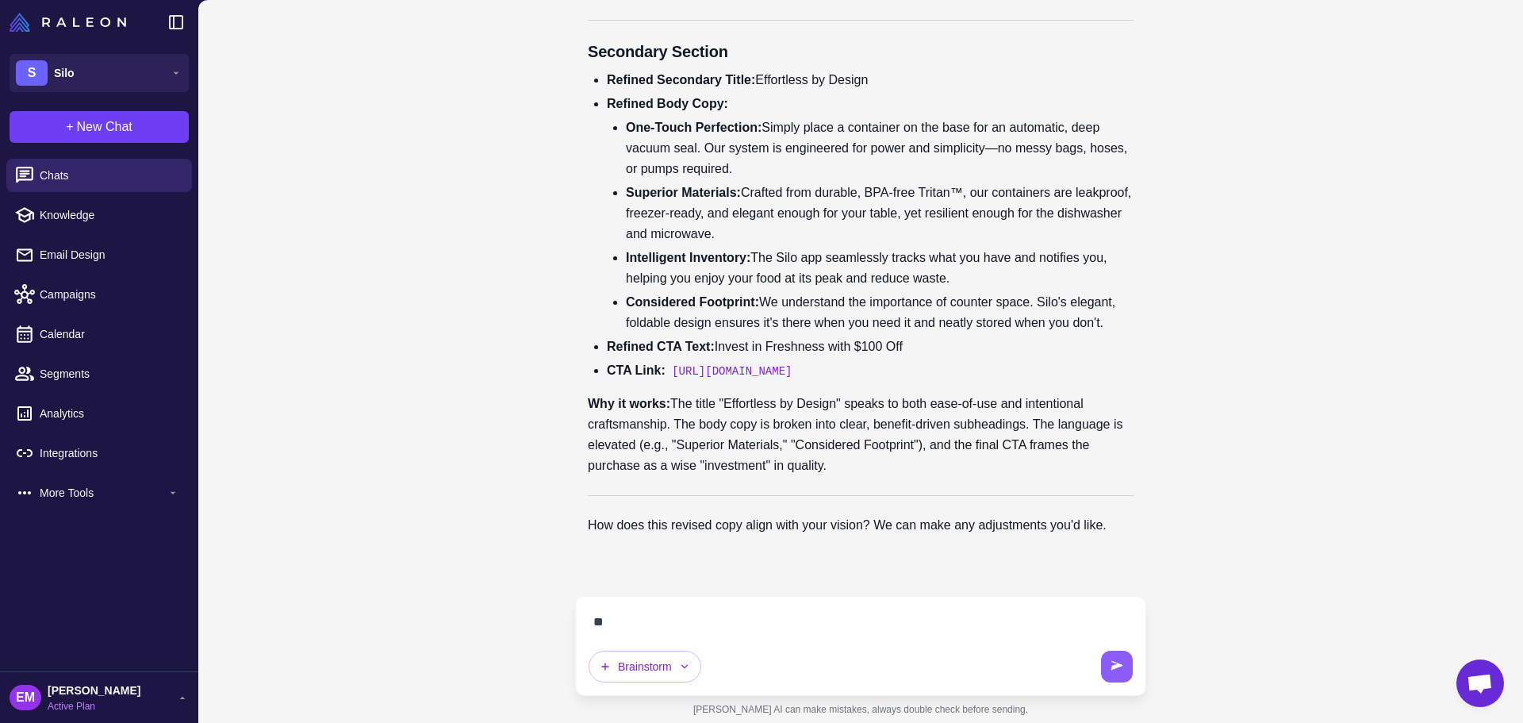
scroll to position [12216, 0]
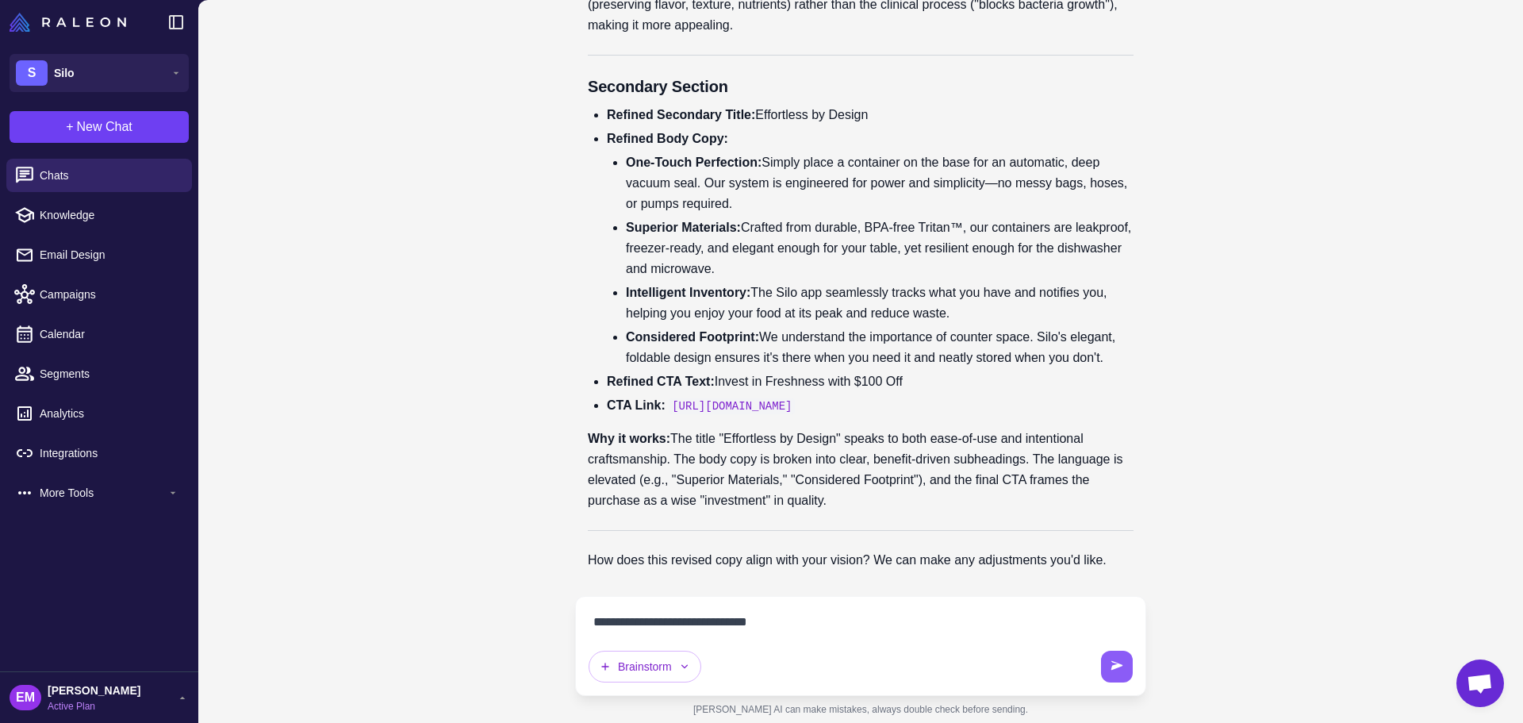
type textarea "**********"
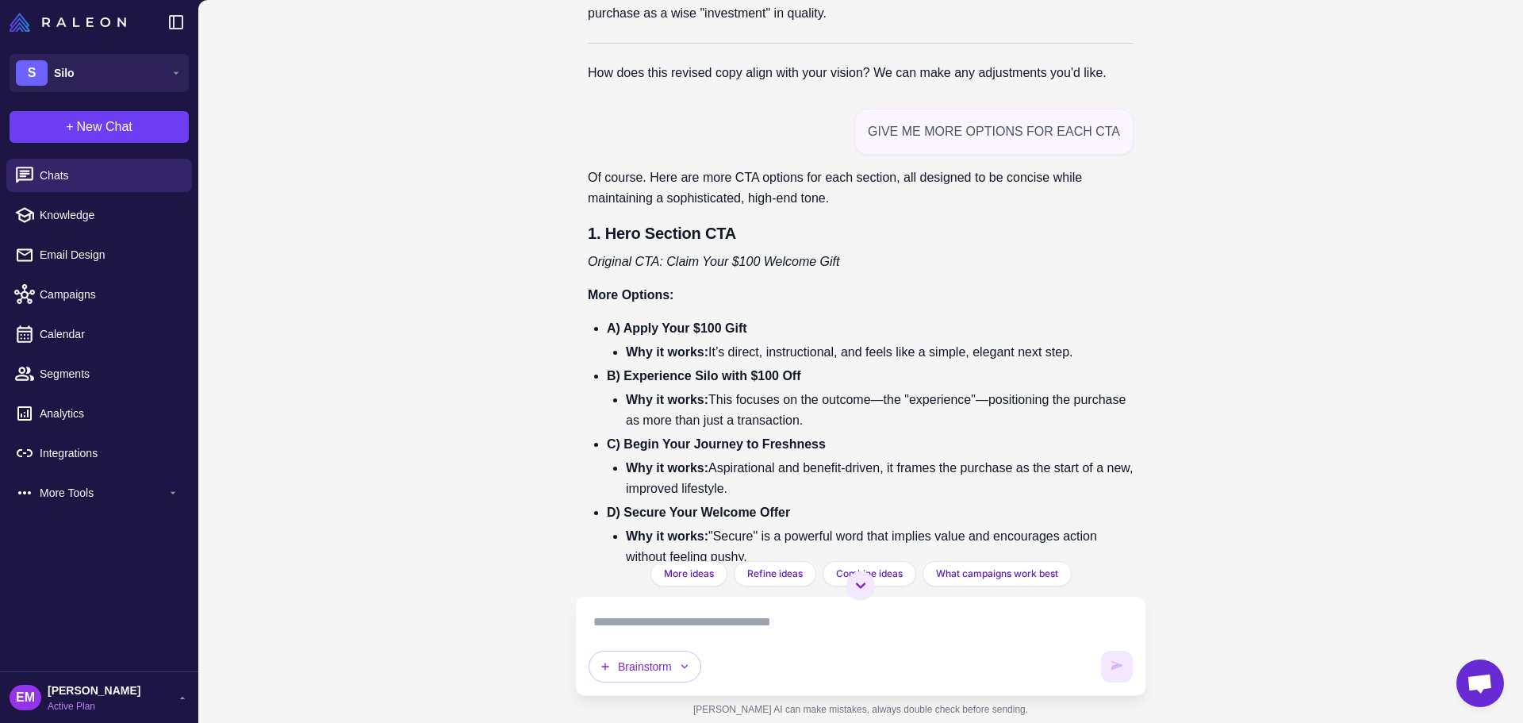
scroll to position [13168, 0]
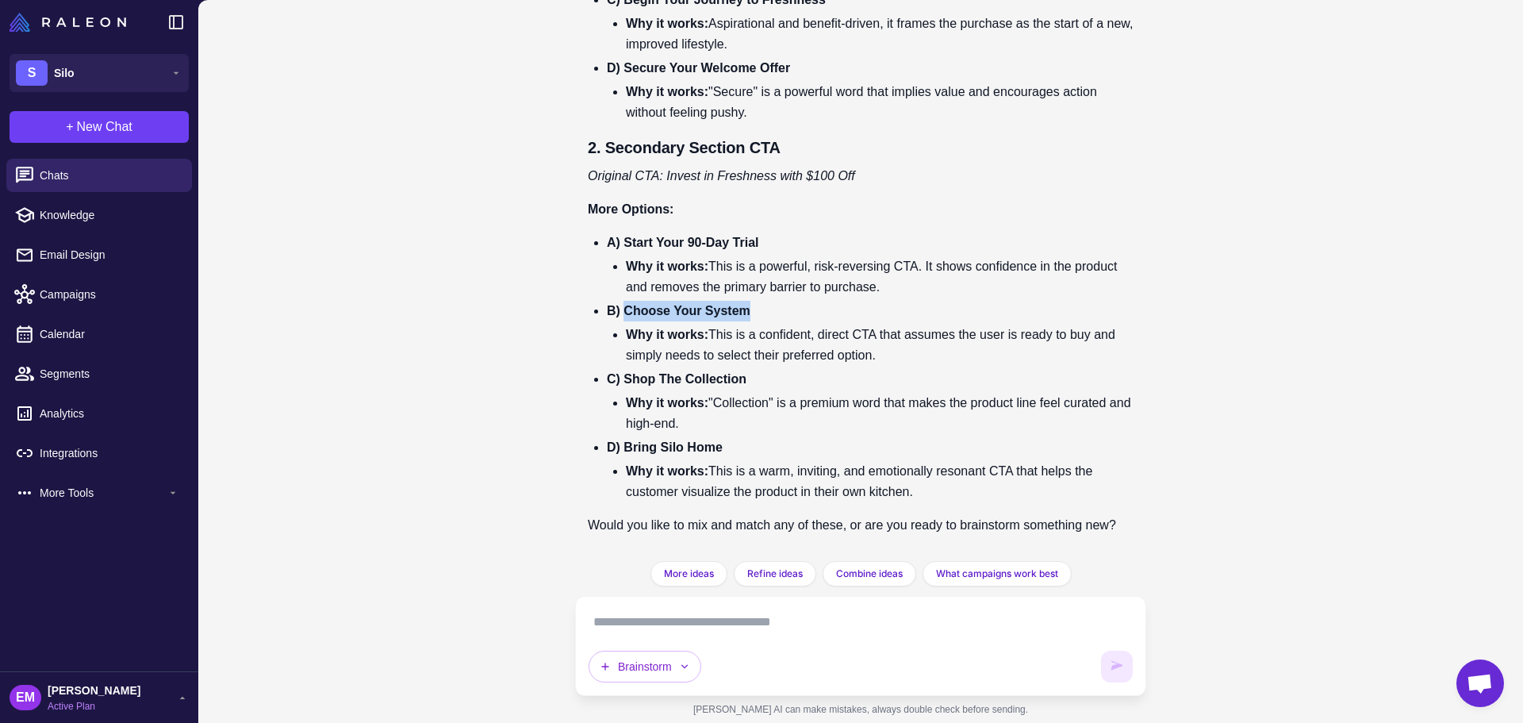
drag, startPoint x: 626, startPoint y: 289, endPoint x: 751, endPoint y: 289, distance: 125.3
click at [750, 304] on strong "B) Choose Your System" at bounding box center [679, 310] width 144 height 13
drag, startPoint x: 623, startPoint y: 153, endPoint x: 761, endPoint y: 148, distance: 137.3
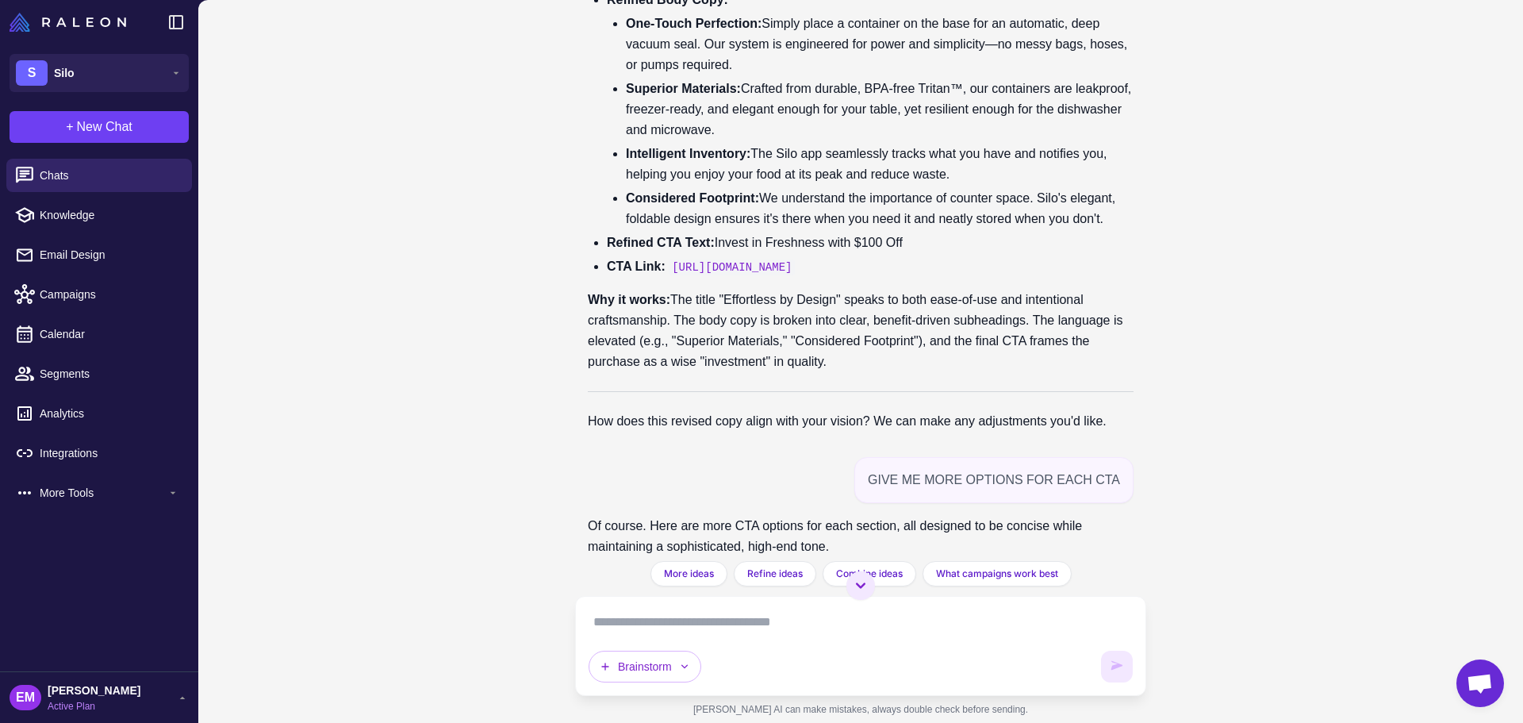
scroll to position [11899, 0]
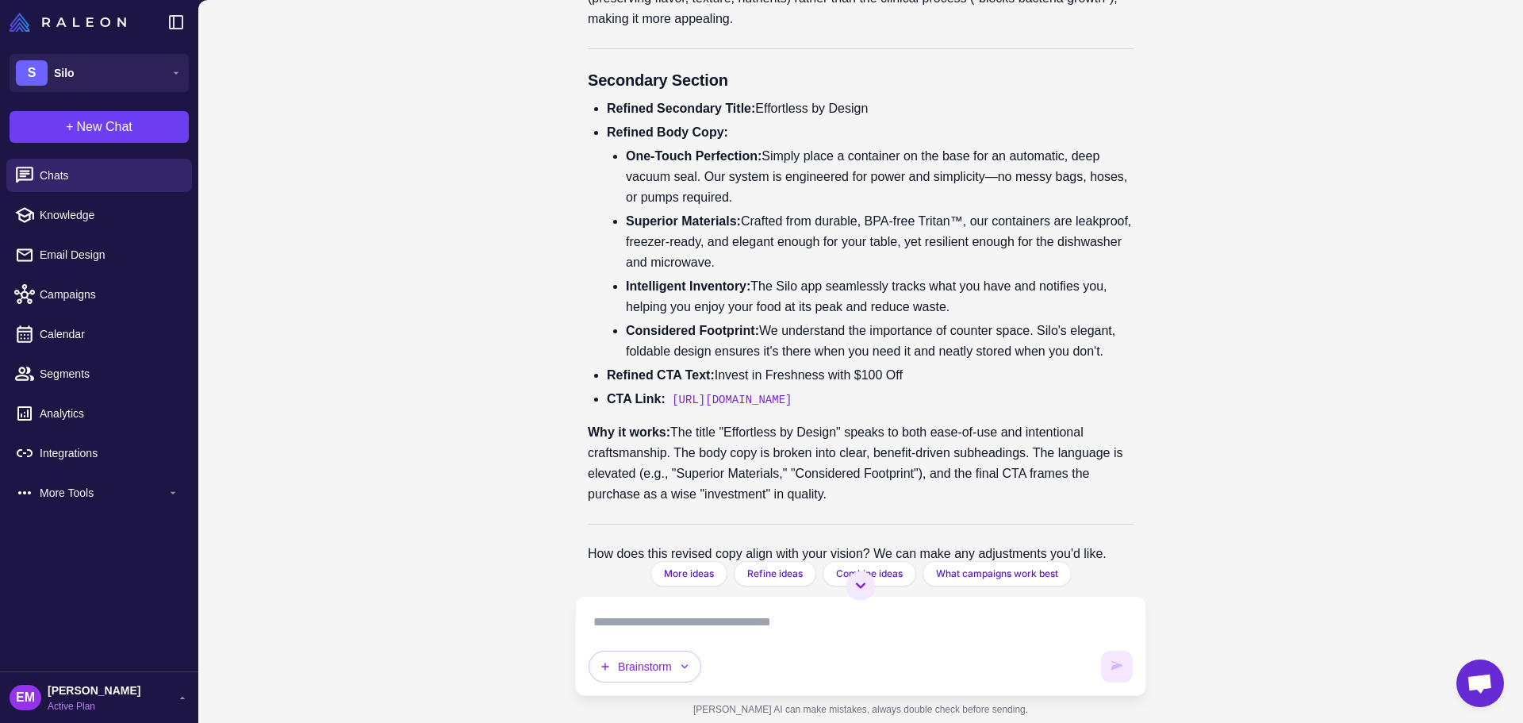
click at [763, 119] on li "Refined Secondary Title: Effortless by Design" at bounding box center [870, 108] width 527 height 21
copy ul "Refined Secondary Title: Effortless by Design"
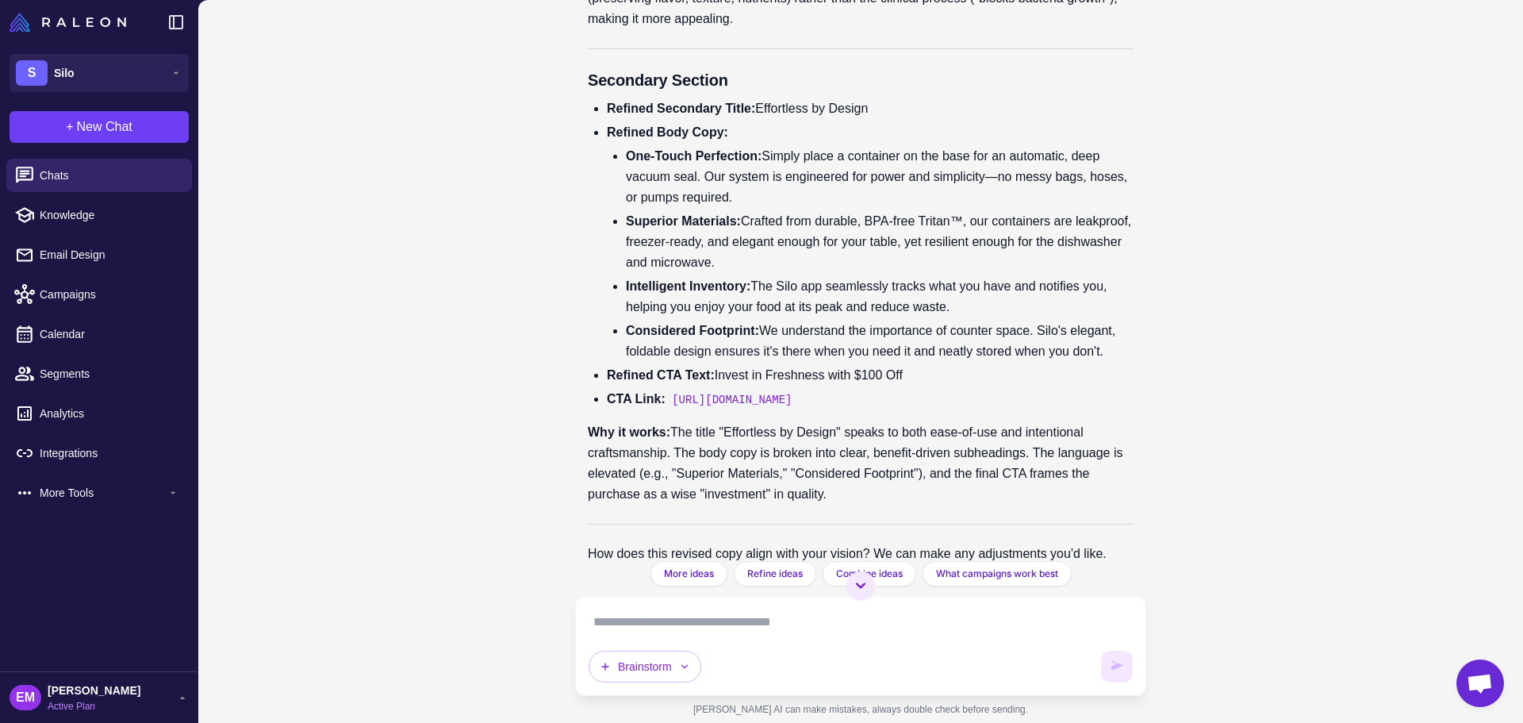
click at [748, 637] on div "Brainstorm" at bounding box center [861, 645] width 544 height 73
click at [748, 631] on textarea at bounding box center [861, 621] width 544 height 25
paste textarea "**********"
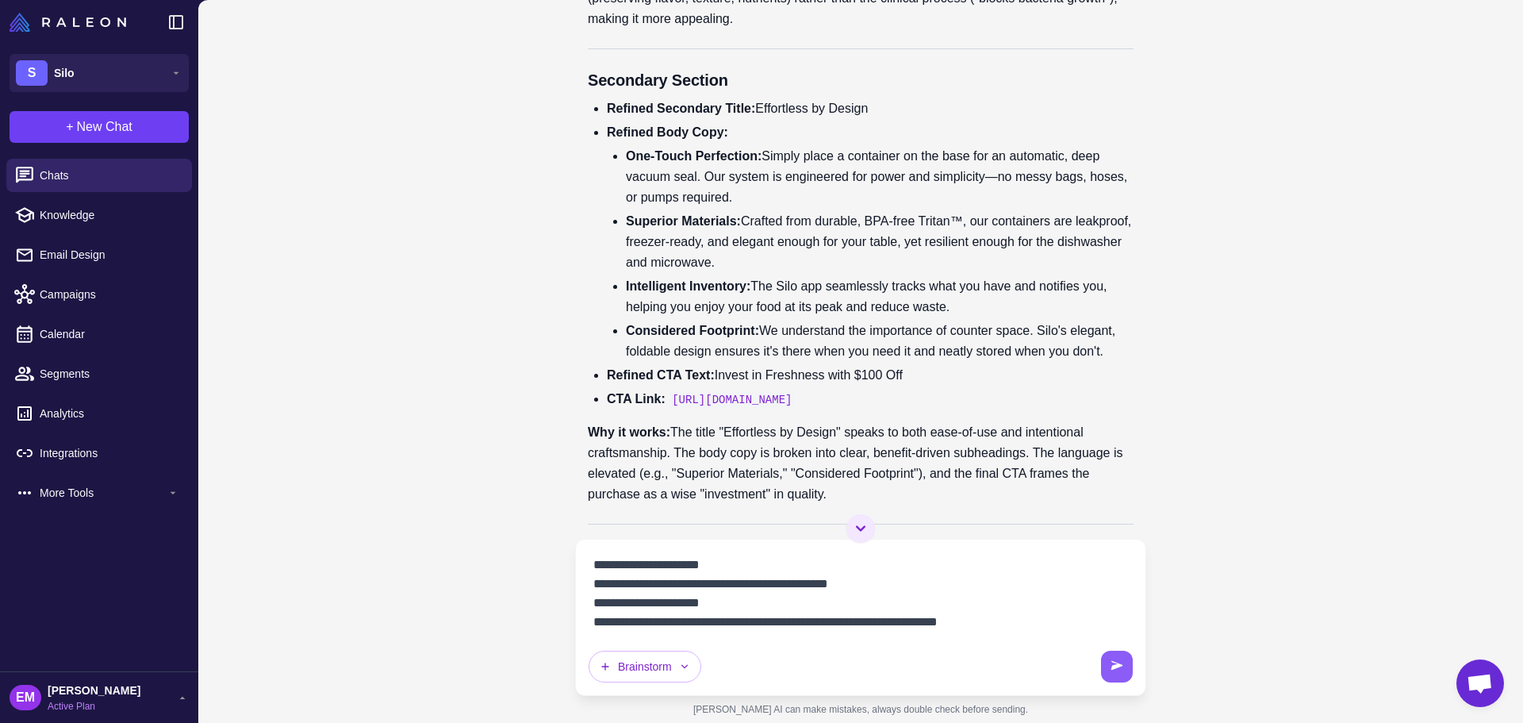
scroll to position [547, 0]
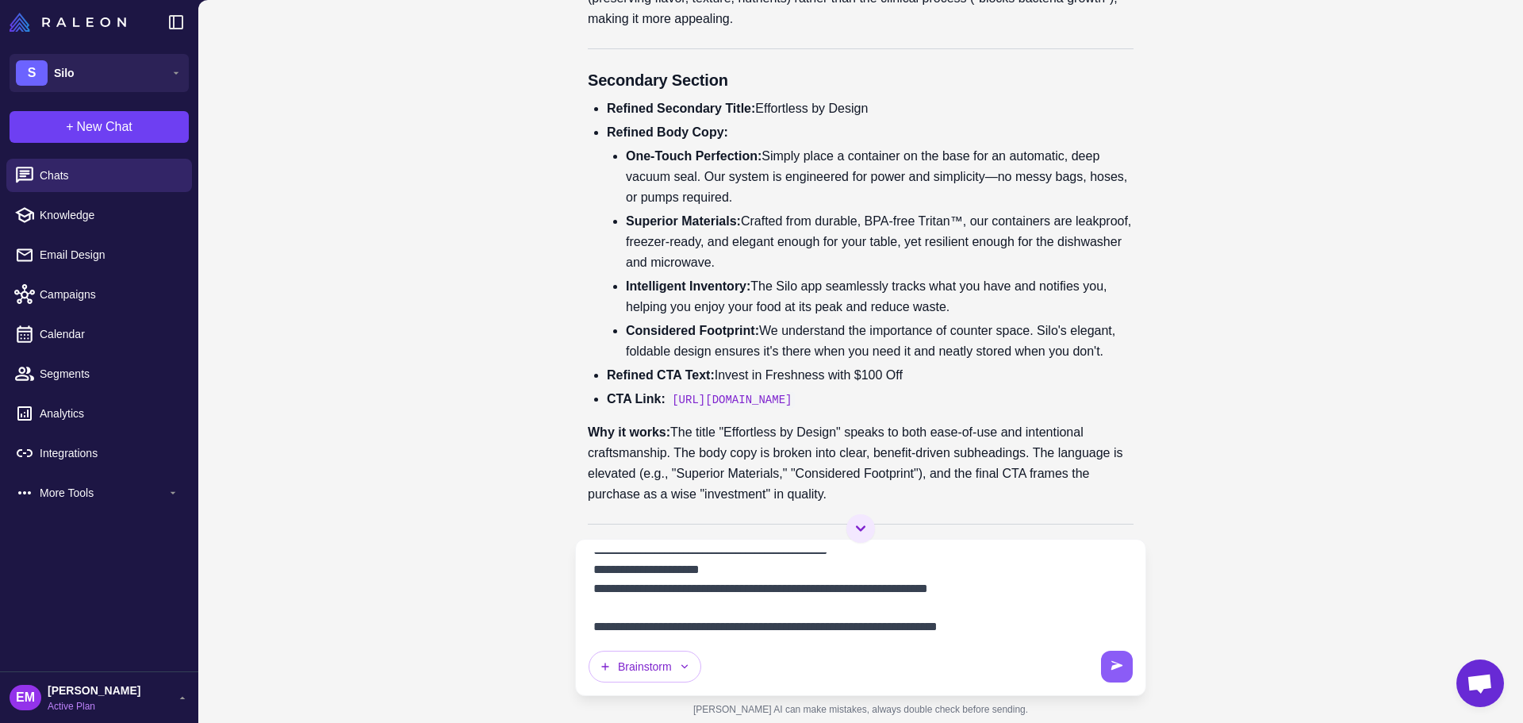
type textarea "**********"
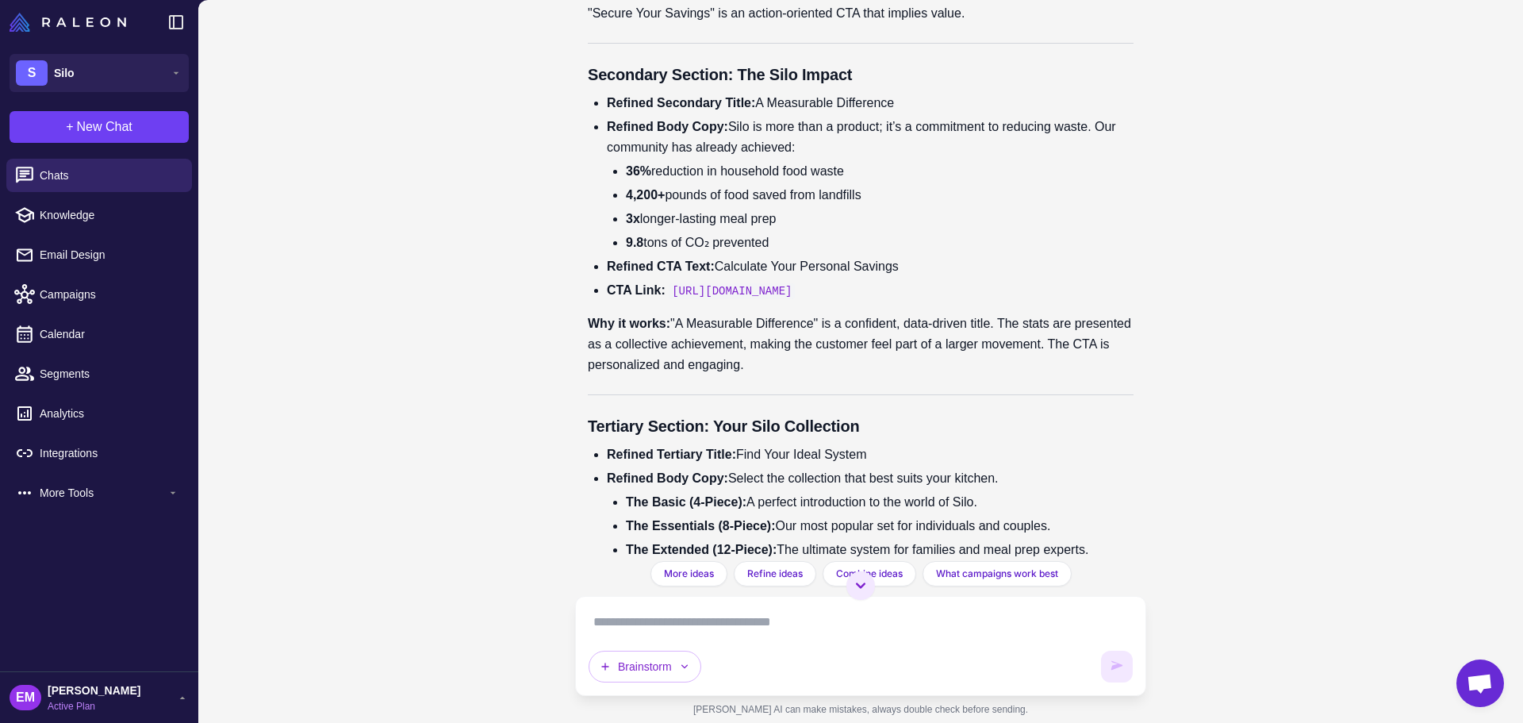
scroll to position [14122, 0]
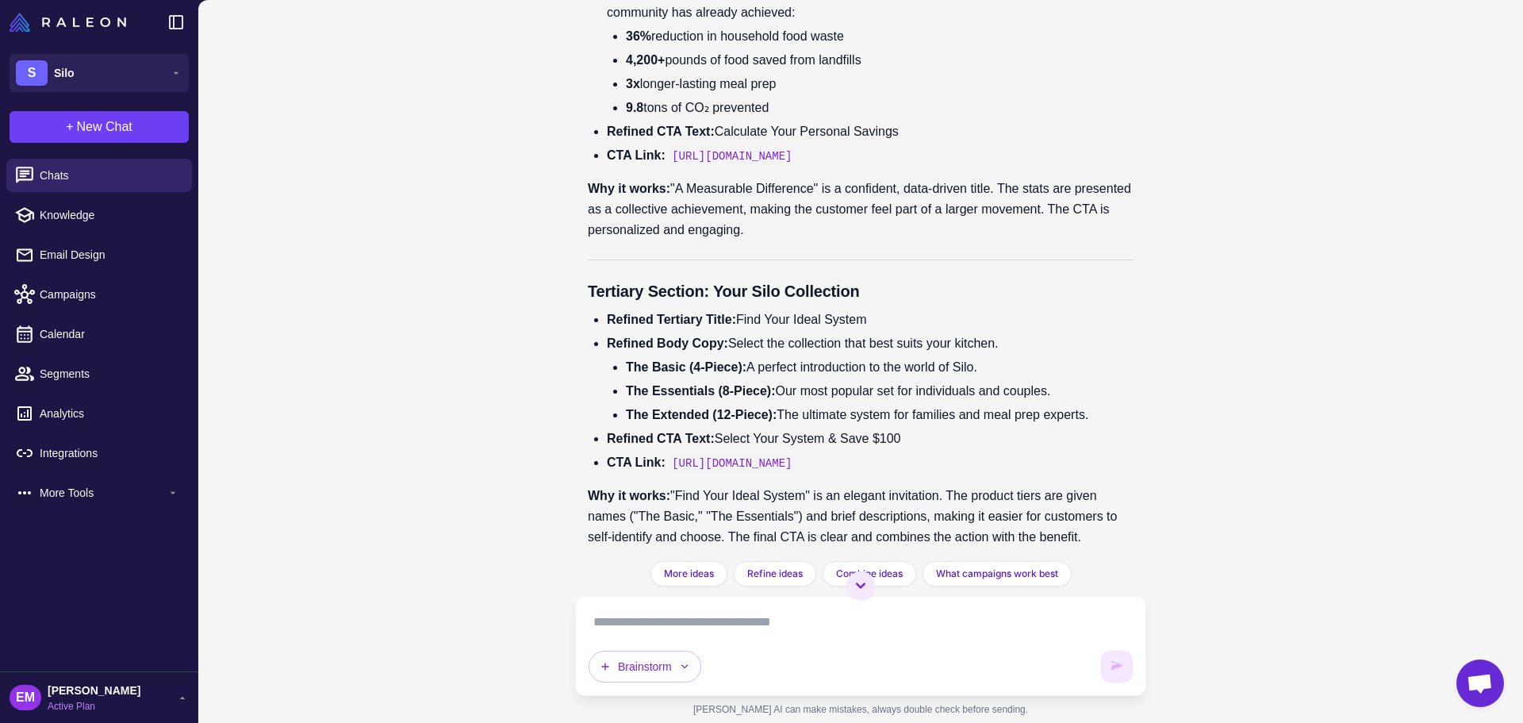
drag, startPoint x: 766, startPoint y: 349, endPoint x: 917, endPoint y: 347, distance: 150.7
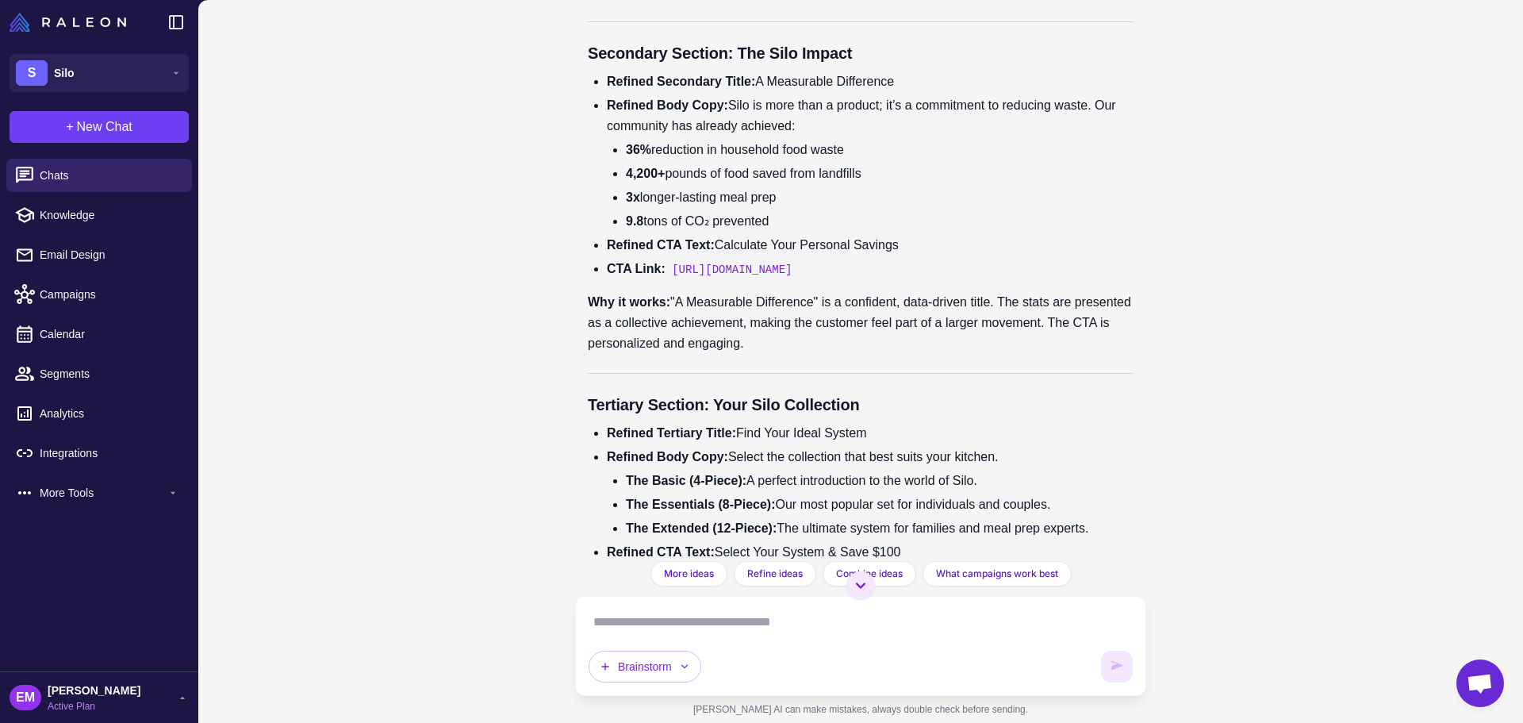
scroll to position [13963, 0]
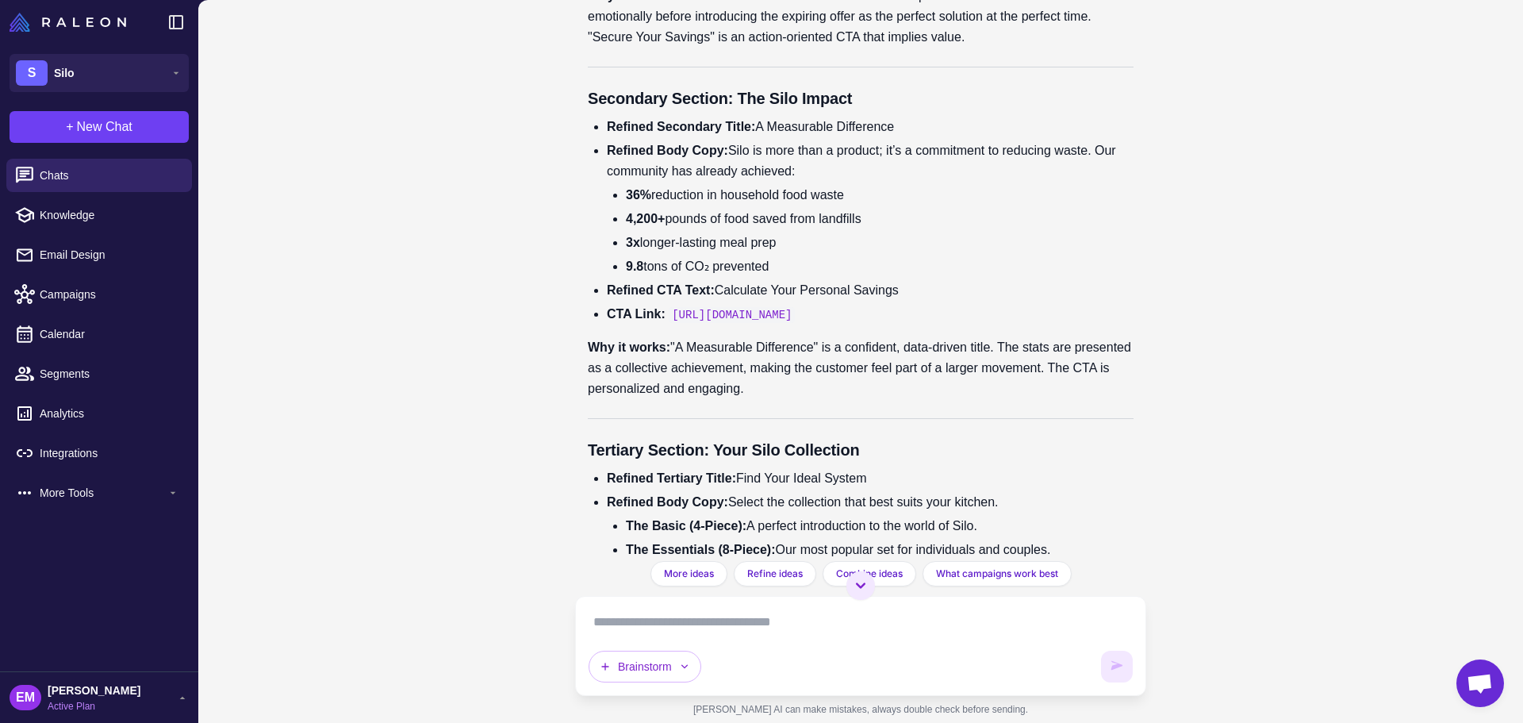
drag, startPoint x: 742, startPoint y: 299, endPoint x: 726, endPoint y: 231, distance: 70.2
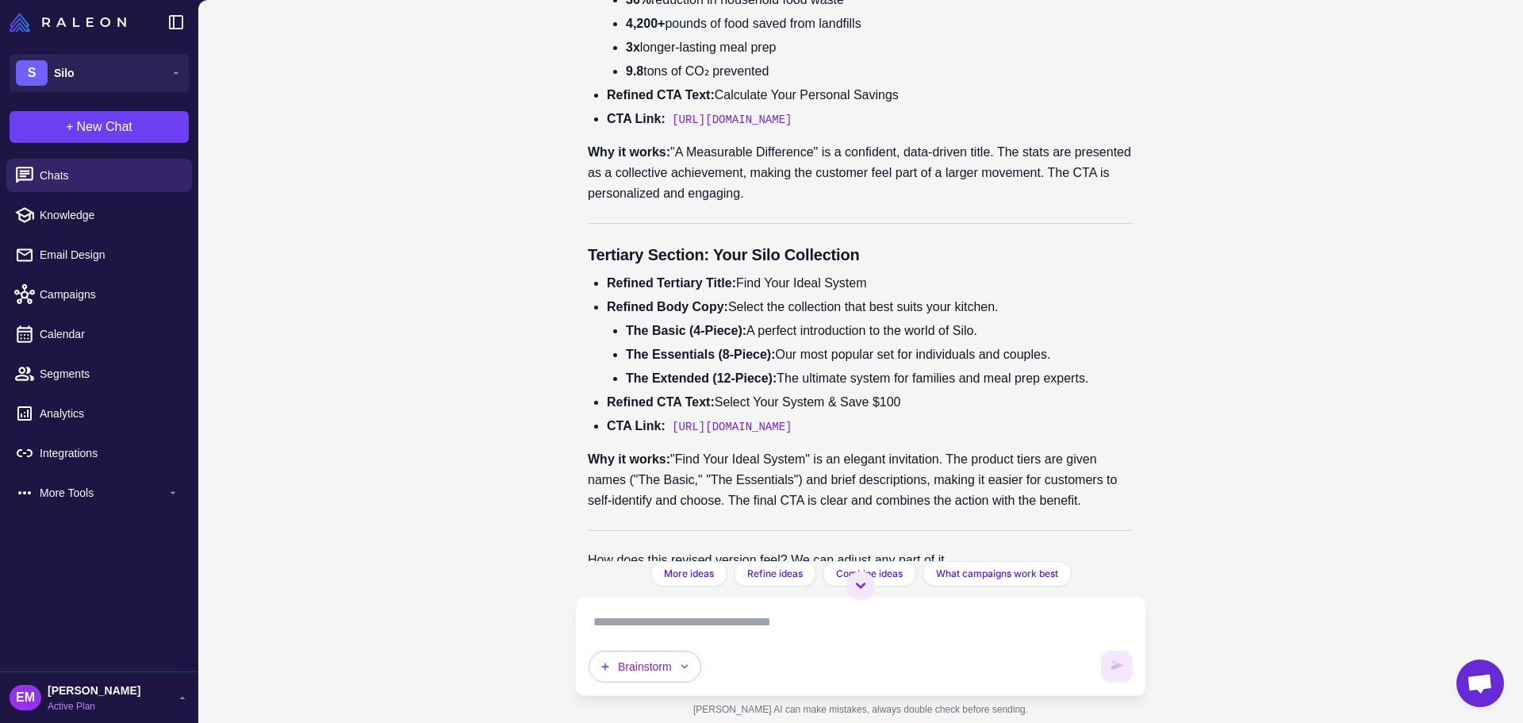
scroll to position [14122, 0]
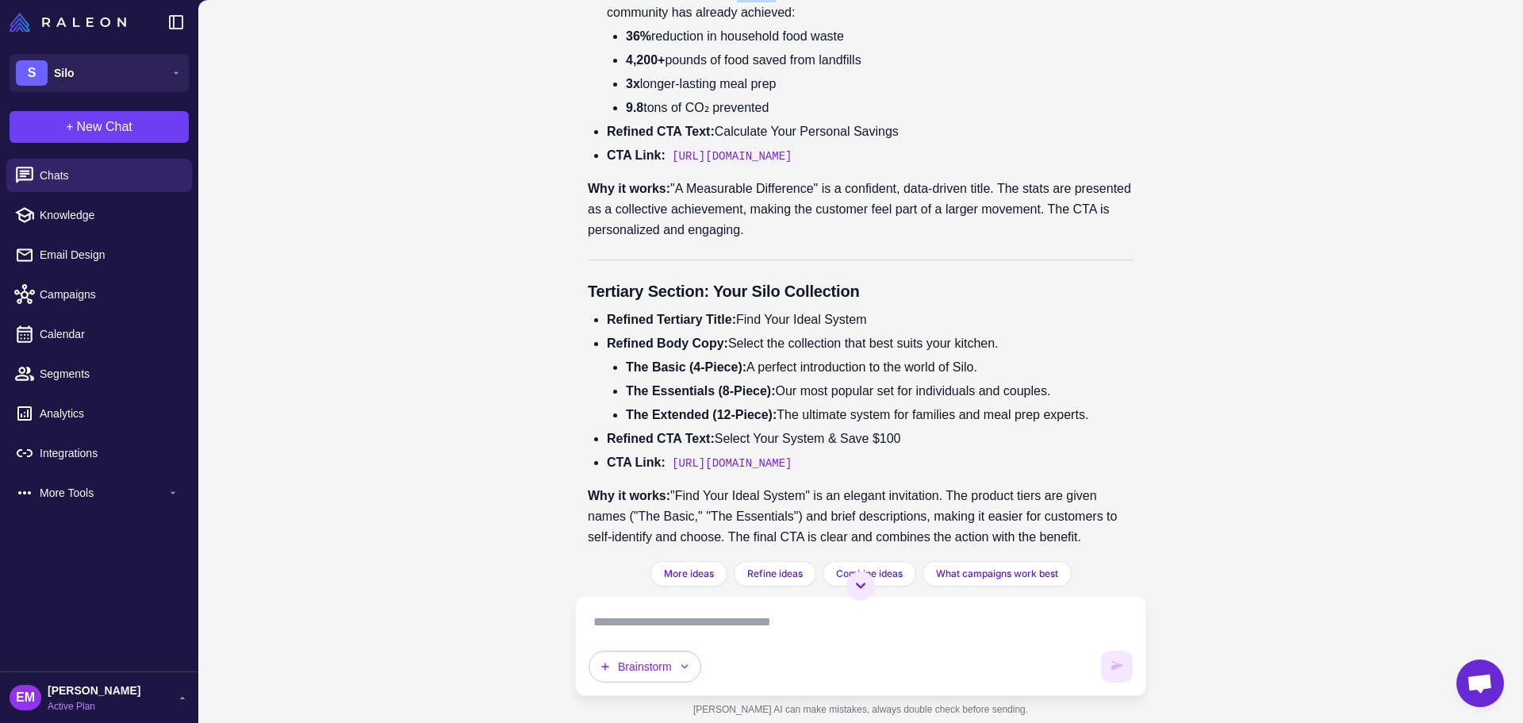
drag, startPoint x: 733, startPoint y: 382, endPoint x: 771, endPoint y: 381, distance: 38.1
click at [771, 118] on li "Refined Body Copy: Silo is more than a product; it’s a commitment to reducing w…" at bounding box center [870, 50] width 527 height 136
click at [738, 118] on li "Refined Body Copy: Silo is more than a product; it’s a commitment to reducing w…" at bounding box center [870, 50] width 527 height 136
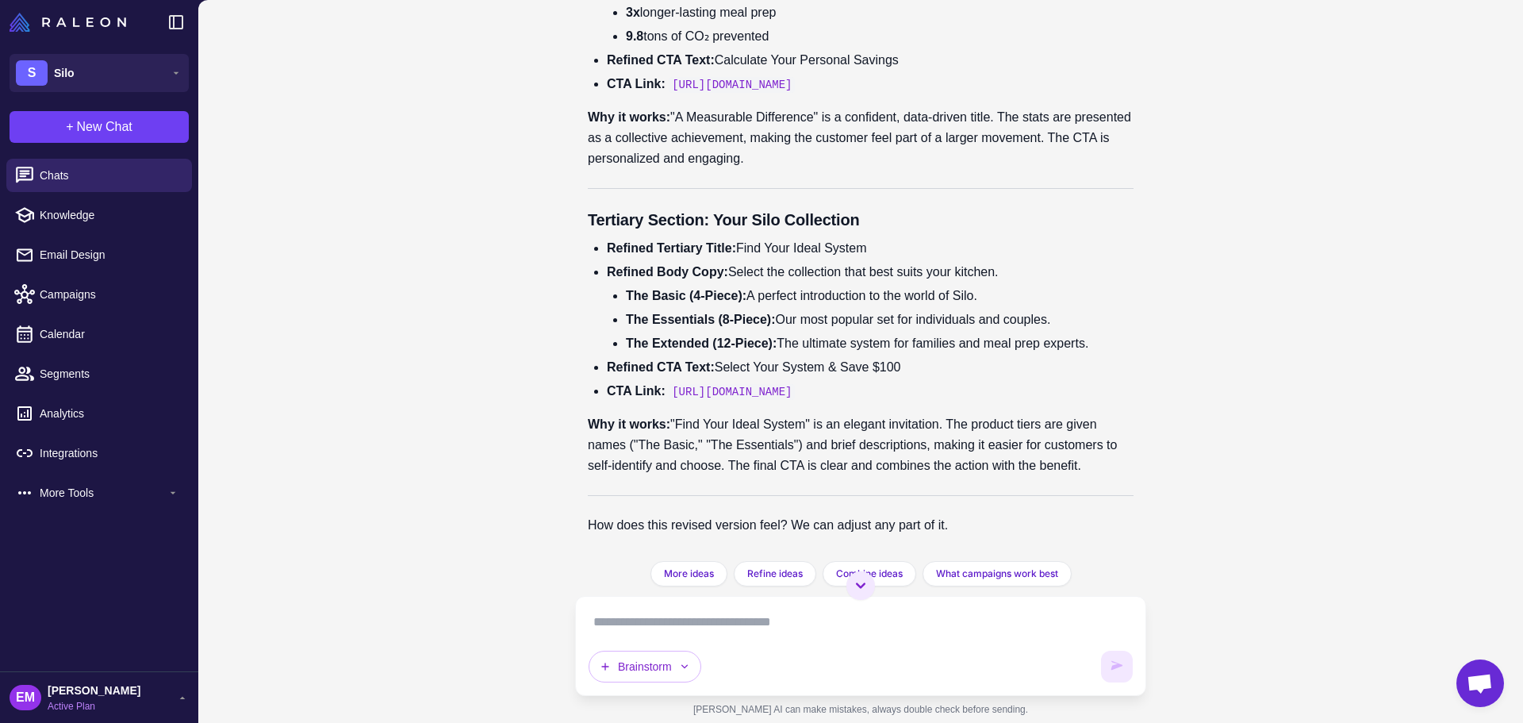
scroll to position [14598, 0]
click at [793, 610] on textarea at bounding box center [861, 621] width 544 height 25
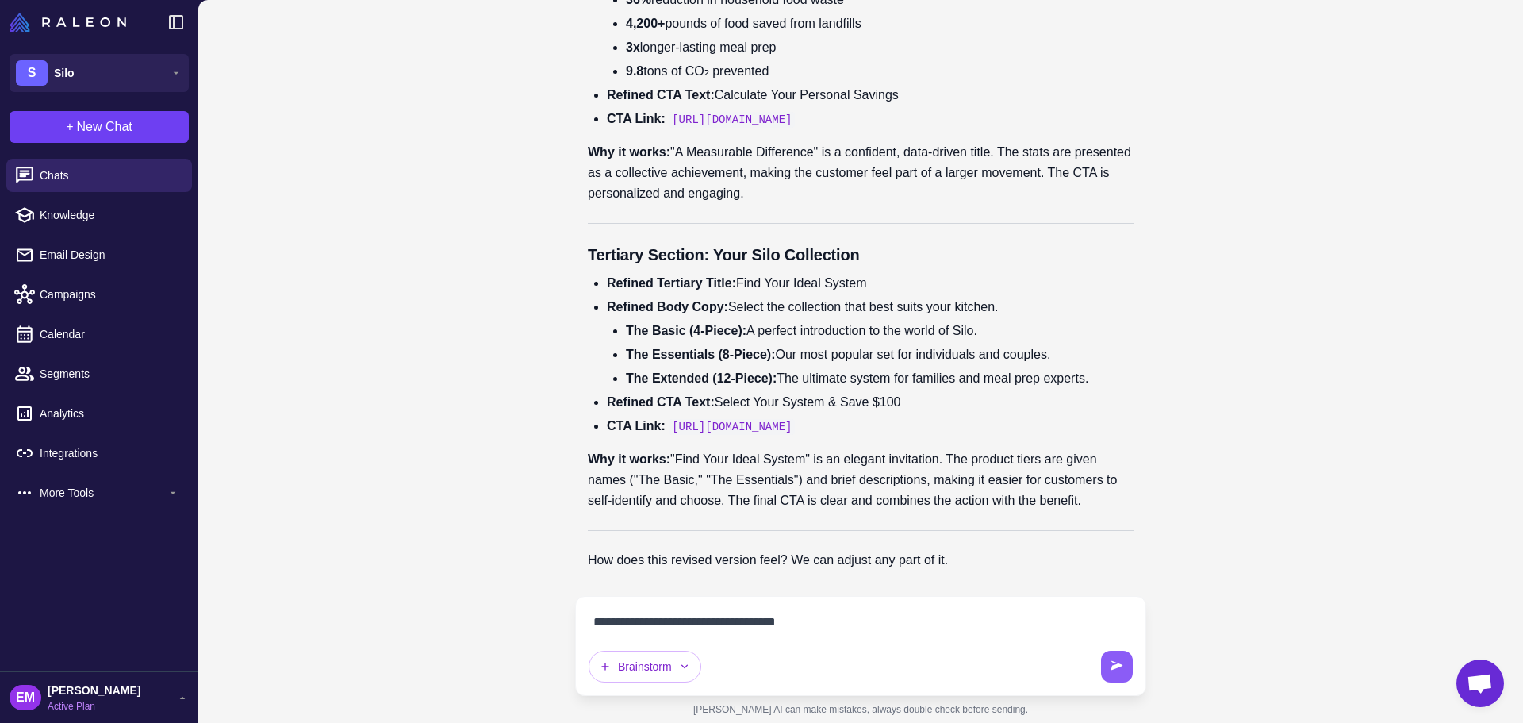
type textarea "**********"
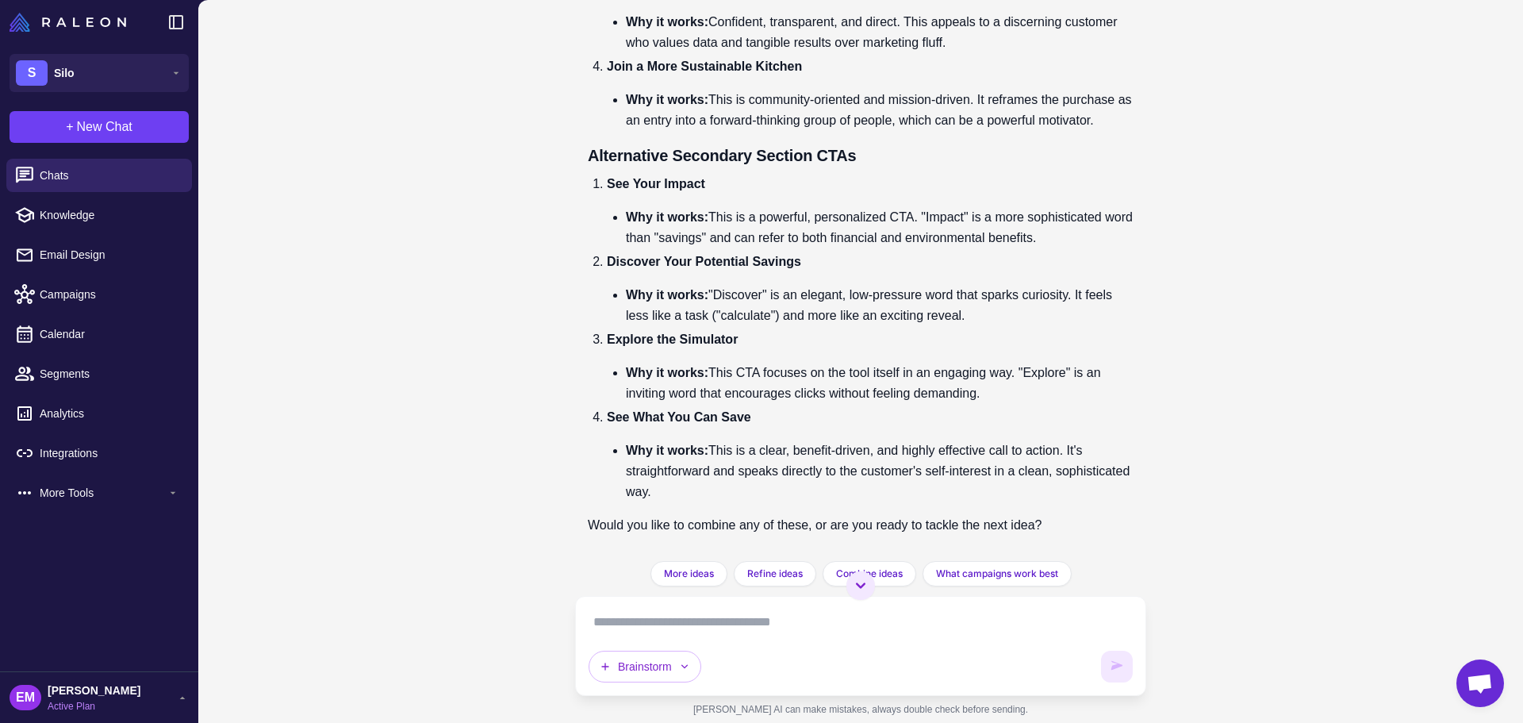
scroll to position [15540, 0]
drag, startPoint x: 609, startPoint y: 416, endPoint x: 760, endPoint y: 415, distance: 150.7
click at [760, 415] on p "See What You Can Save" at bounding box center [870, 417] width 527 height 21
click at [797, 635] on div "Brainstorm" at bounding box center [861, 645] width 544 height 73
click at [797, 632] on textarea at bounding box center [861, 621] width 544 height 25
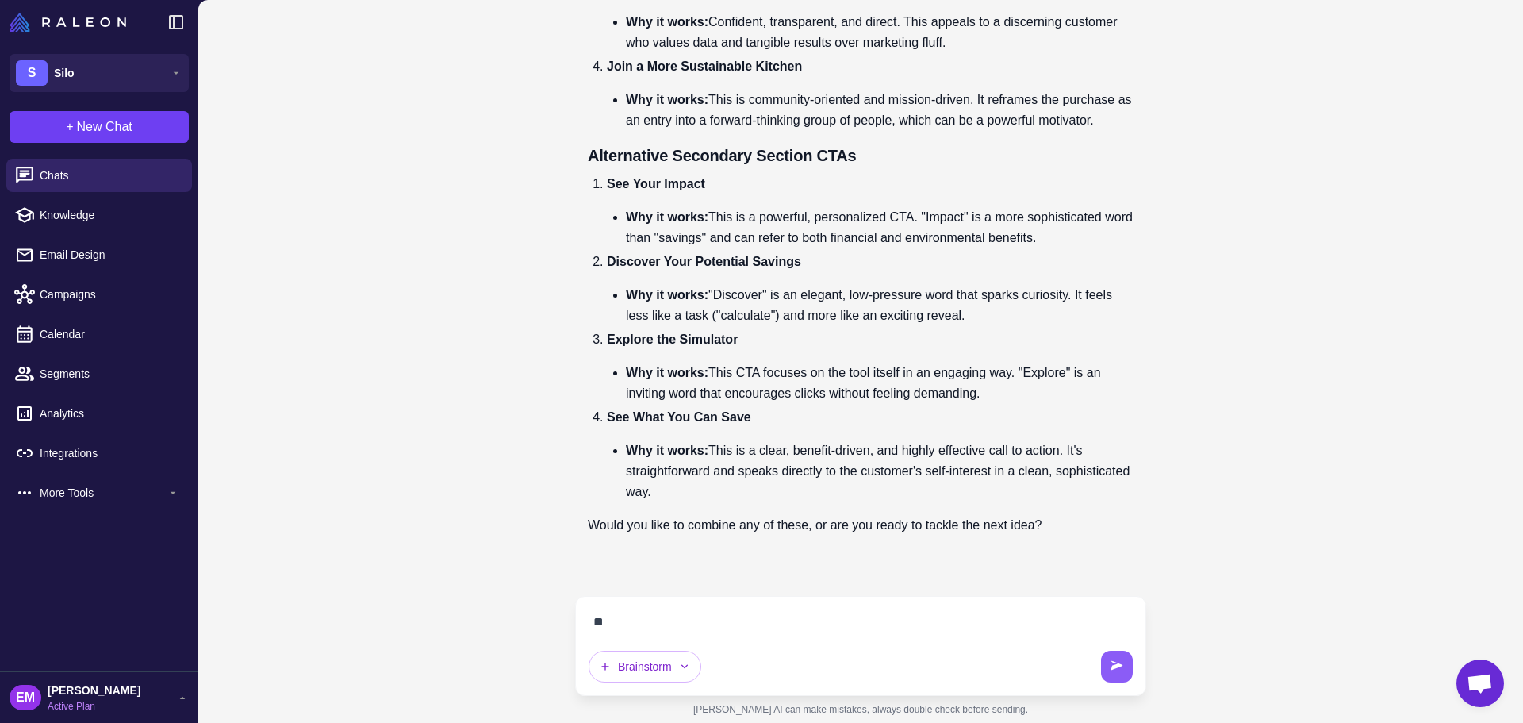
scroll to position [15505, 0]
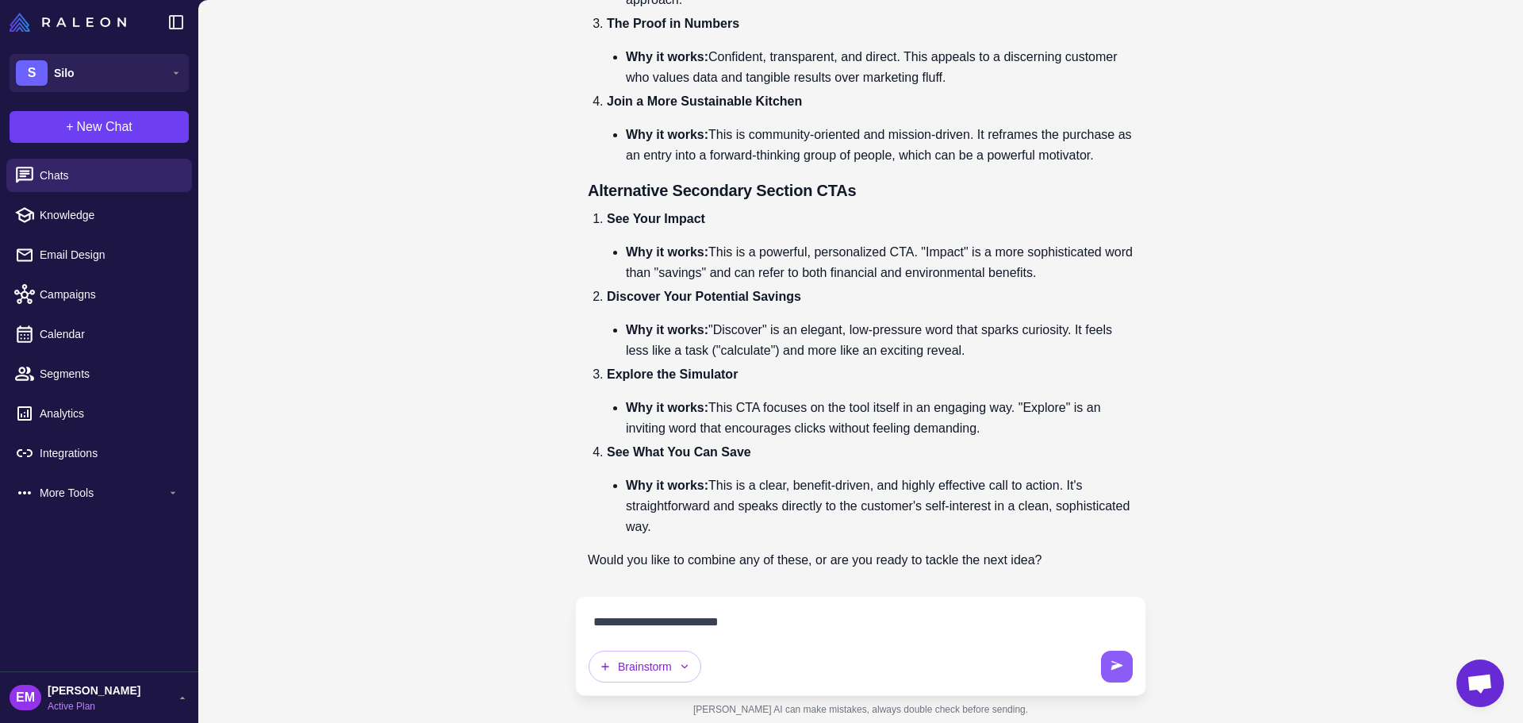
type textarea "**********"
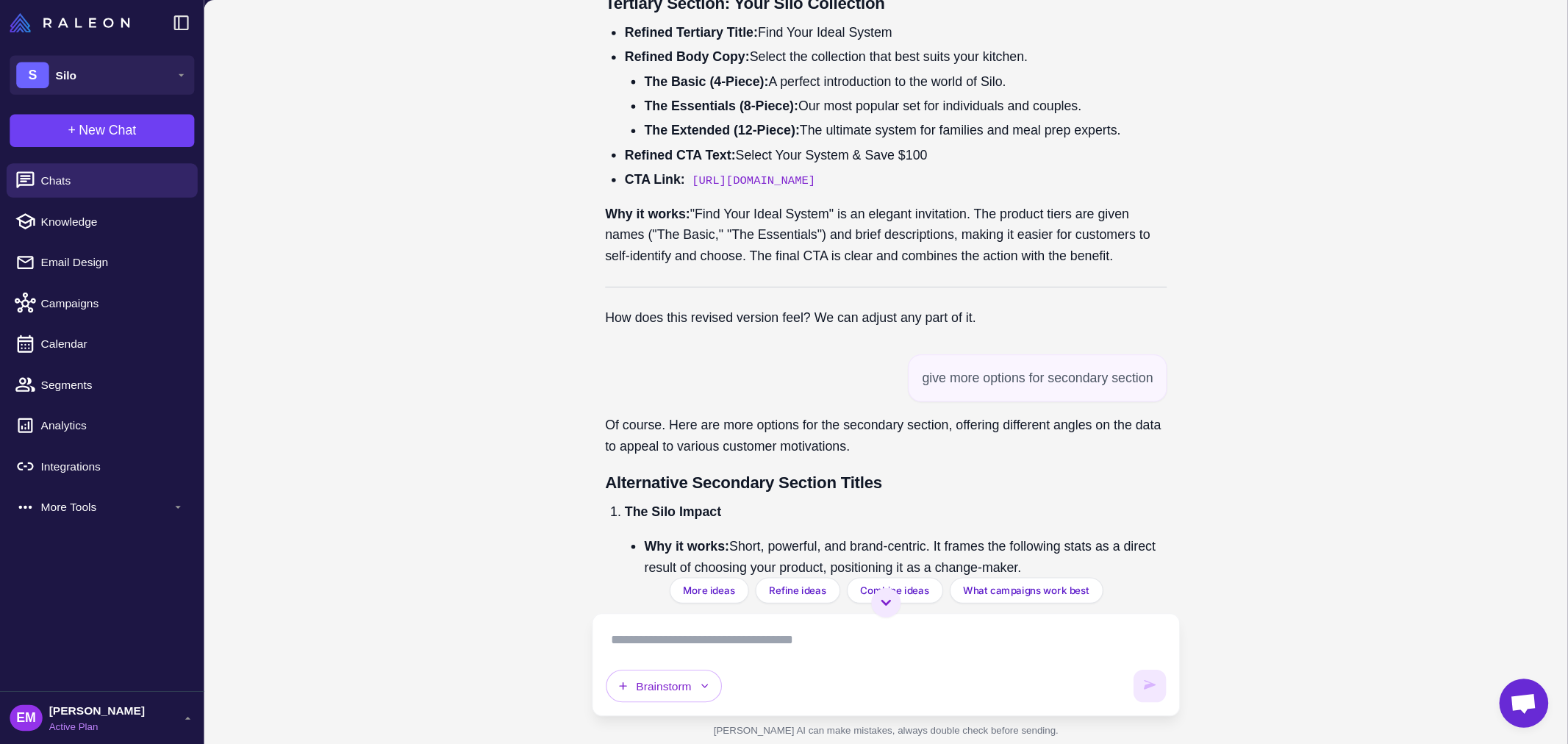
scroll to position [13216, 0]
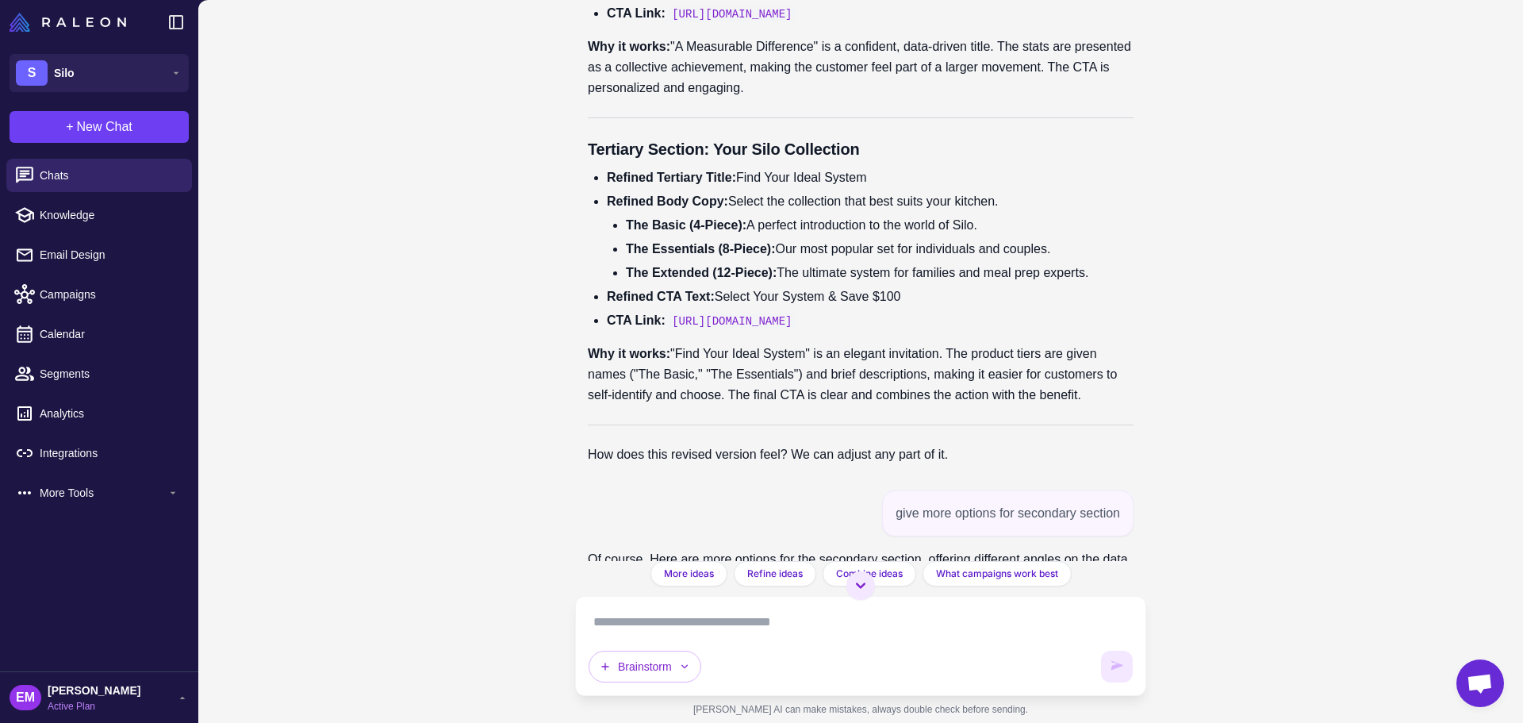
drag, startPoint x: 736, startPoint y: 235, endPoint x: 854, endPoint y: 251, distance: 118.5
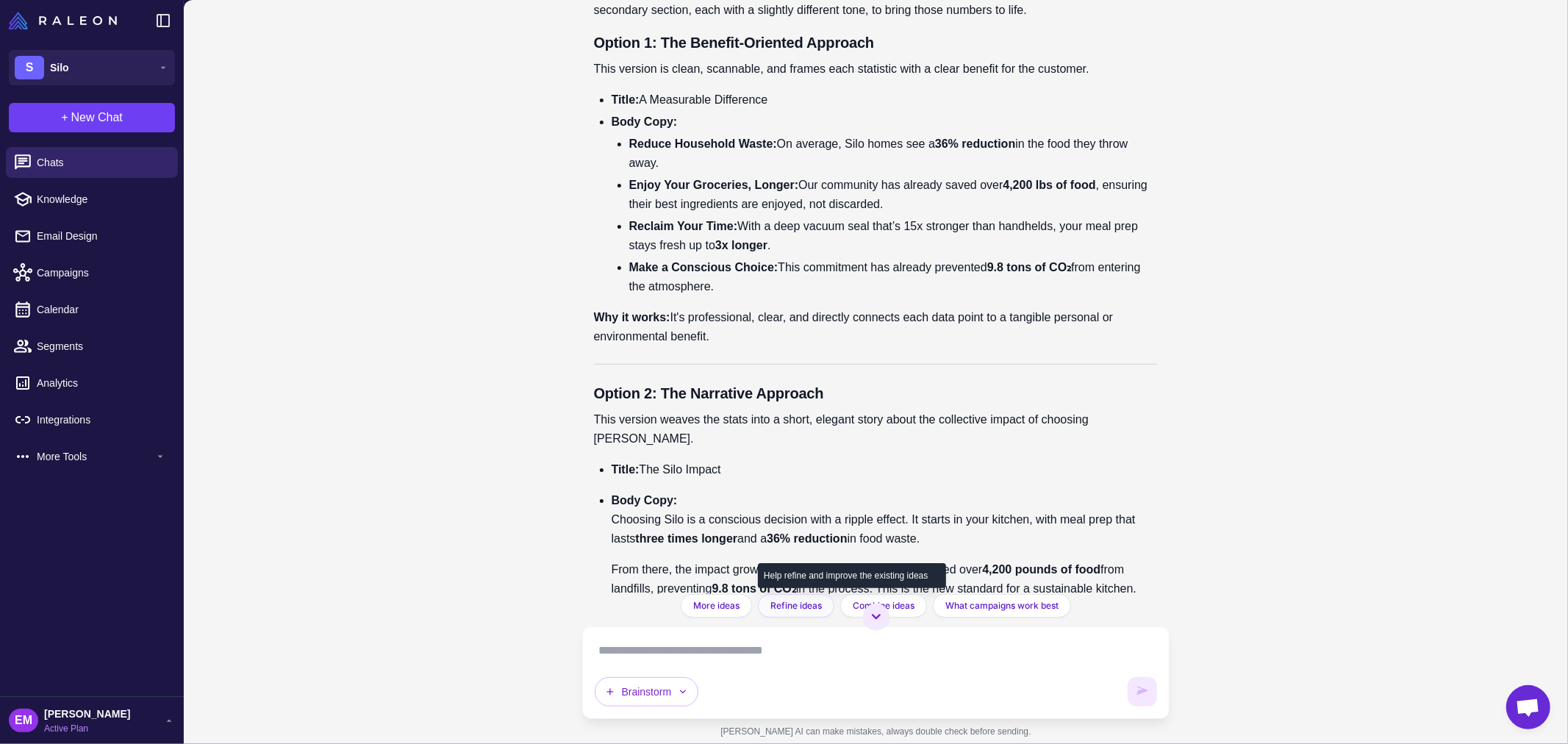
scroll to position [13869, 0]
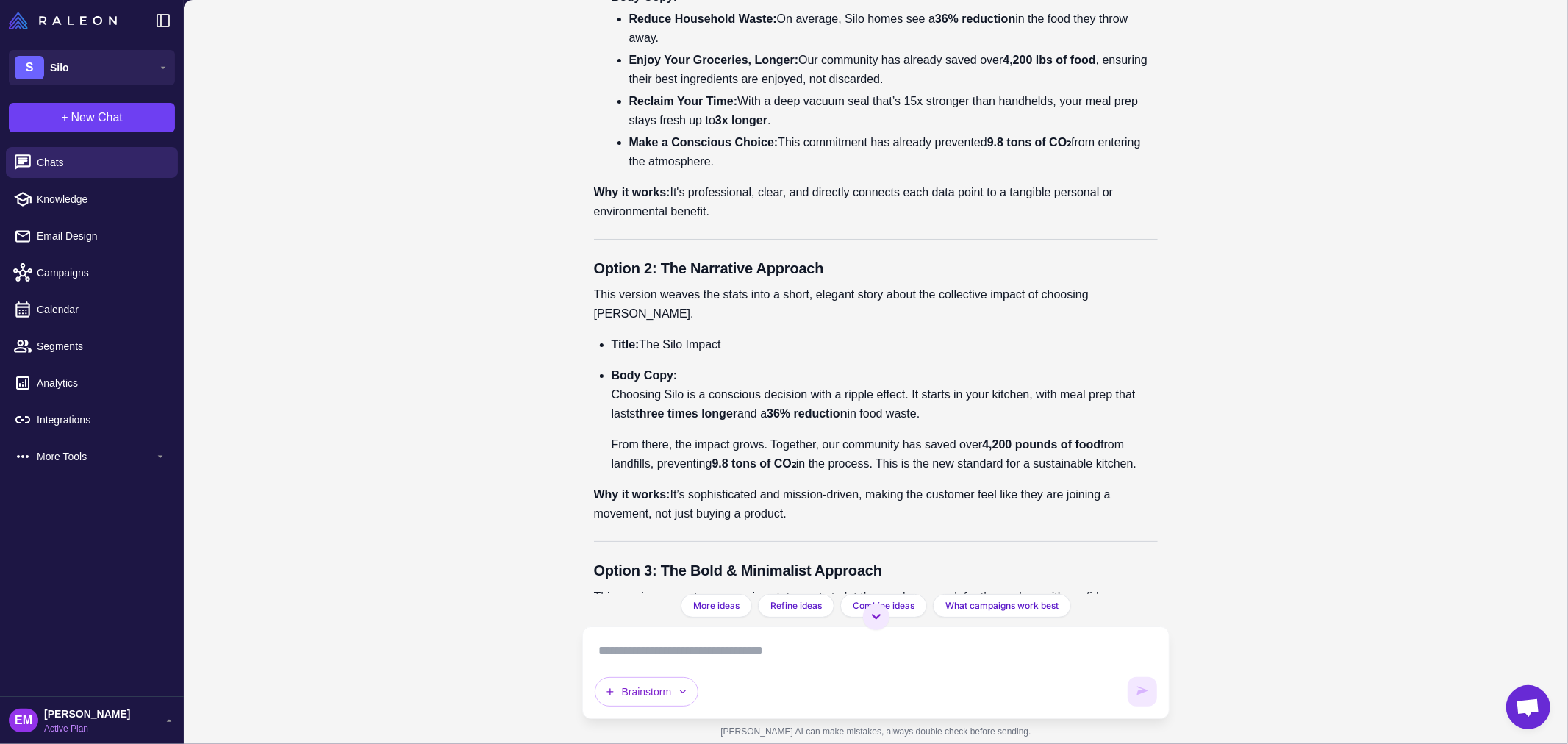
click at [788, 638] on textarea at bounding box center [877, 649] width 563 height 23
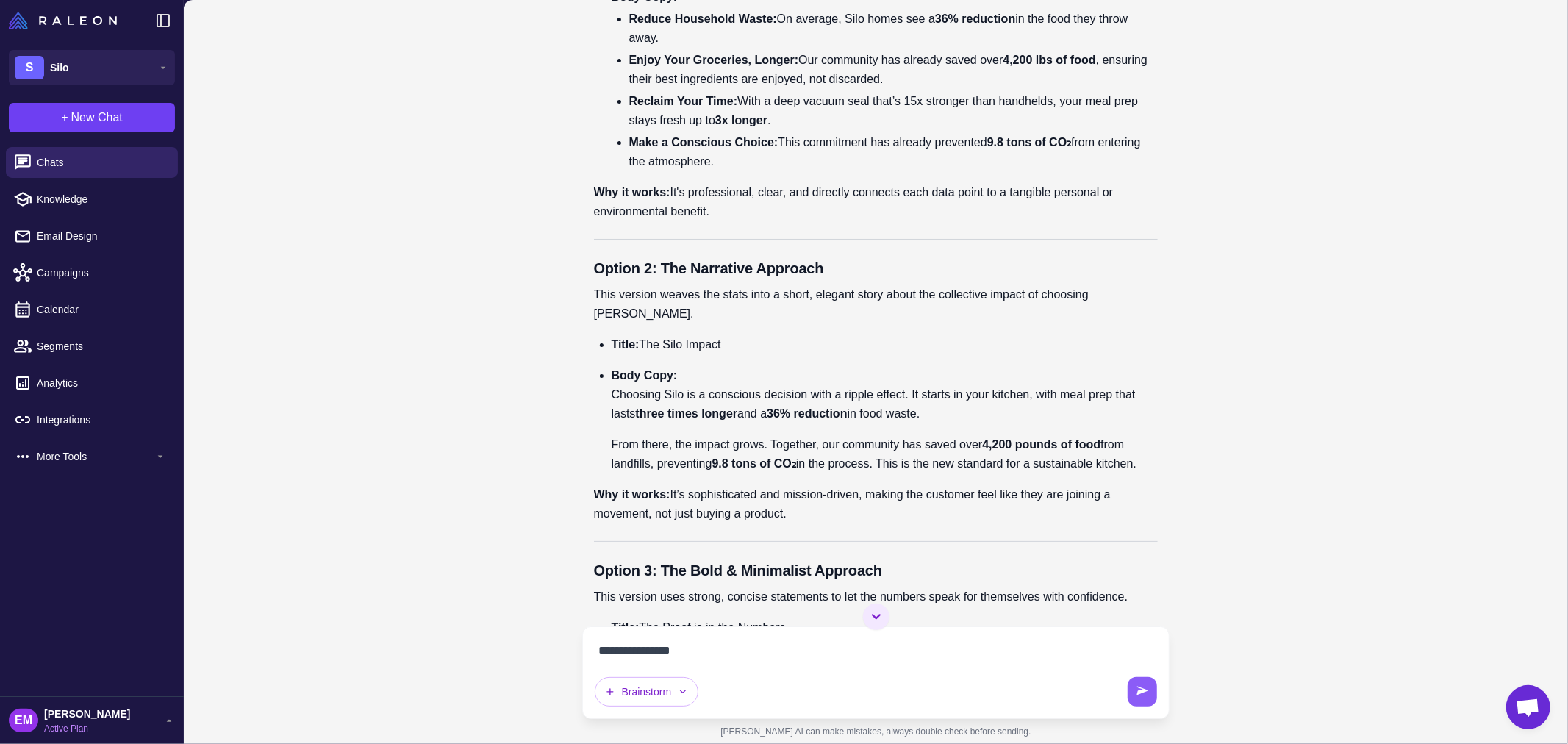
paste textarea "**********"
type textarea "**********"
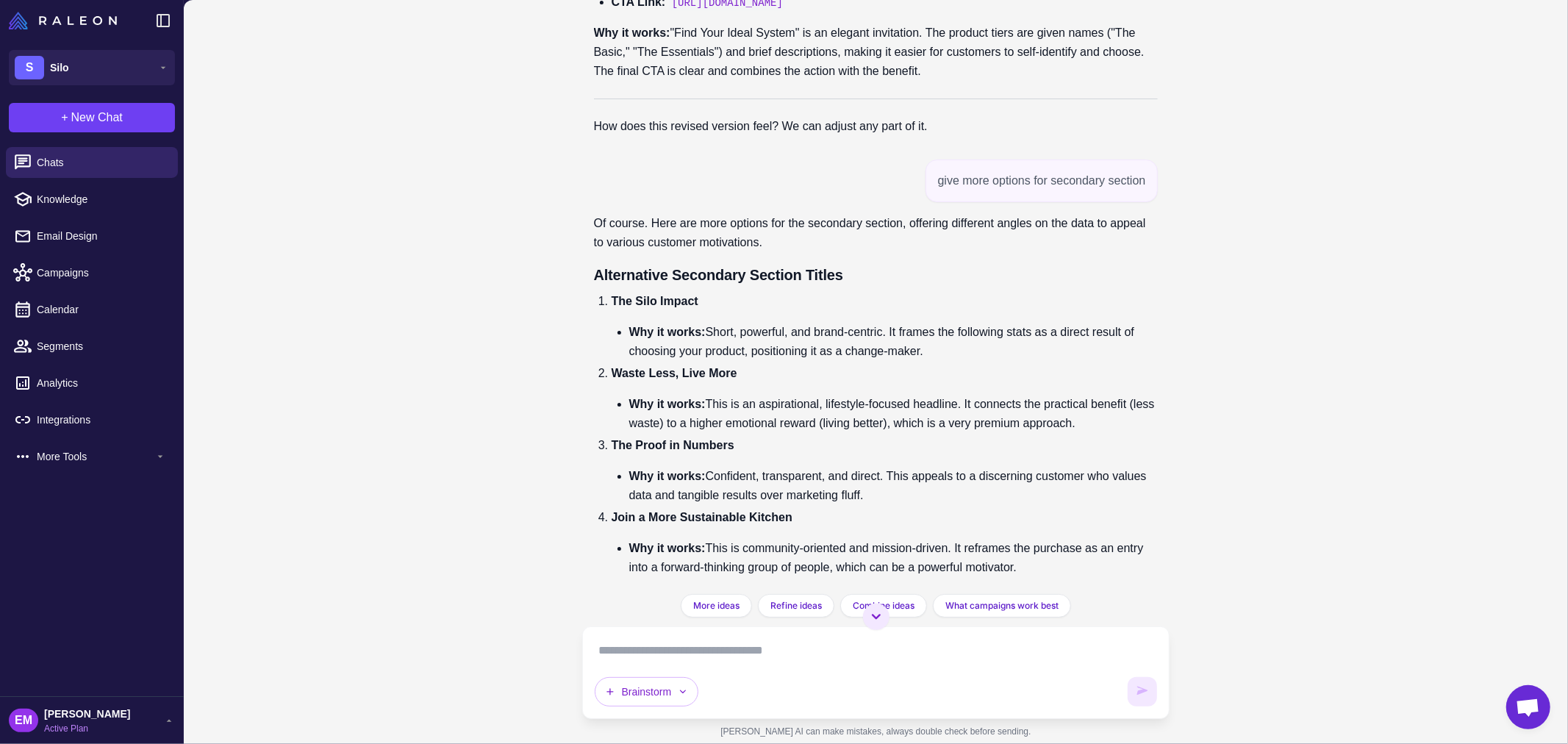
scroll to position [12469, 0]
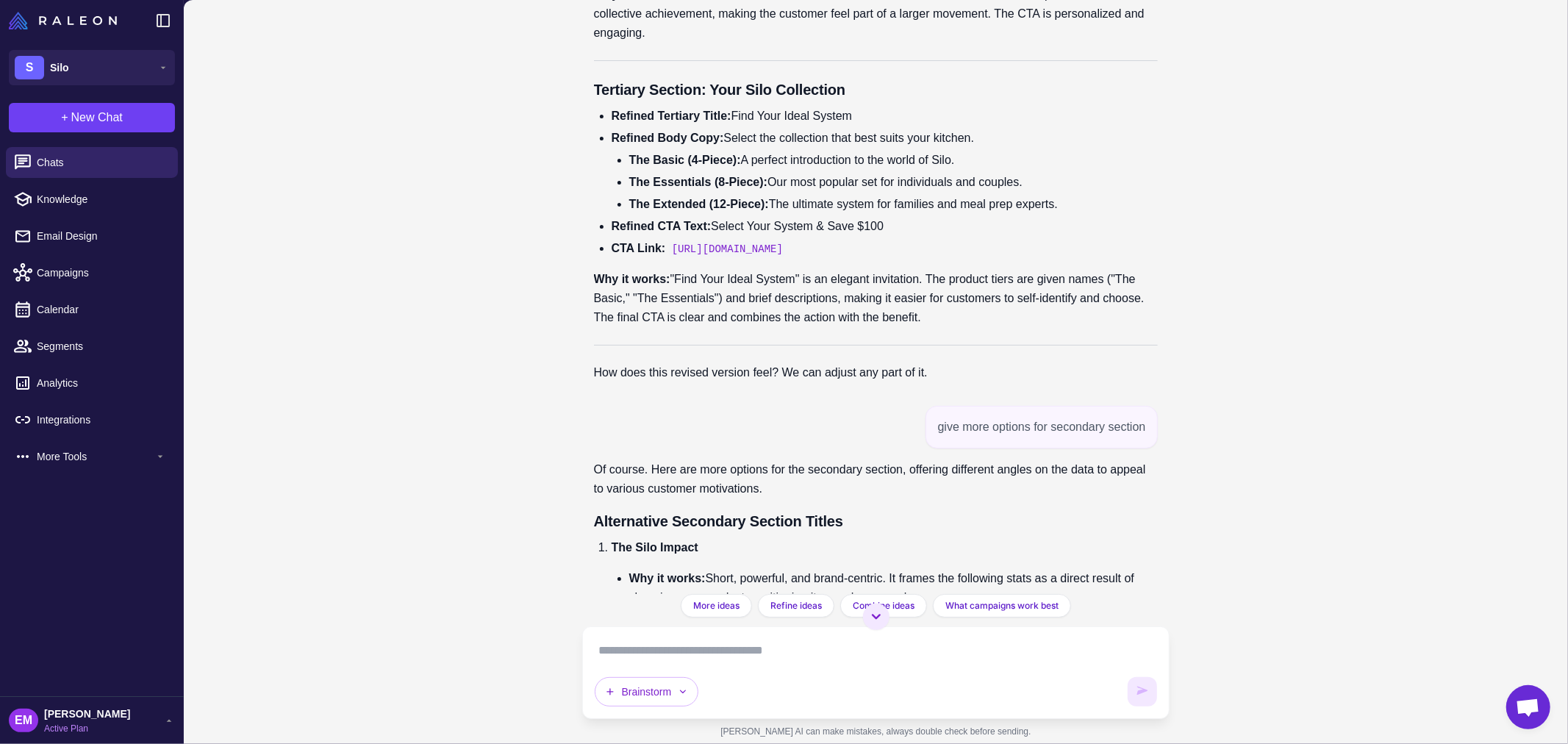
drag, startPoint x: 730, startPoint y: 422, endPoint x: 792, endPoint y: 432, distance: 62.8
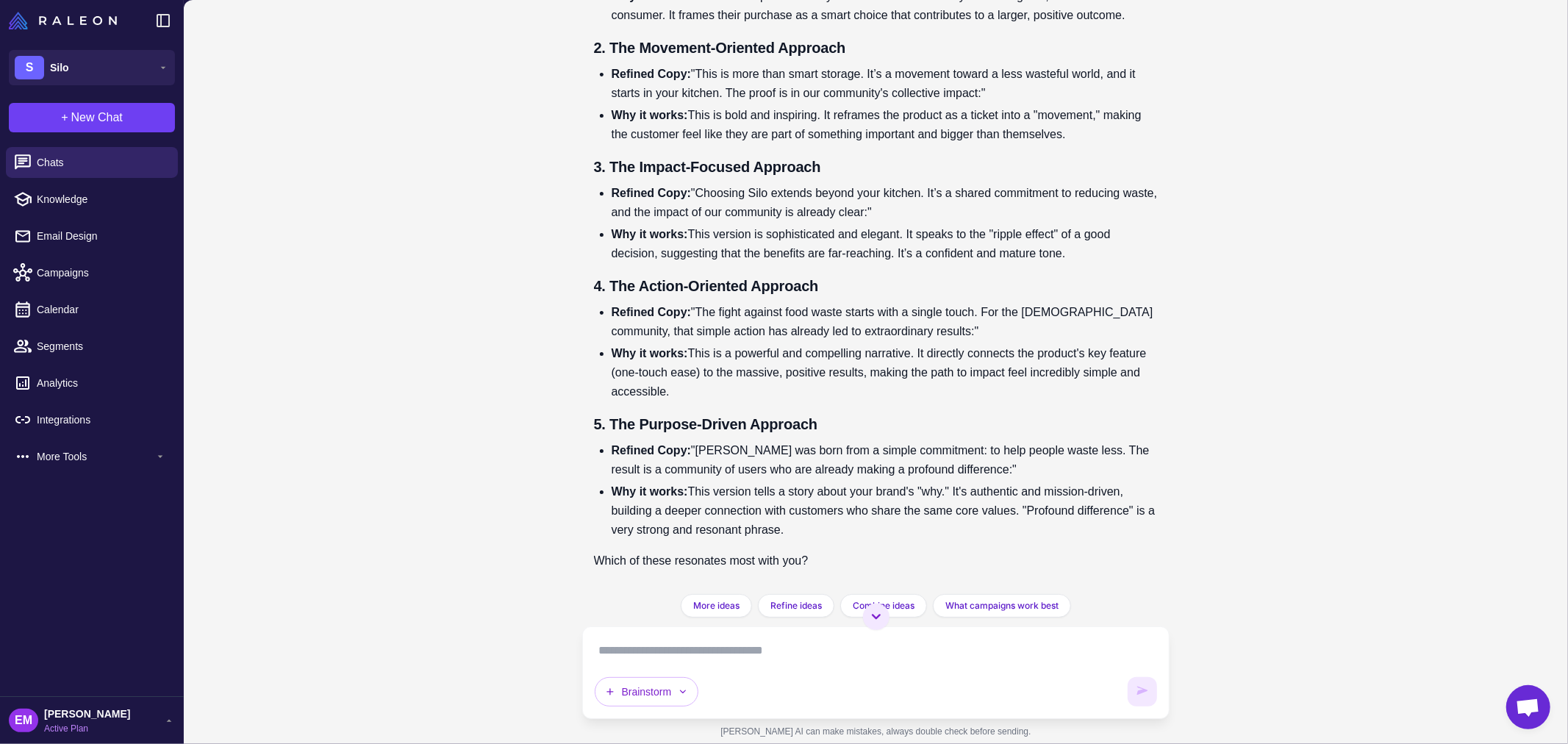
scroll to position [15655, 0]
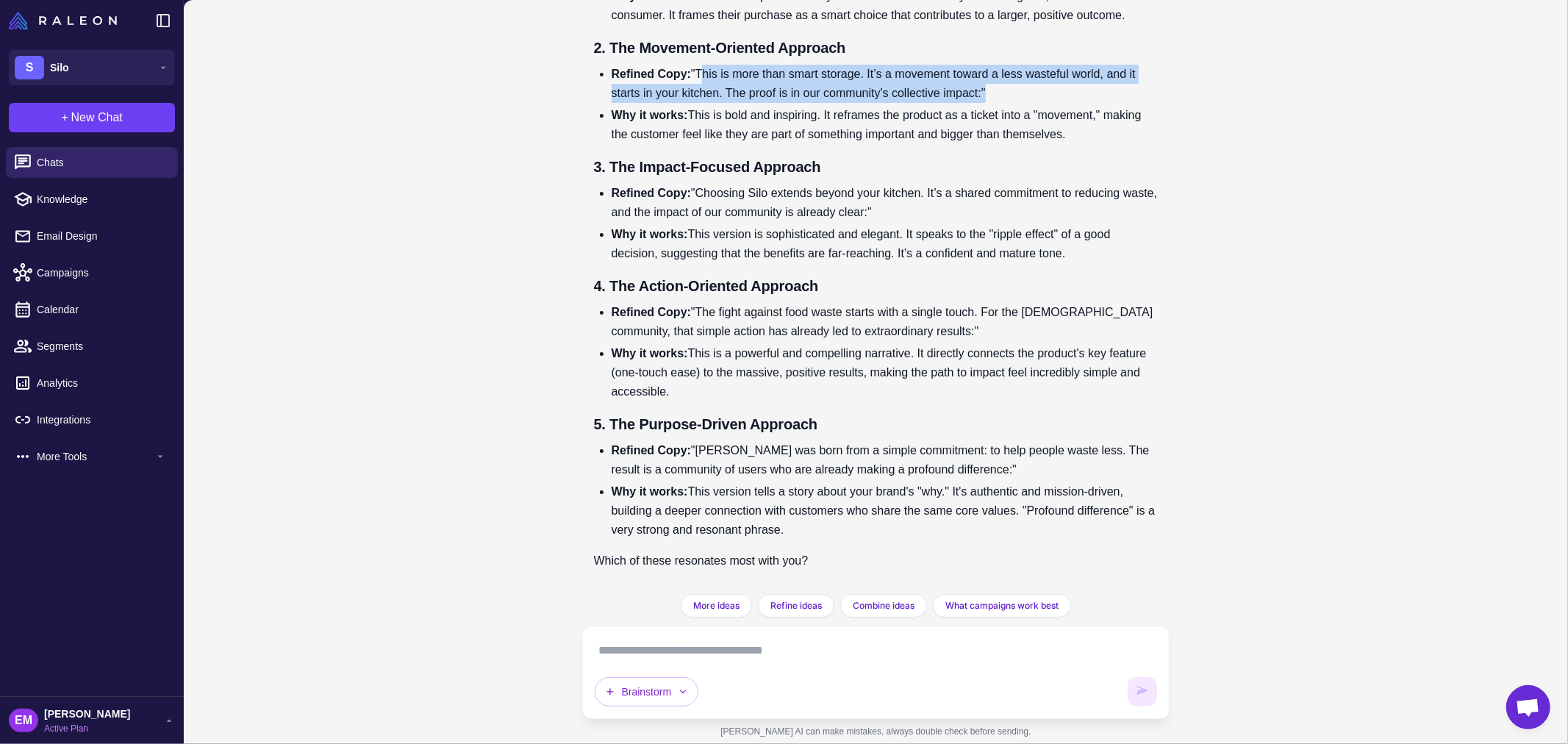
drag, startPoint x: 702, startPoint y: 72, endPoint x: 1041, endPoint y: 87, distance: 339.3
click at [1041, 87] on li "Refined Copy: "This is more than smart storage. It’s a movement toward a less w…" at bounding box center [885, 83] width 547 height 38
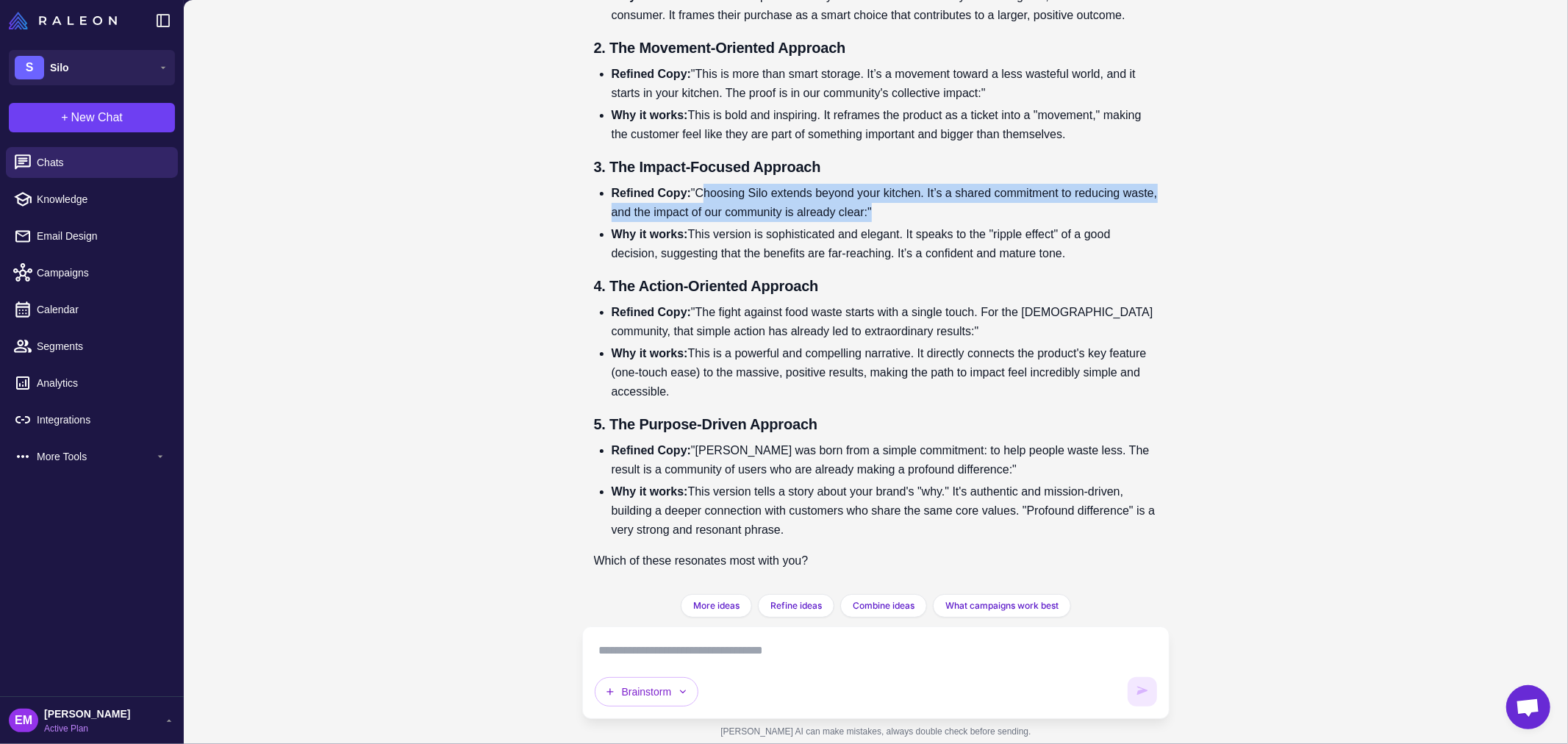
drag, startPoint x: 922, startPoint y: 208, endPoint x: 703, endPoint y: 191, distance: 219.7
click at [703, 191] on li "Refined Copy: "Choosing Silo extends beyond your kitchen. It’s a shared commitm…" at bounding box center [885, 202] width 547 height 38
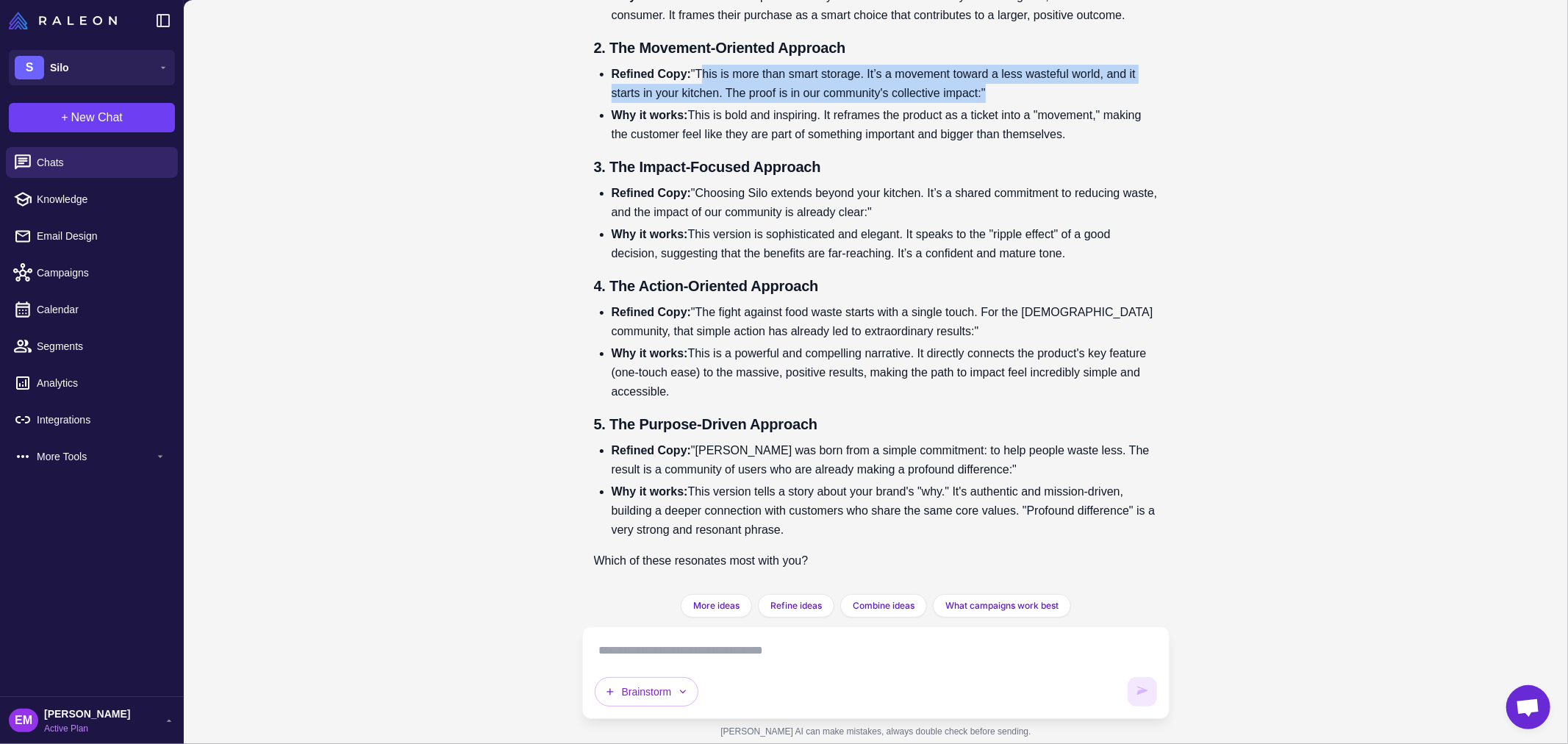
drag, startPoint x: 703, startPoint y: 73, endPoint x: 1040, endPoint y: 92, distance: 337.5
click at [1040, 92] on li "Refined Copy: "This is more than smart storage. It’s a movement toward a less w…" at bounding box center [885, 83] width 547 height 38
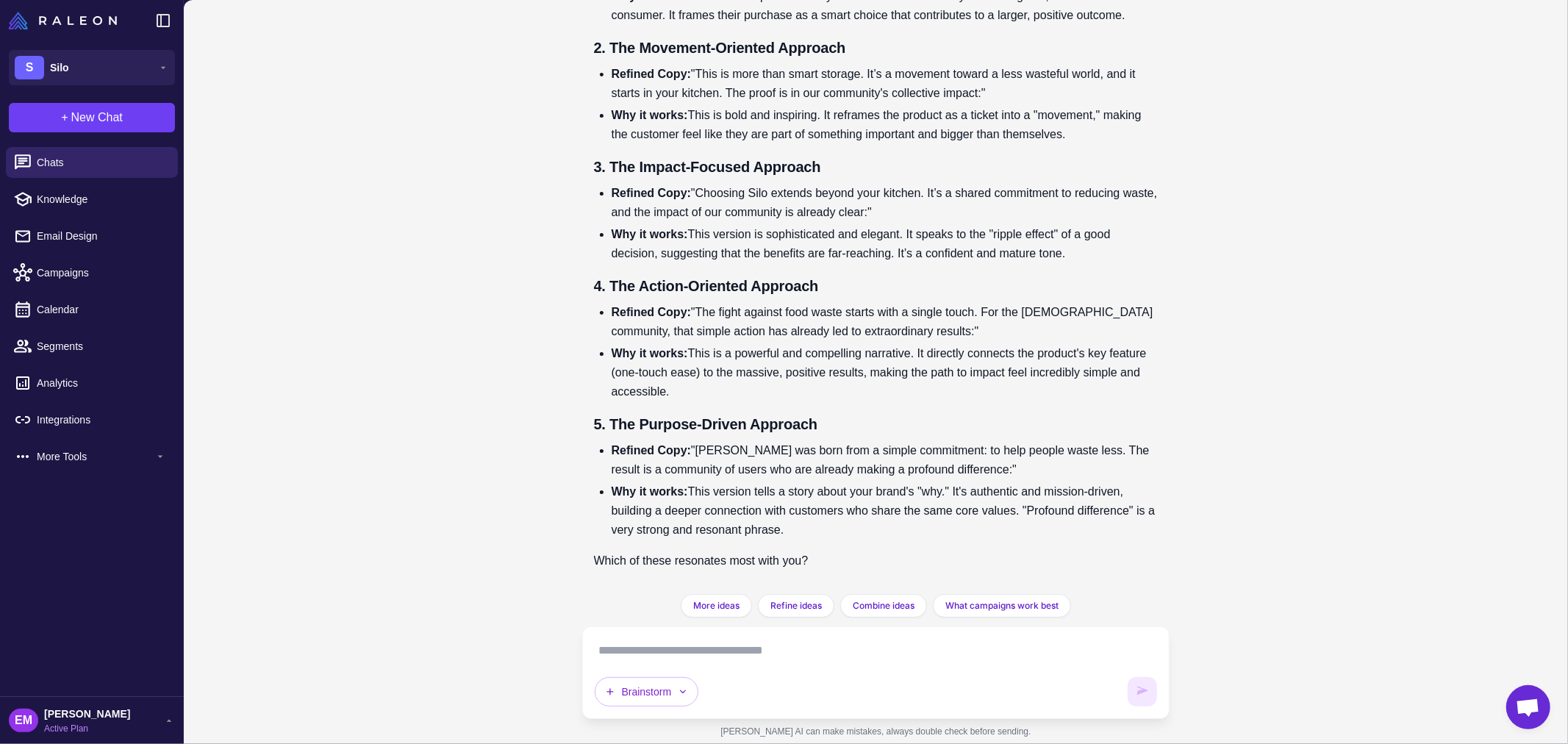
click at [819, 654] on textarea at bounding box center [877, 649] width 563 height 23
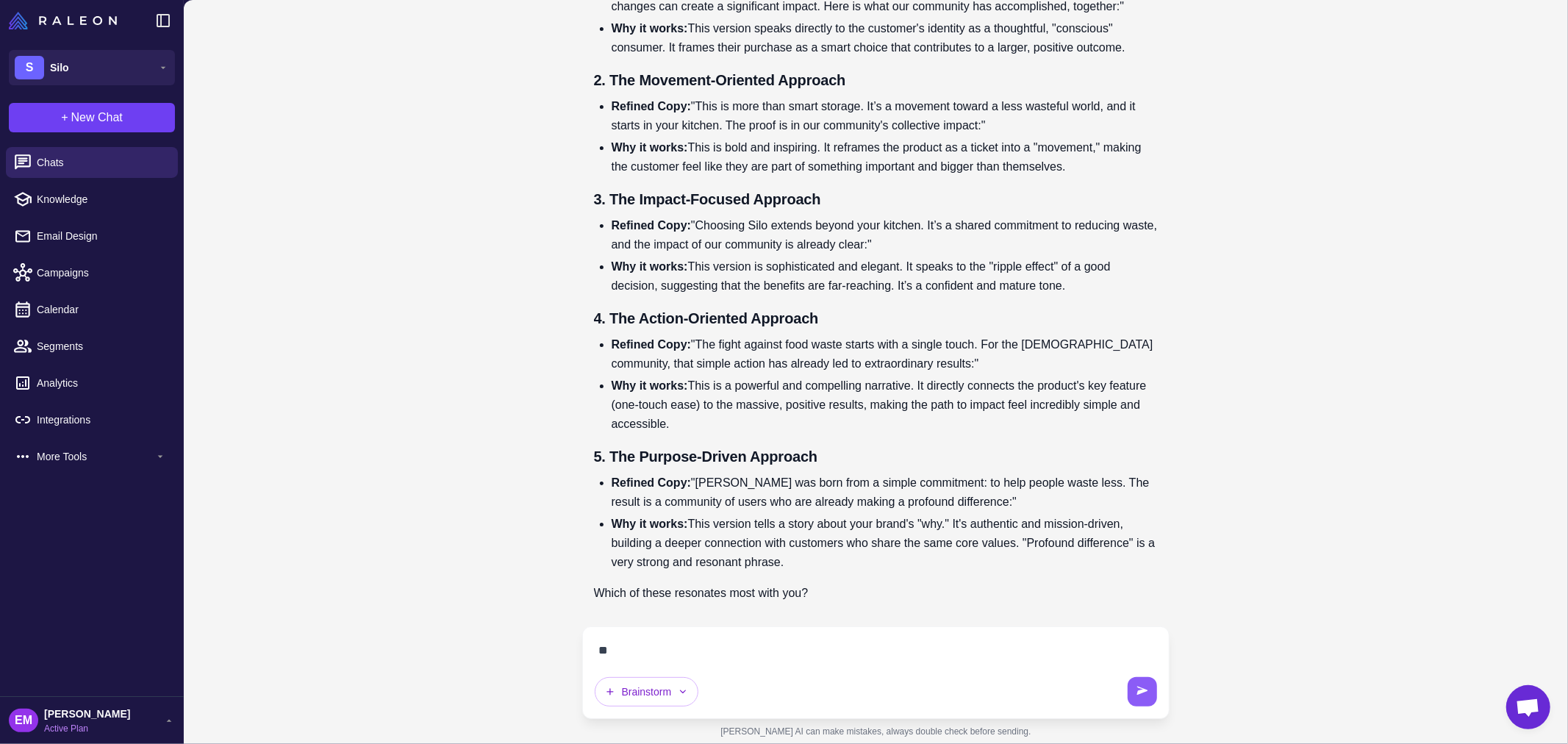
scroll to position [15621, 0]
type textarea "**********"
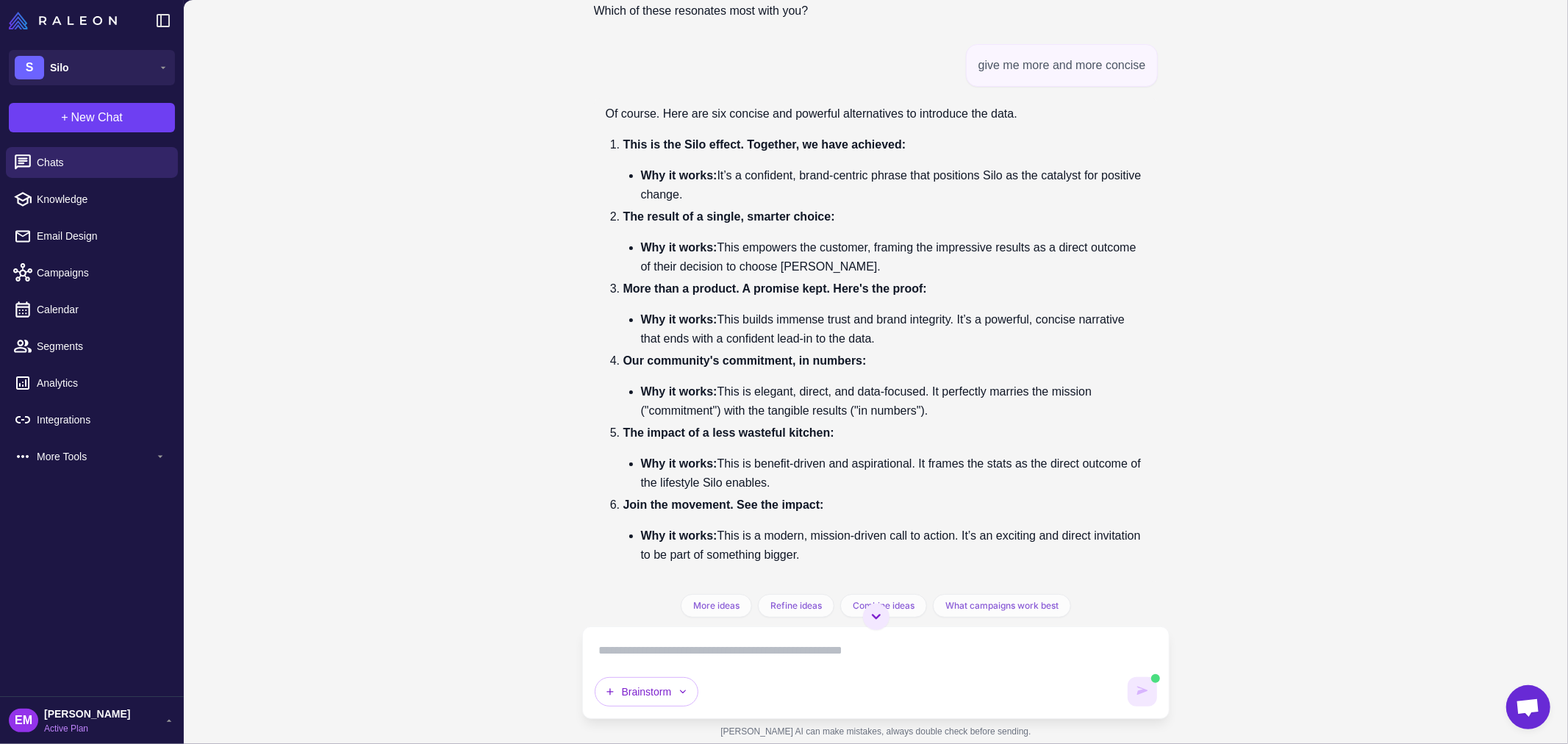
scroll to position [16192, 0]
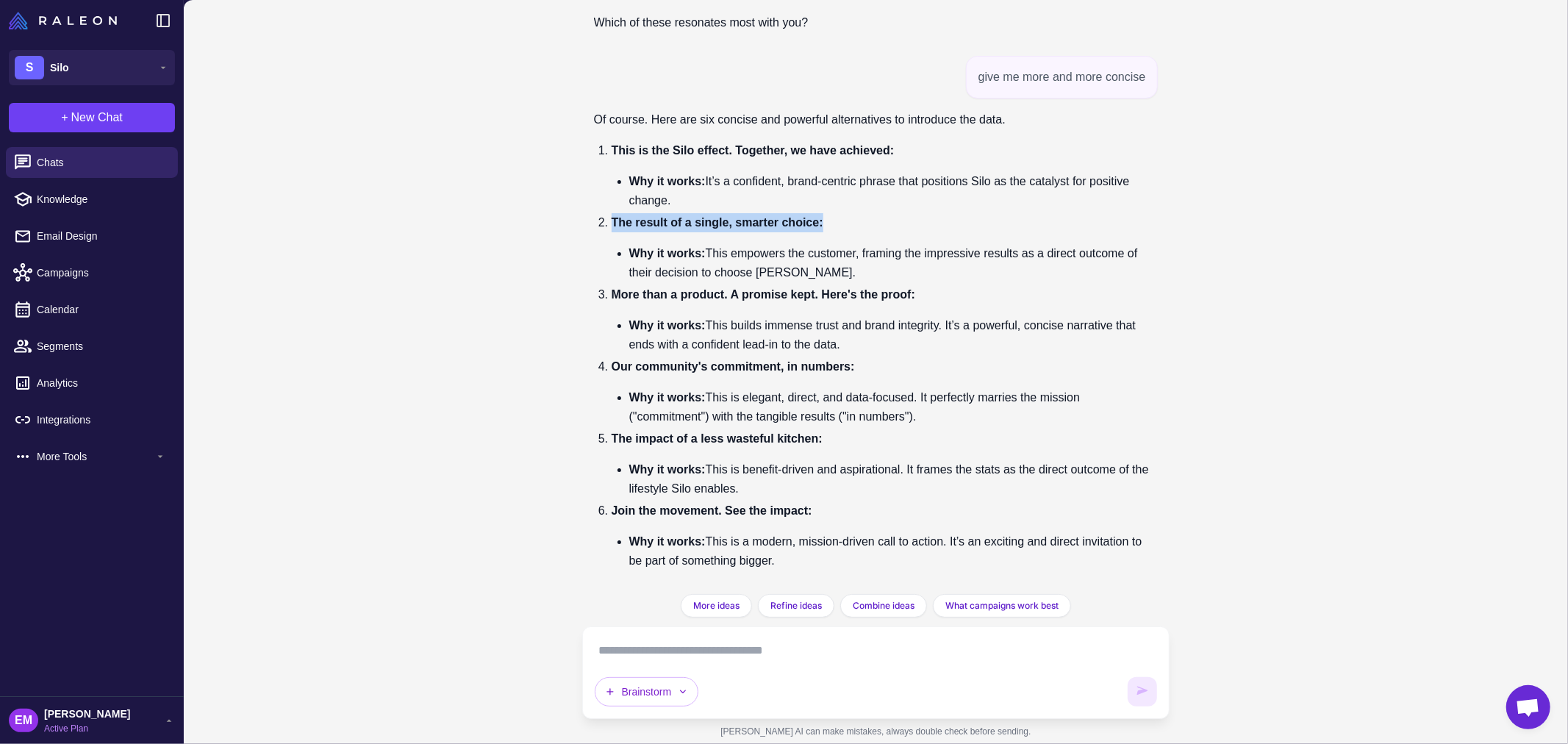
drag, startPoint x: 609, startPoint y: 221, endPoint x: 827, endPoint y: 226, distance: 218.1
click at [827, 226] on li "The result of a single, smarter choice: Why it works: This empowers the custome…" at bounding box center [885, 247] width 547 height 69
click at [841, 627] on div "Brainstorm" at bounding box center [876, 673] width 588 height 93
click at [841, 647] on textarea at bounding box center [877, 649] width 563 height 23
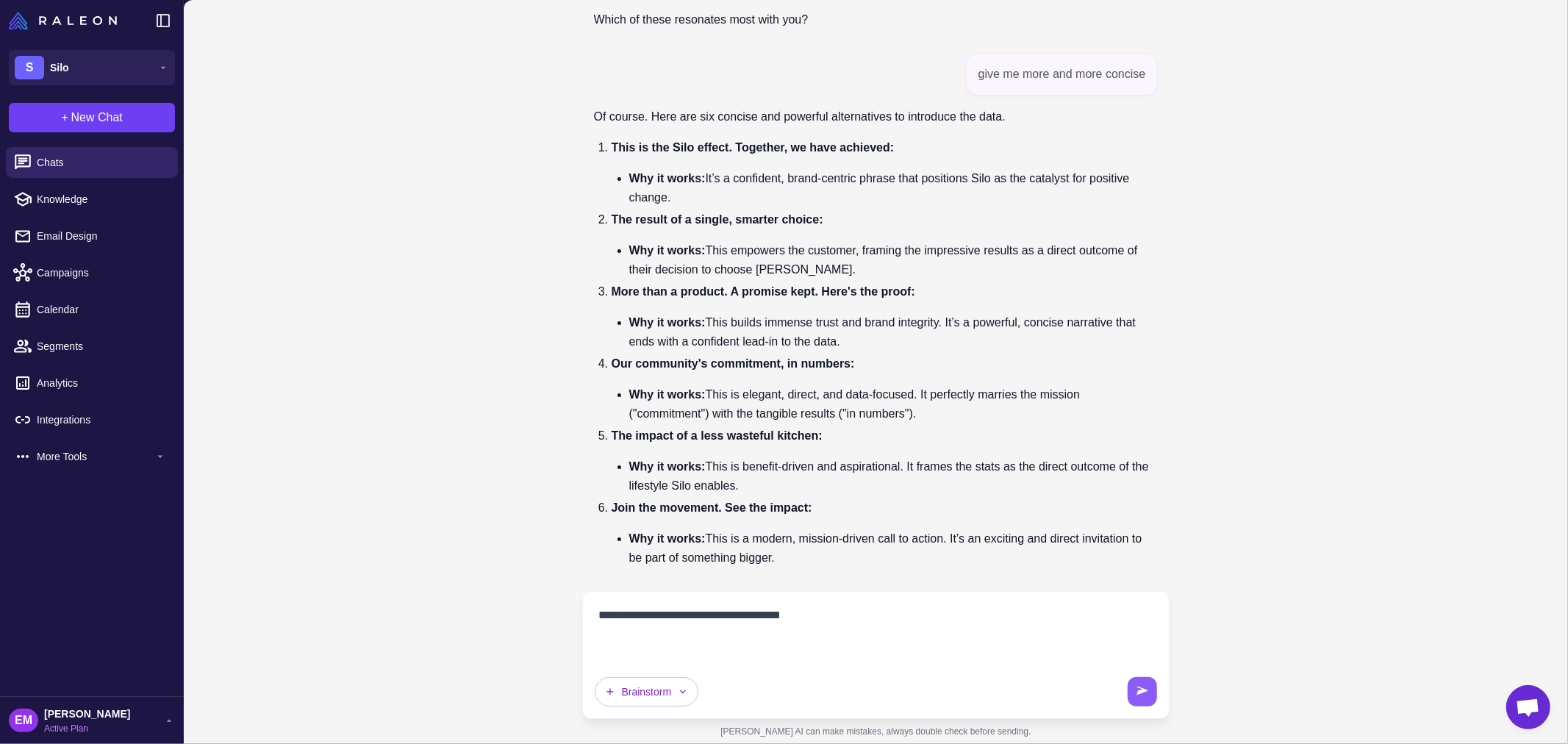
paste textarea "**********"
type textarea "**********"
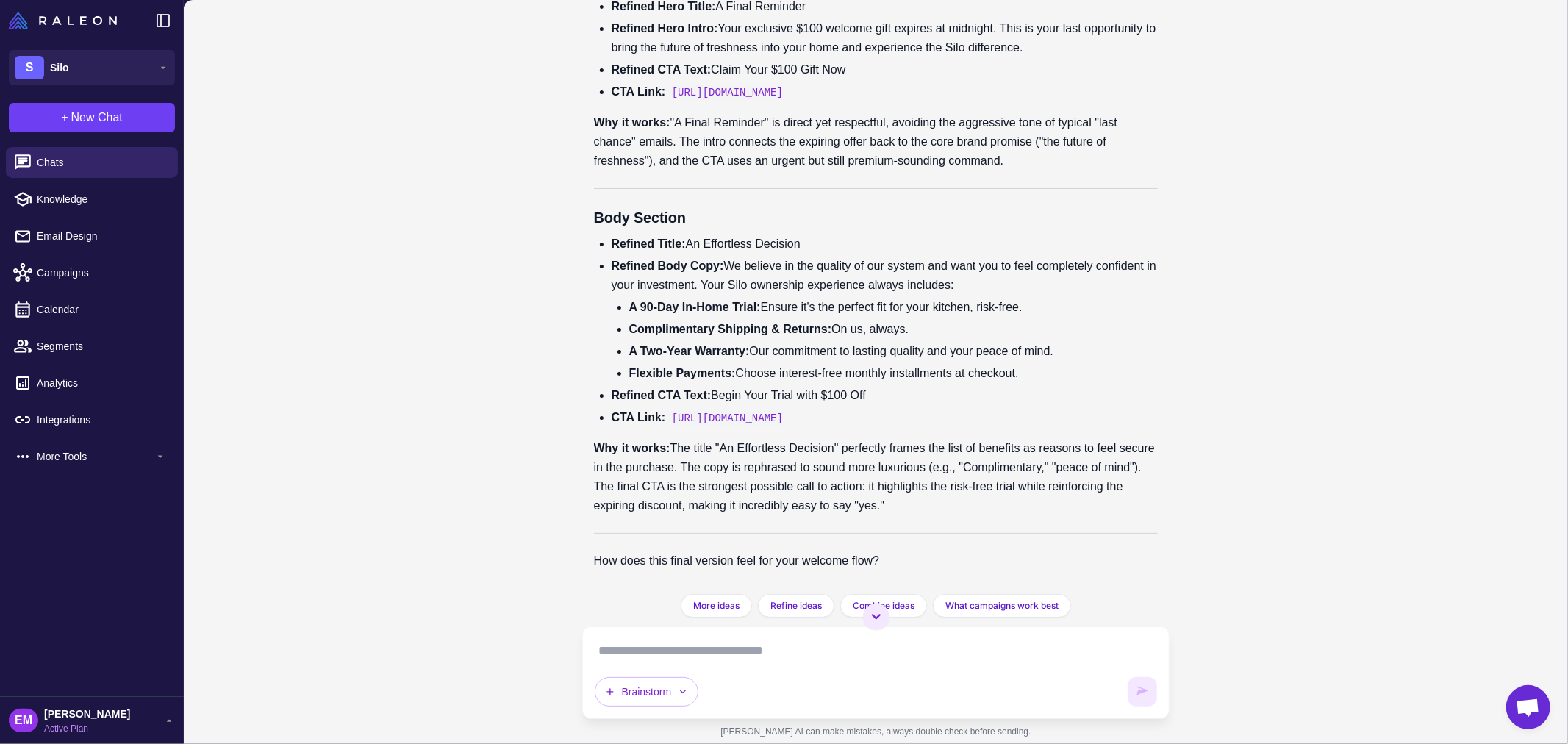
scroll to position [16934, 0]
click at [781, 656] on textarea at bounding box center [877, 649] width 563 height 23
paste textarea "**********"
type textarea "**********"
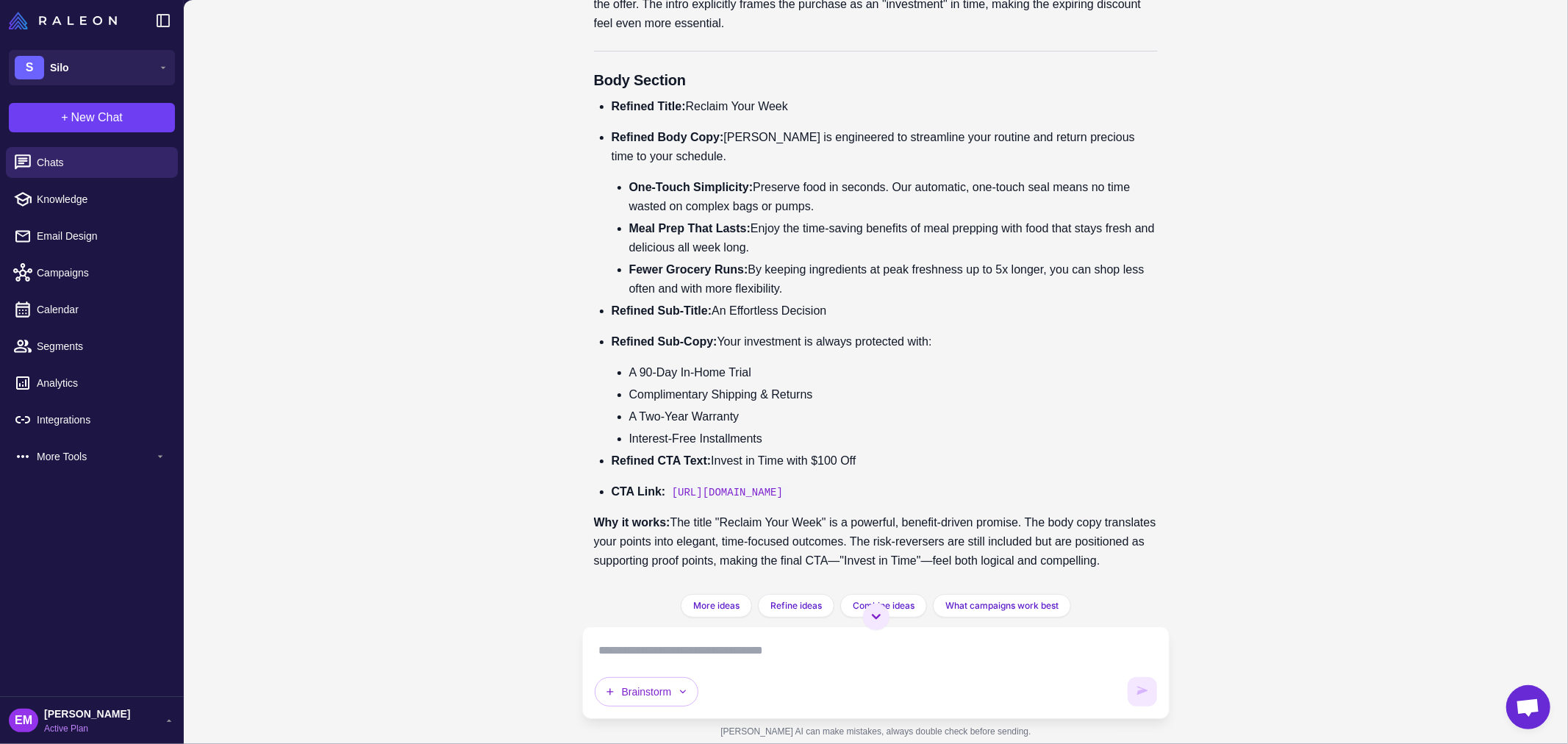
scroll to position [17976, 0]
drag, startPoint x: 725, startPoint y: 318, endPoint x: 961, endPoint y: 322, distance: 236.0
click at [961, 333] on p "Refined Sub-Copy: Your investment is always protected with:" at bounding box center [885, 342] width 547 height 19
drag, startPoint x: 735, startPoint y: 442, endPoint x: 897, endPoint y: 429, distance: 162.5
click at [897, 429] on ul "Refined Title: Reclaim Your Week Refined Body Copy: [PERSON_NAME] is engineered…" at bounding box center [876, 299] width 564 height 404
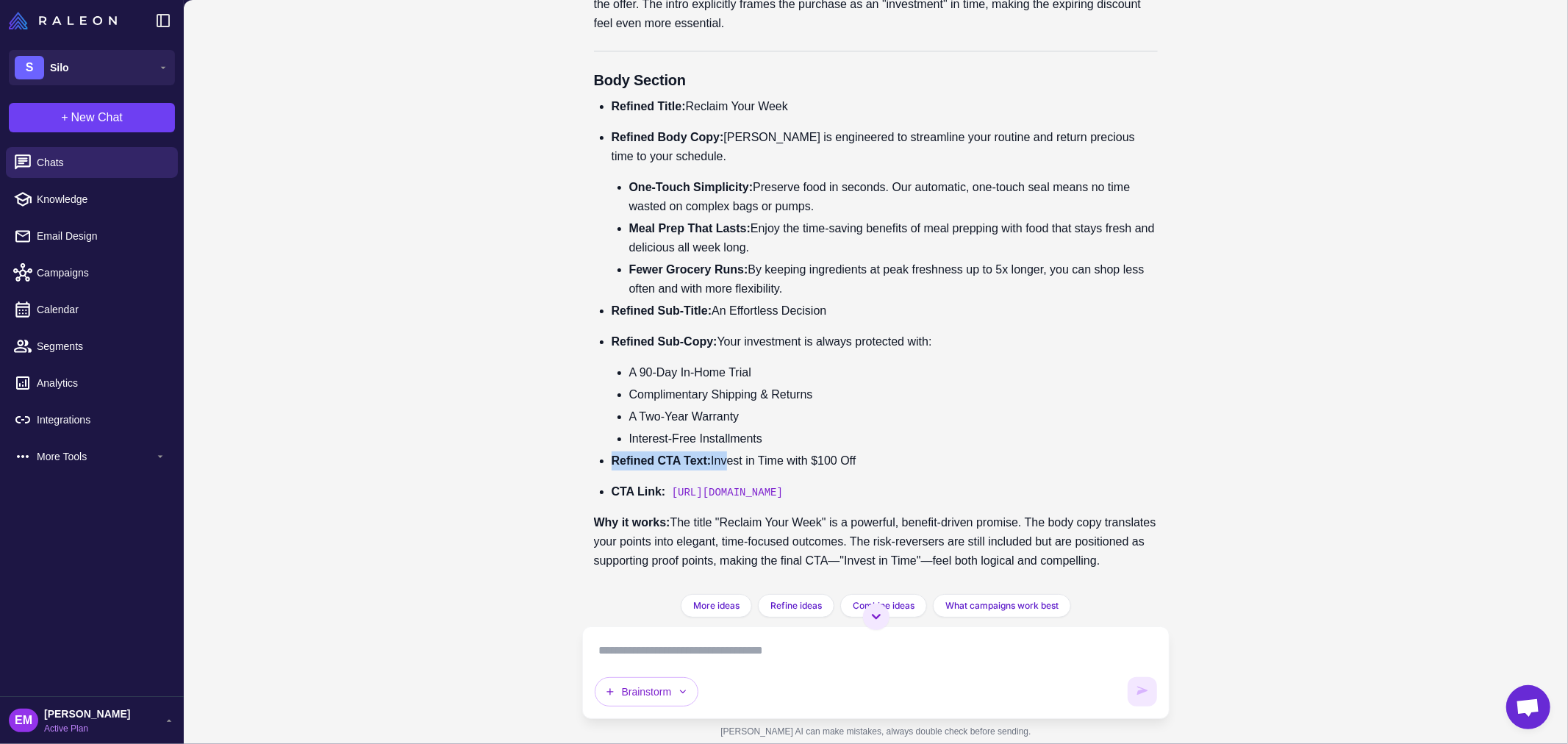
scroll to position [17894, 0]
